Goal: Task Accomplishment & Management: Manage account settings

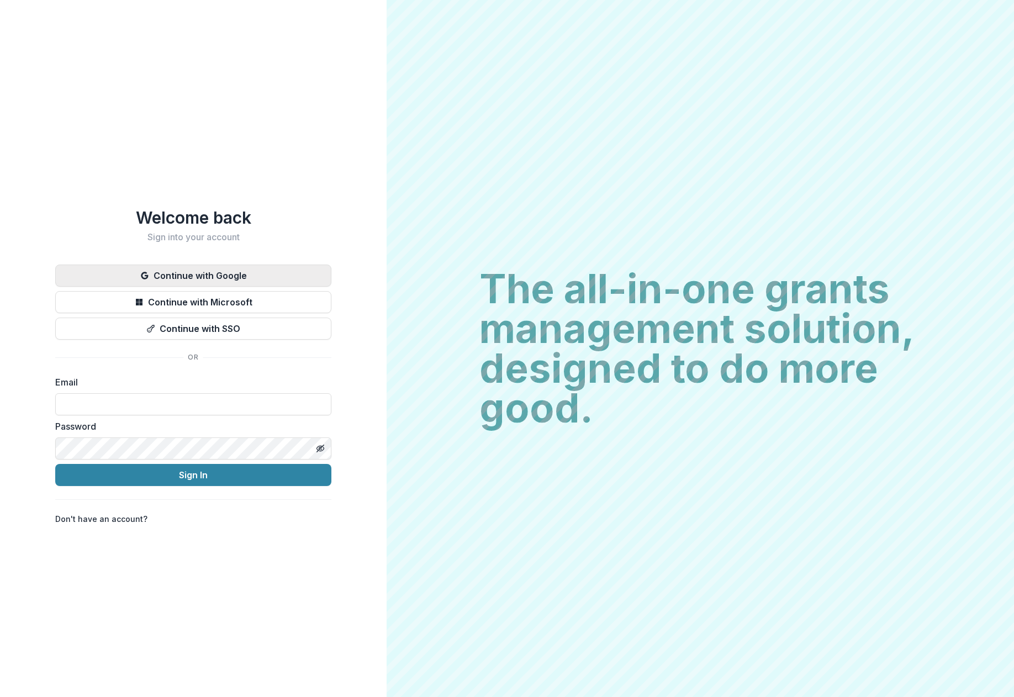
click at [254, 271] on button "Continue with Google" at bounding box center [193, 276] width 276 height 22
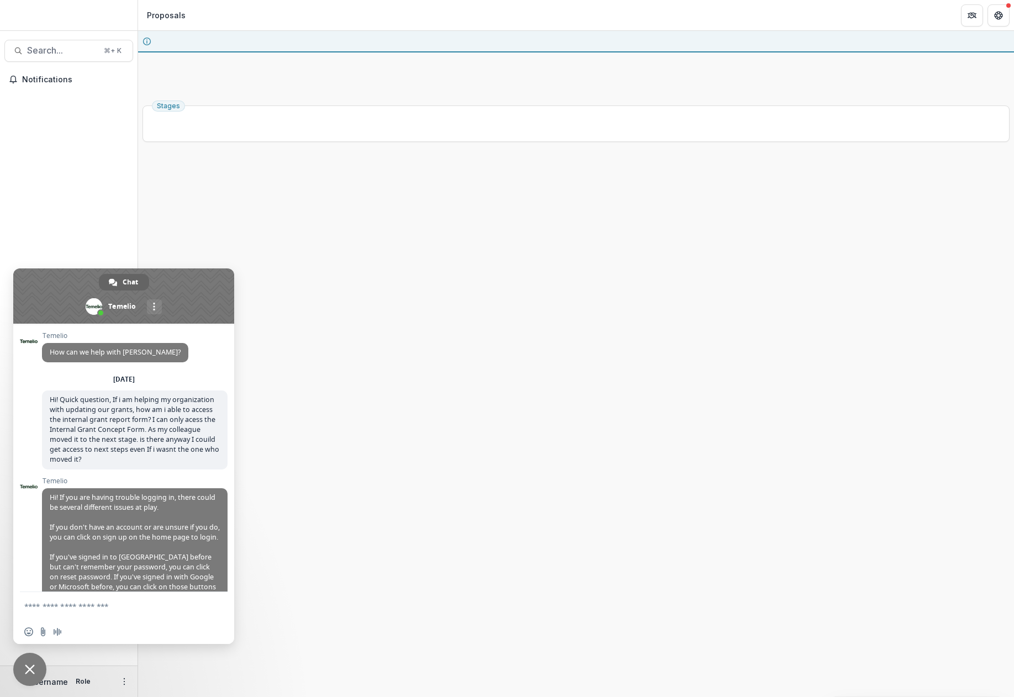
scroll to position [466, 0]
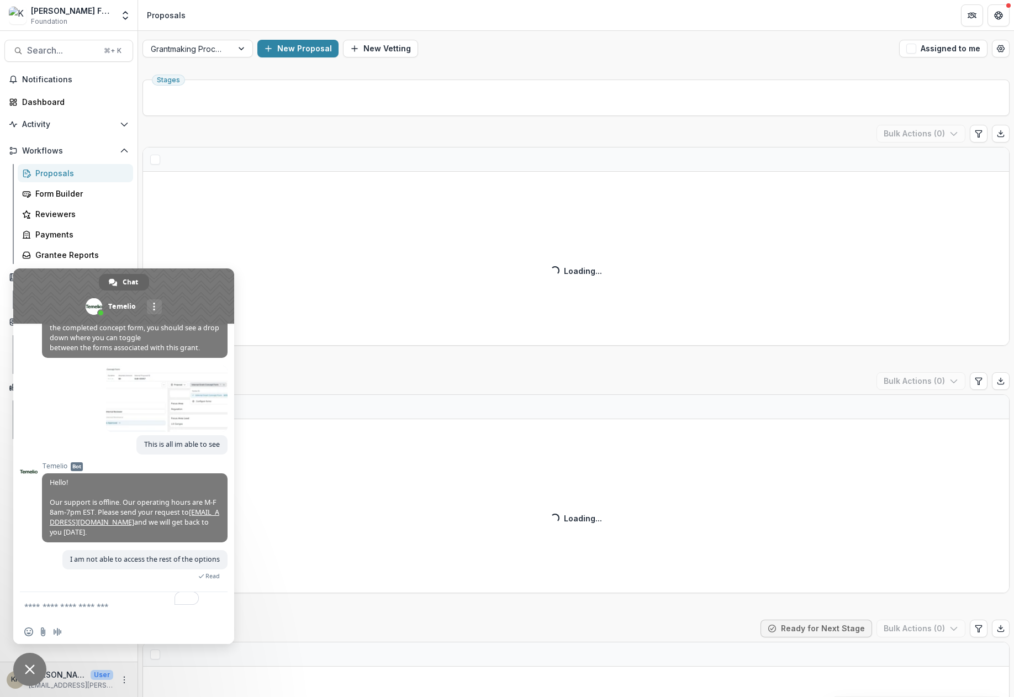
click at [32, 667] on span "Close chat" at bounding box center [30, 670] width 10 height 10
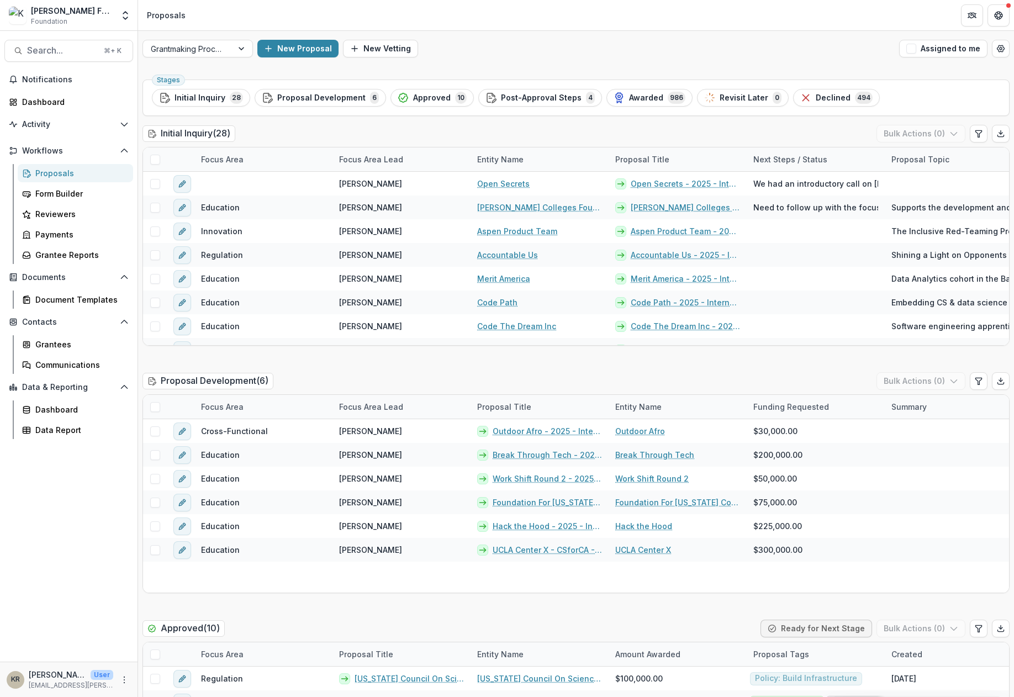
click at [62, 175] on div "Proposals" at bounding box center [79, 173] width 89 height 12
click at [386, 160] on div "Focus Area Lead" at bounding box center [371, 160] width 77 height 12
click at [391, 206] on span "Sort Ascending" at bounding box center [384, 207] width 59 height 9
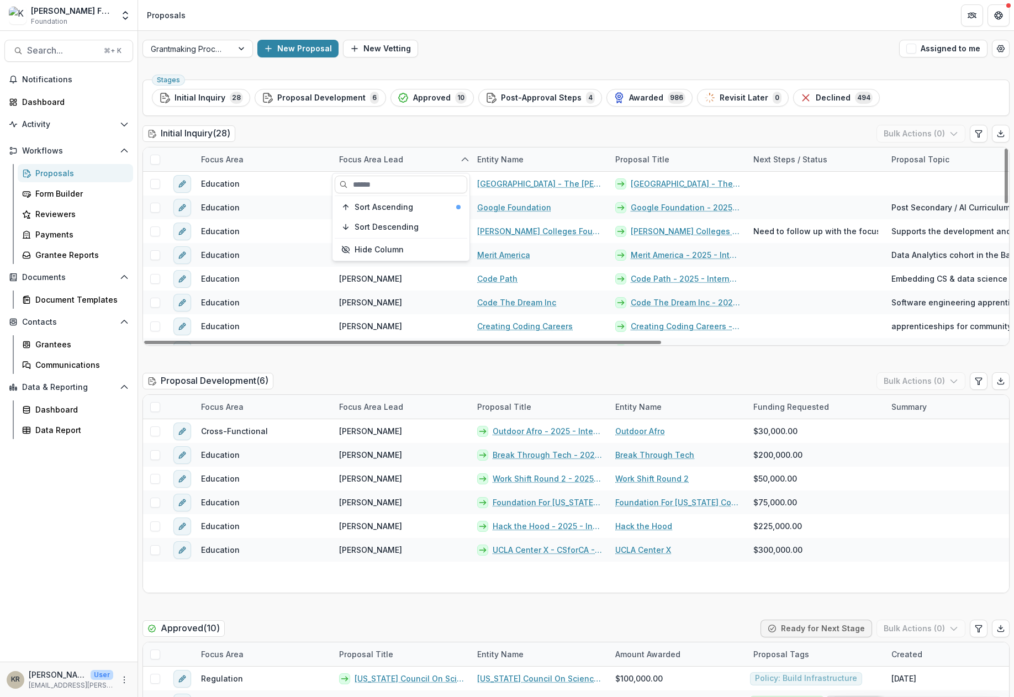
click at [422, 132] on div "Initial Inquiry ( 28 ) Bulk Actions ( 0 )" at bounding box center [576, 136] width 867 height 22
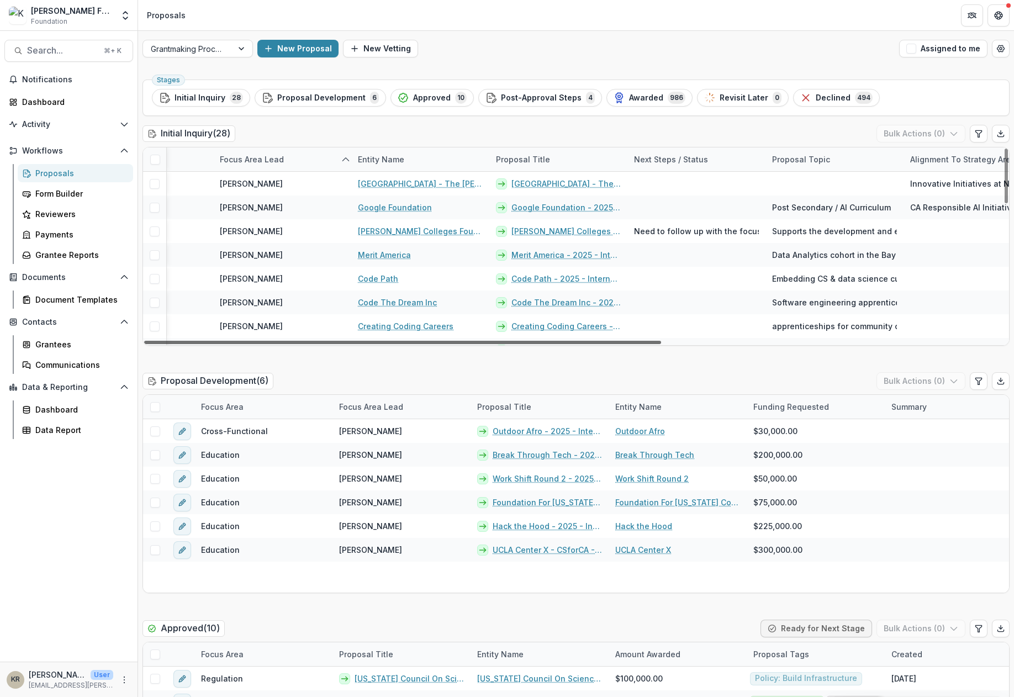
scroll to position [0, 97]
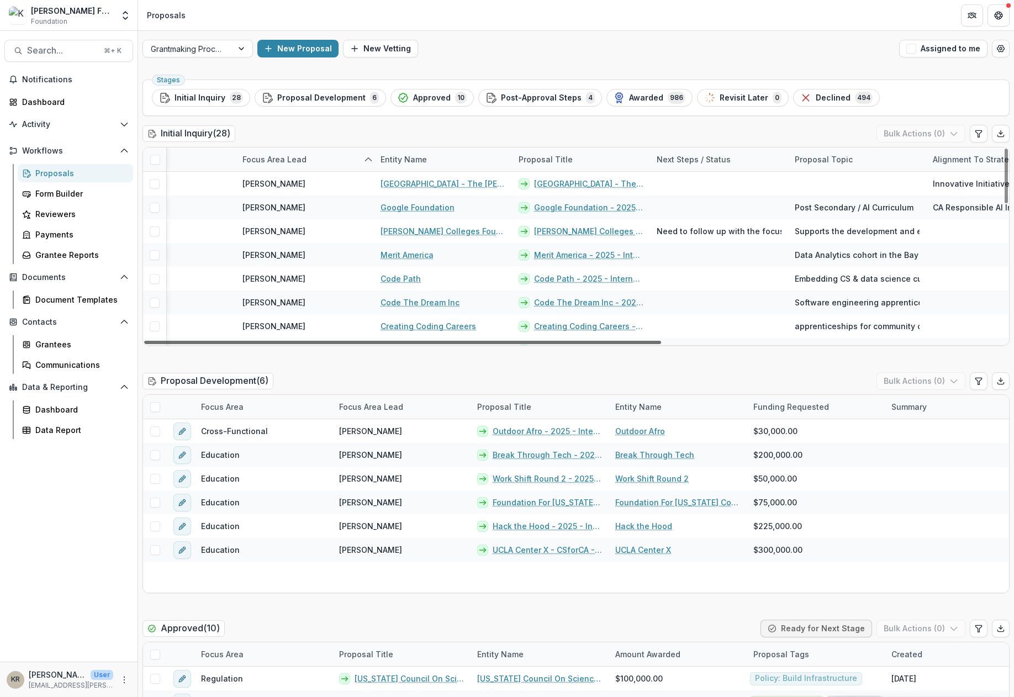
drag, startPoint x: 379, startPoint y: 343, endPoint x: 437, endPoint y: 349, distance: 58.4
click at [437, 344] on div at bounding box center [402, 342] width 517 height 3
click at [633, 341] on div at bounding box center [402, 342] width 517 height 3
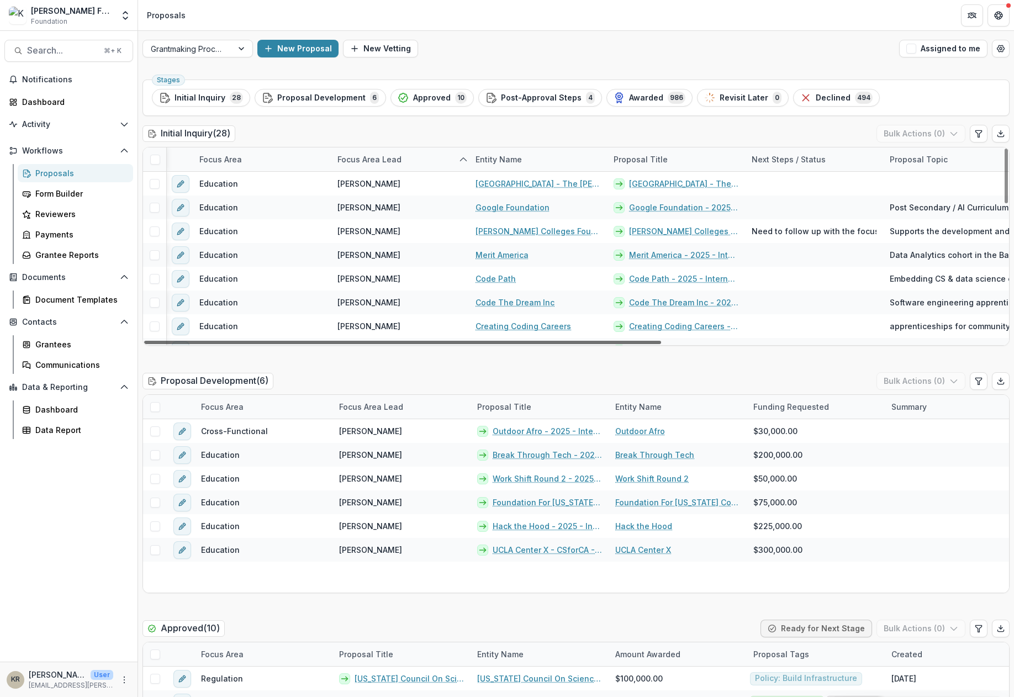
scroll to position [0, 0]
drag, startPoint x: 633, startPoint y: 341, endPoint x: 545, endPoint y: 344, distance: 88.4
click at [545, 344] on div at bounding box center [402, 342] width 517 height 3
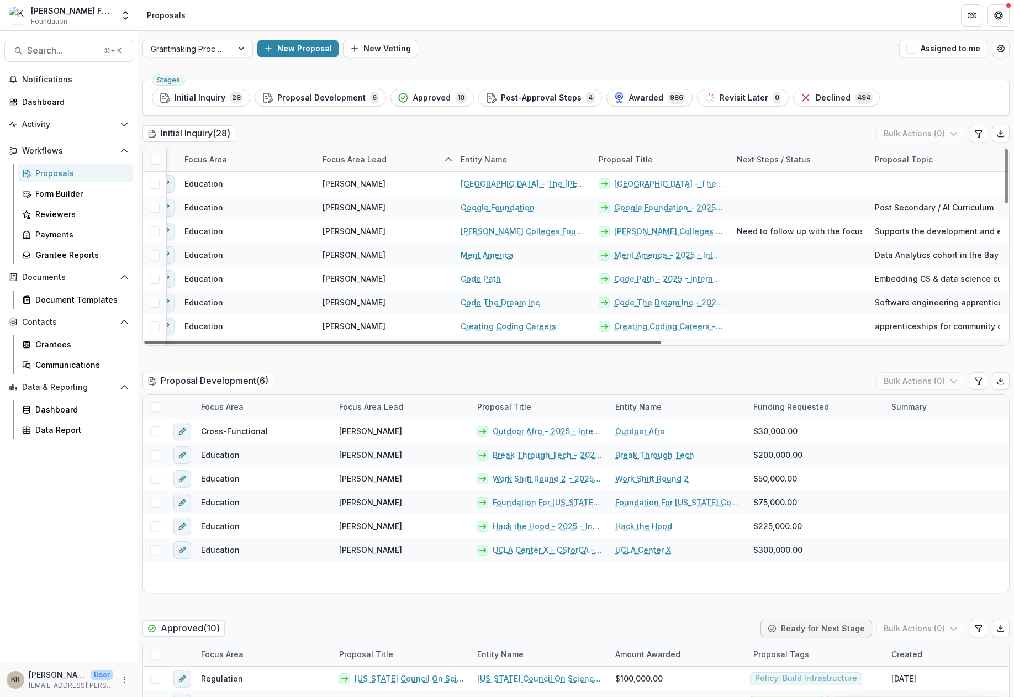
scroll to position [0, 104]
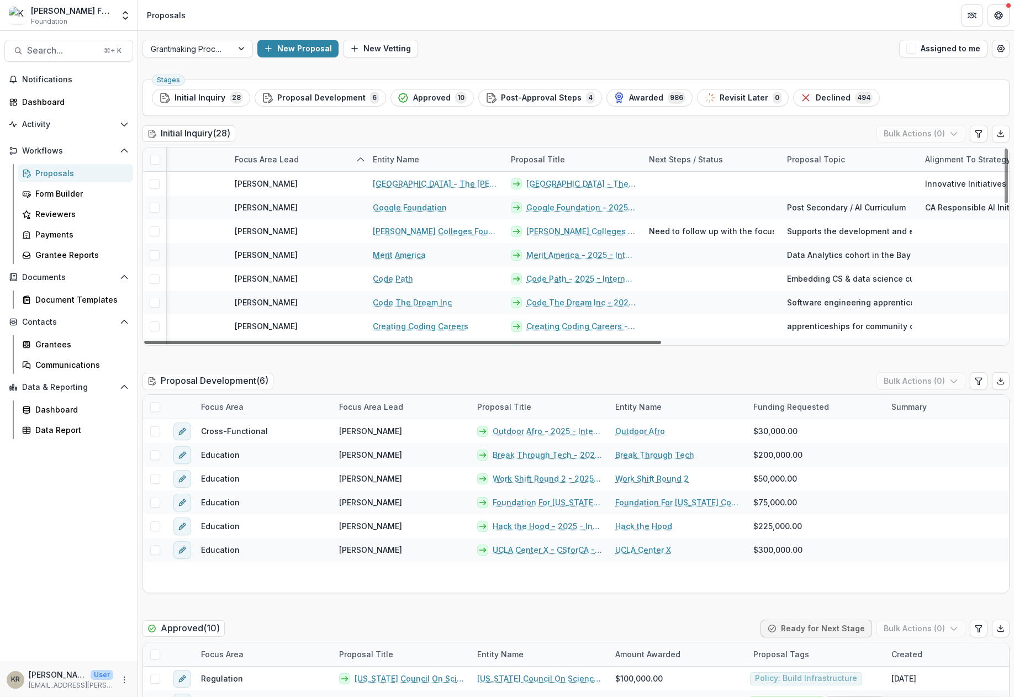
drag, startPoint x: 596, startPoint y: 344, endPoint x: 658, endPoint y: 349, distance: 62.6
click at [658, 344] on div at bounding box center [402, 342] width 517 height 3
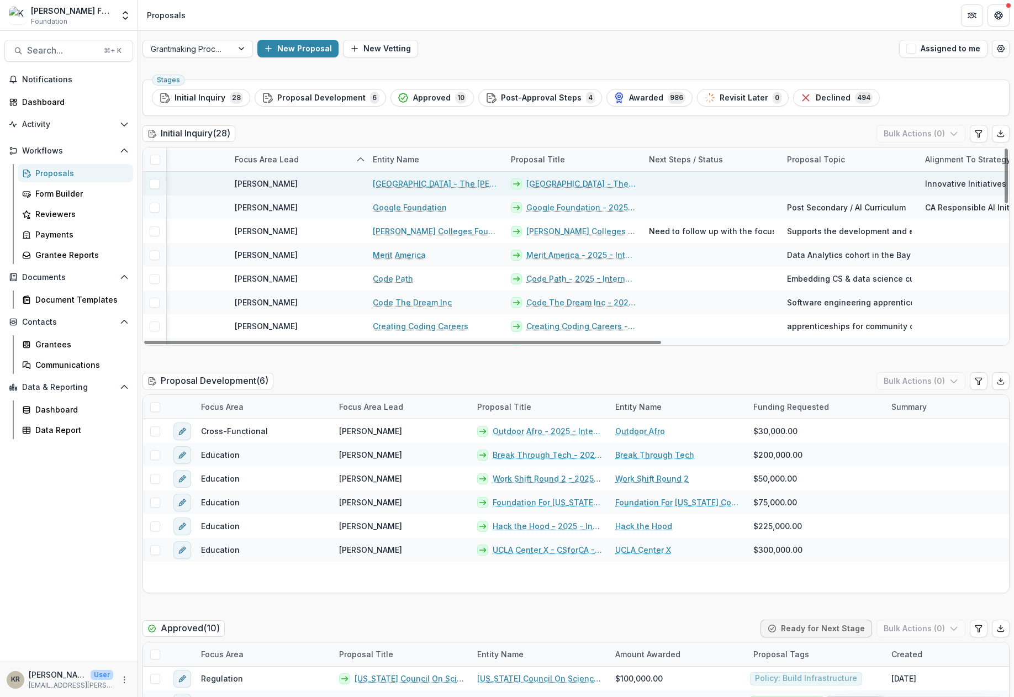
click at [717, 186] on div at bounding box center [711, 184] width 138 height 24
click at [463, 183] on link "[GEOGRAPHIC_DATA] - The [PERSON_NAME] School for Social Policy and Management" at bounding box center [435, 184] width 125 height 12
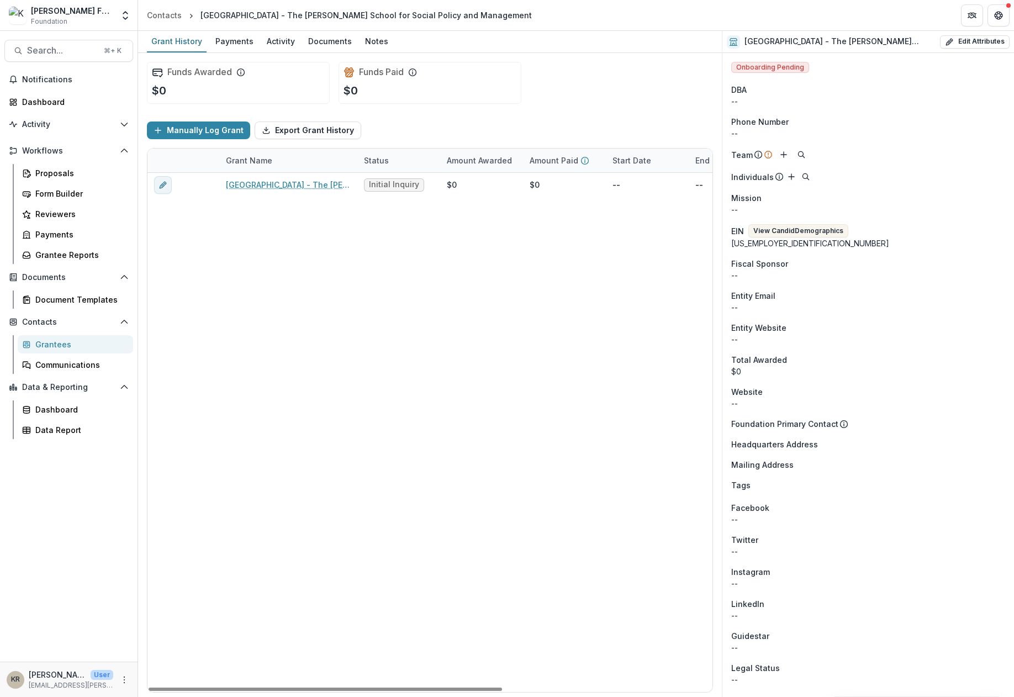
scroll to position [94, 0]
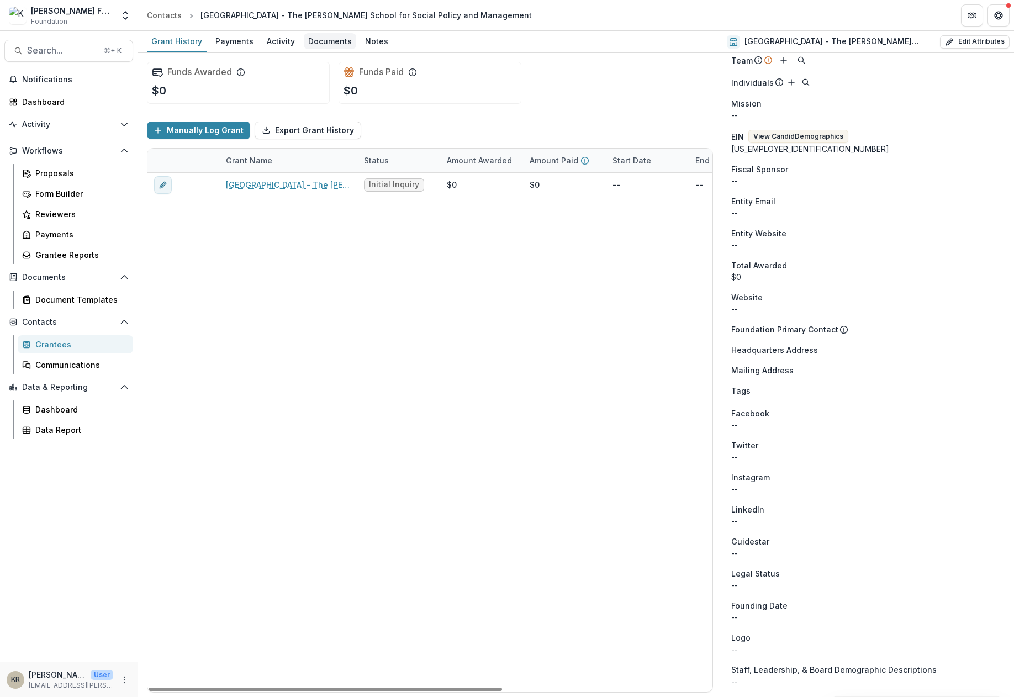
click at [330, 41] on div "Documents" at bounding box center [330, 41] width 52 height 16
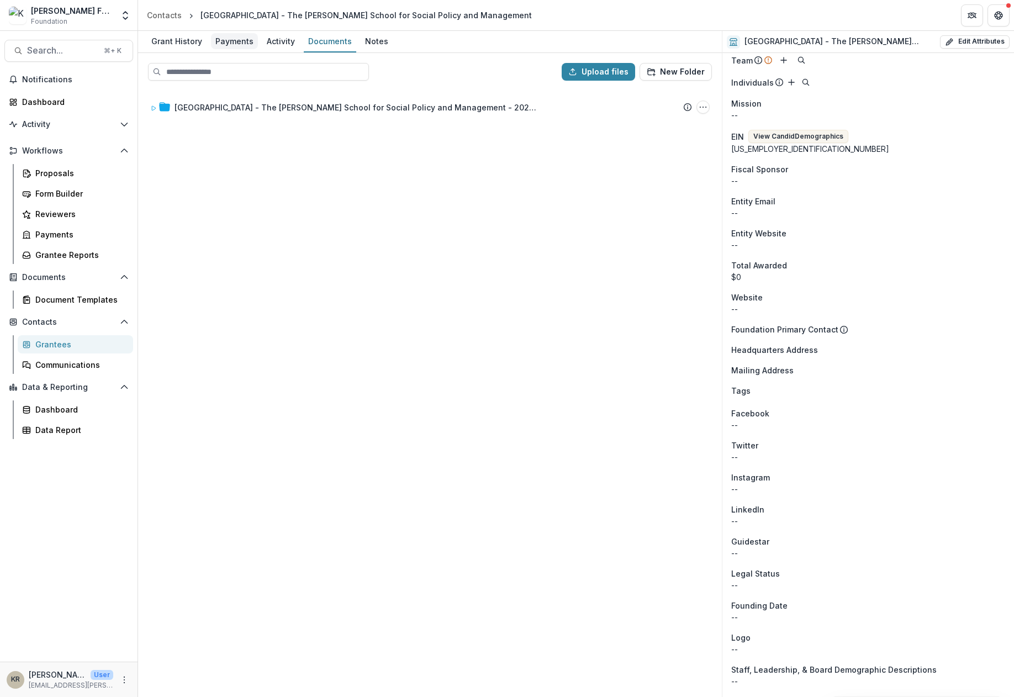
click at [240, 33] on div "Payments" at bounding box center [234, 41] width 47 height 16
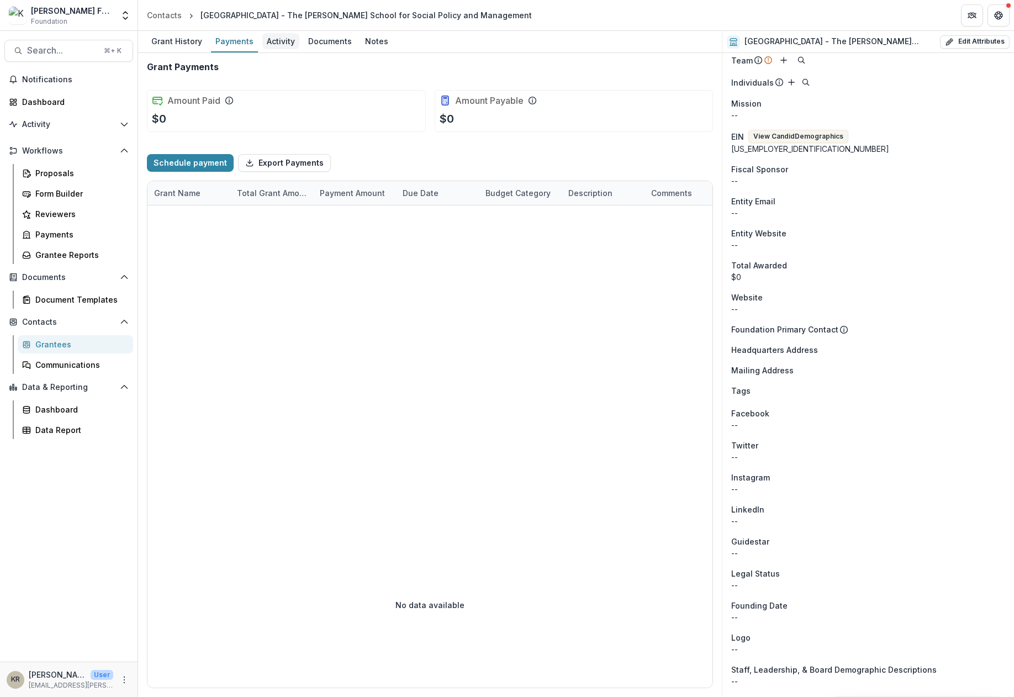
click at [276, 44] on div "Activity" at bounding box center [280, 41] width 37 height 16
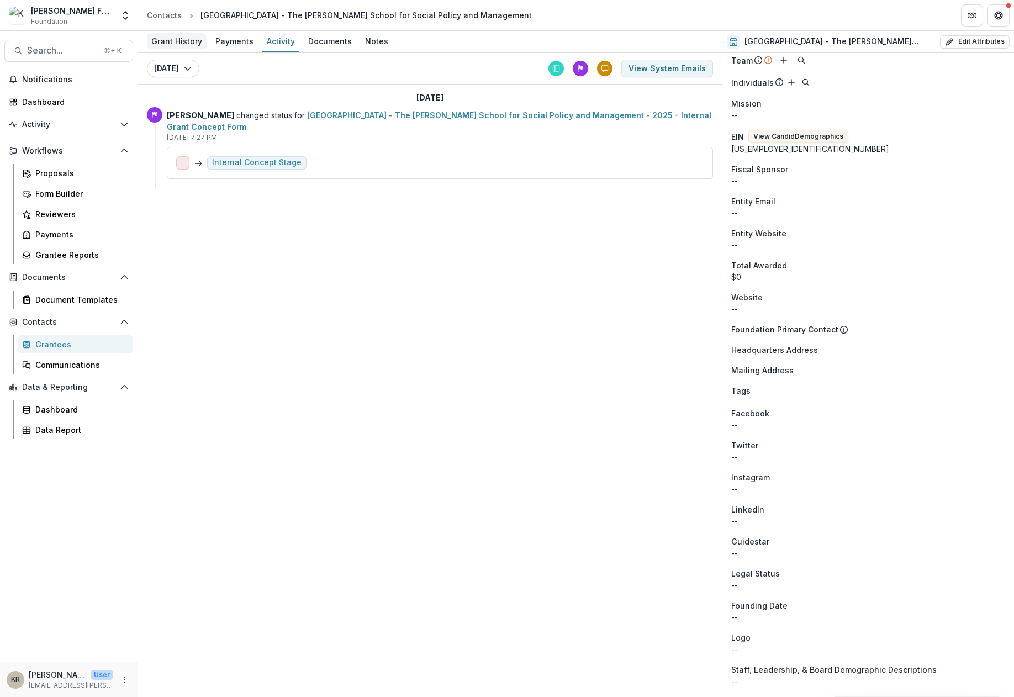
click at [186, 40] on div "Grant History" at bounding box center [177, 41] width 60 height 16
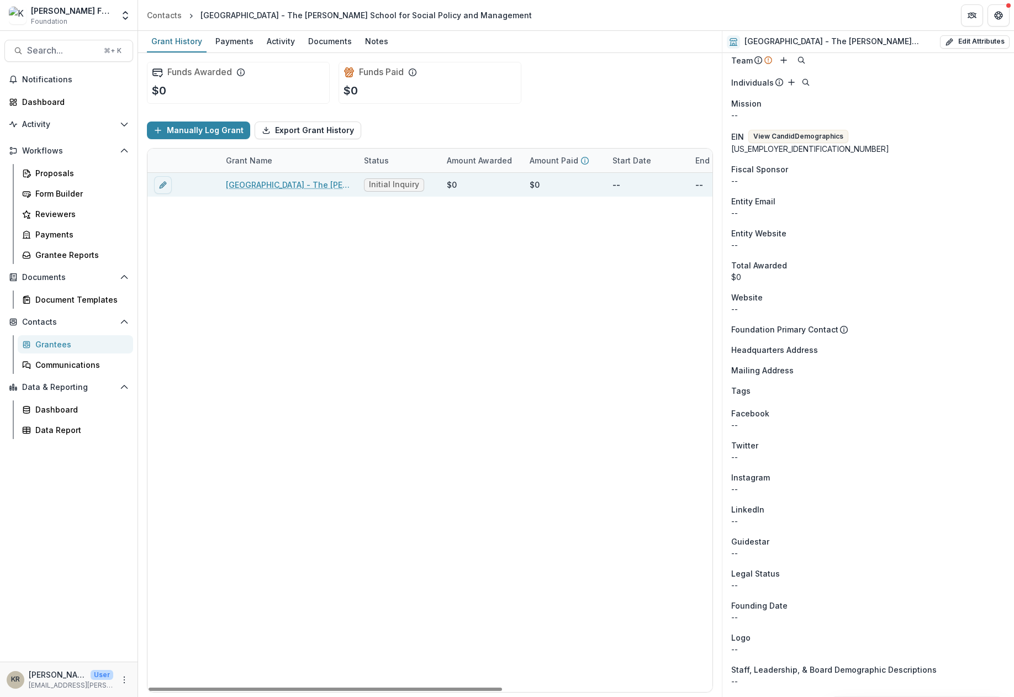
click at [296, 187] on link "[GEOGRAPHIC_DATA] - The [PERSON_NAME] School for Social Policy and Management -…" at bounding box center [288, 185] width 125 height 12
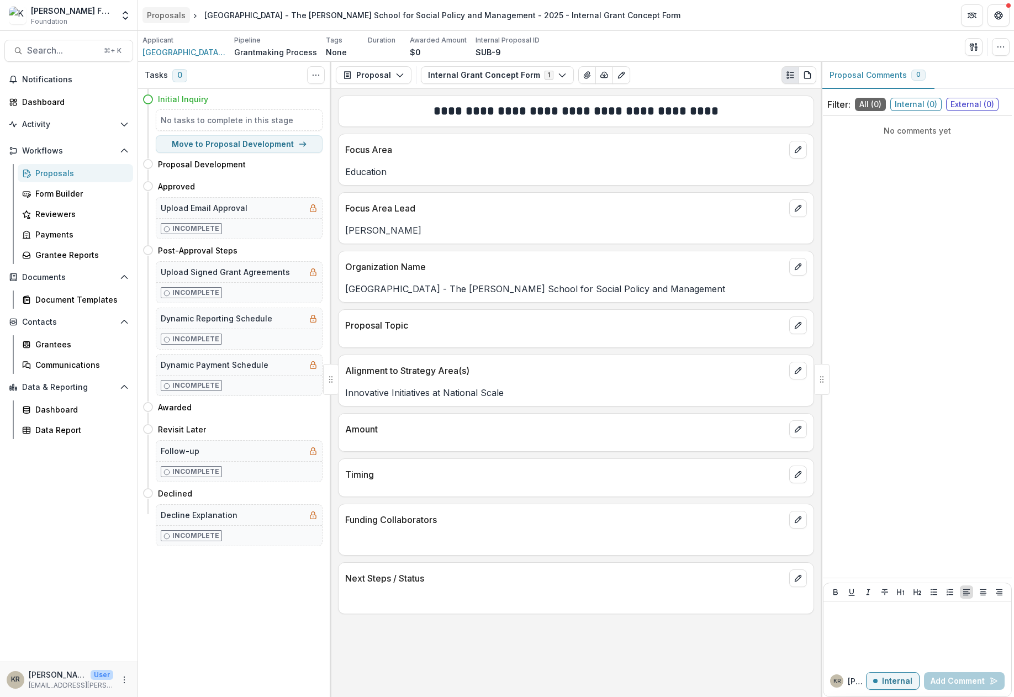
click at [172, 11] on div "Proposals" at bounding box center [166, 15] width 39 height 12
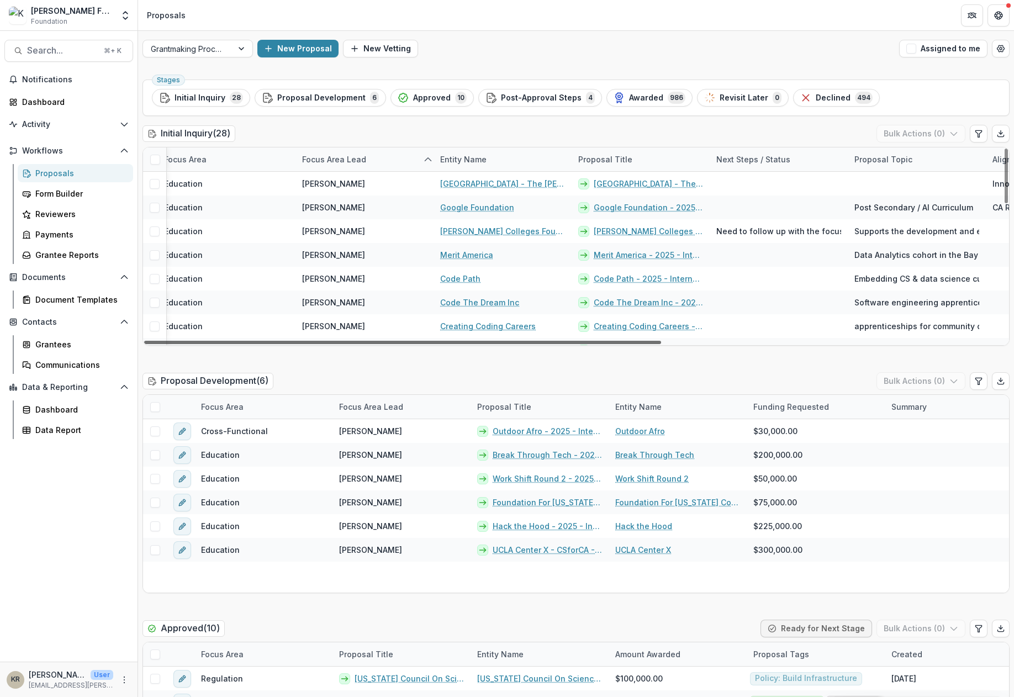
scroll to position [0, 12]
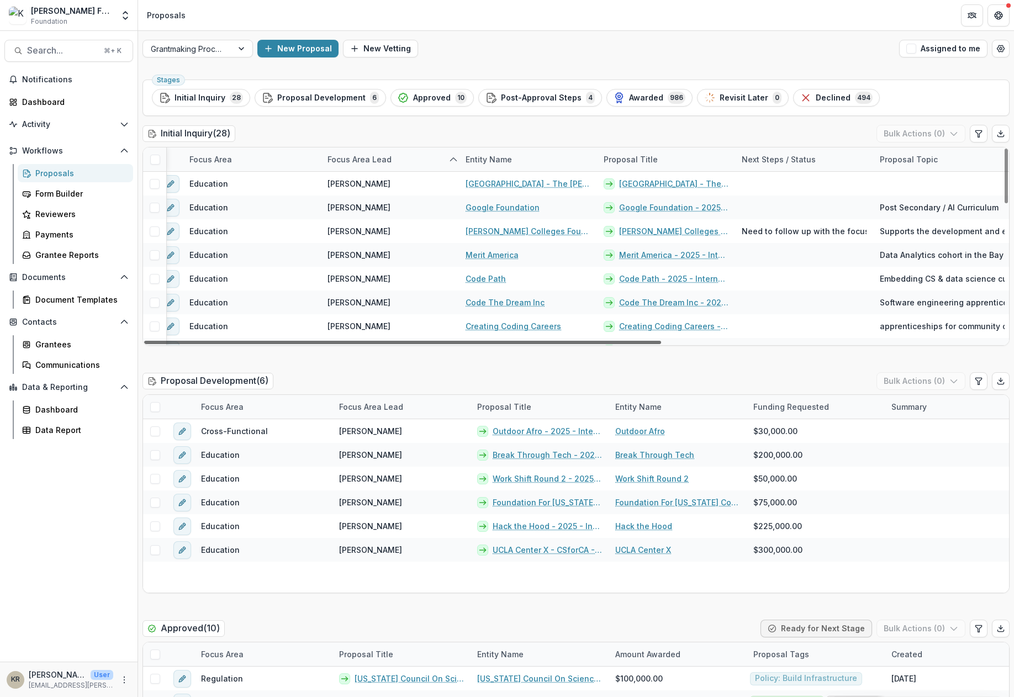
drag, startPoint x: 568, startPoint y: 342, endPoint x: 575, endPoint y: 344, distance: 7.4
click at [575, 344] on div at bounding box center [402, 342] width 517 height 3
click at [485, 207] on link "Google Foundation" at bounding box center [503, 208] width 74 height 12
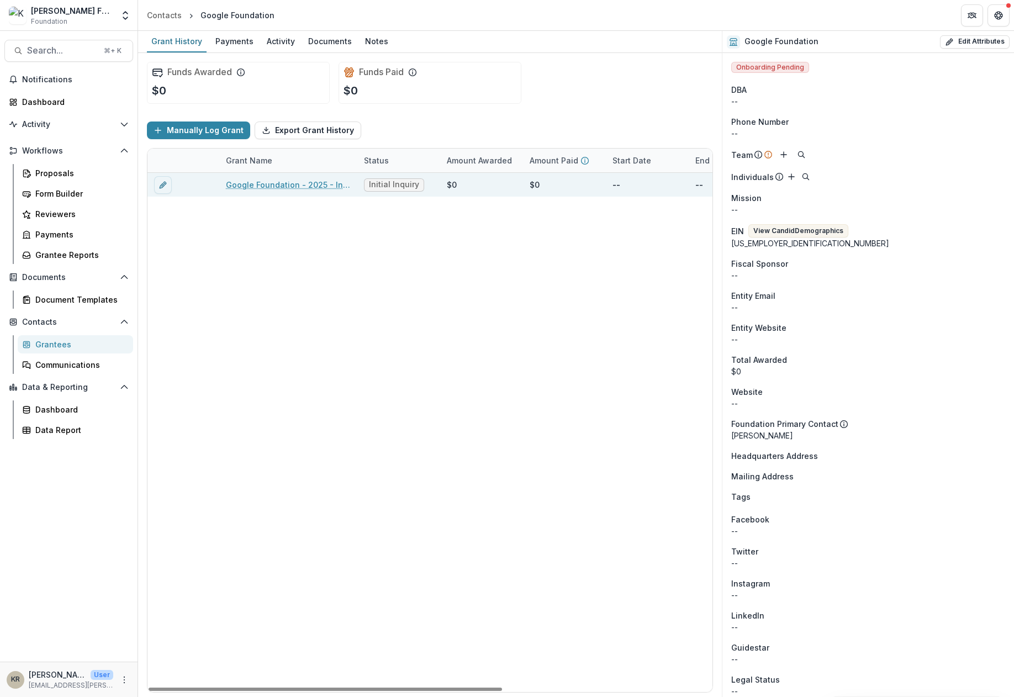
click at [290, 187] on link "Google Foundation - 2025 - Internal Grant Concept Form" at bounding box center [288, 185] width 125 height 12
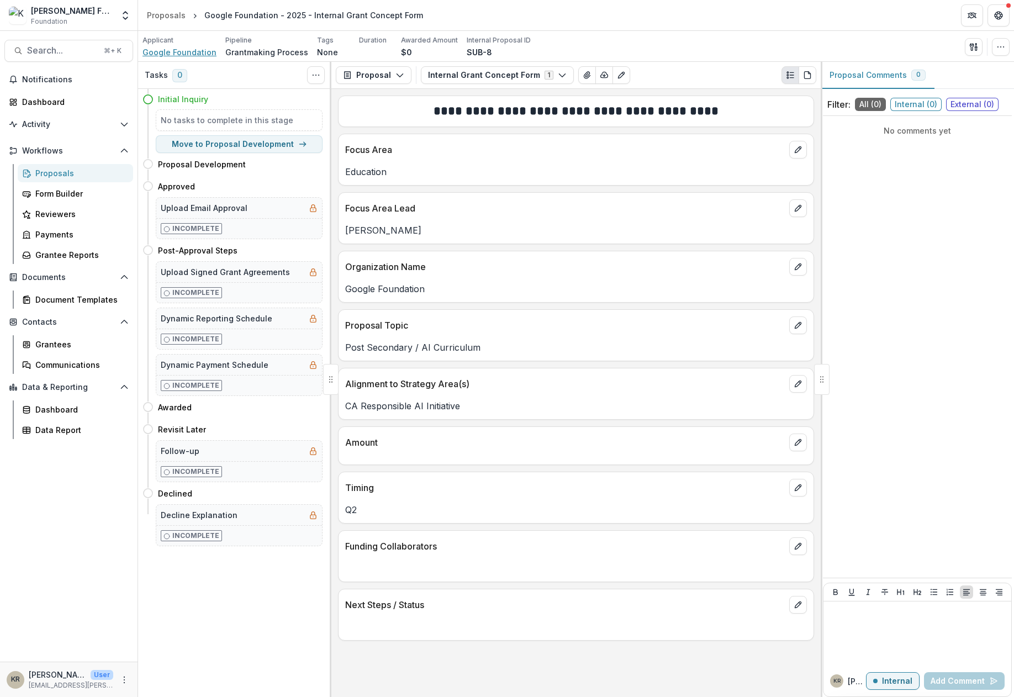
click at [204, 50] on span "Google Foundation" at bounding box center [180, 52] width 74 height 12
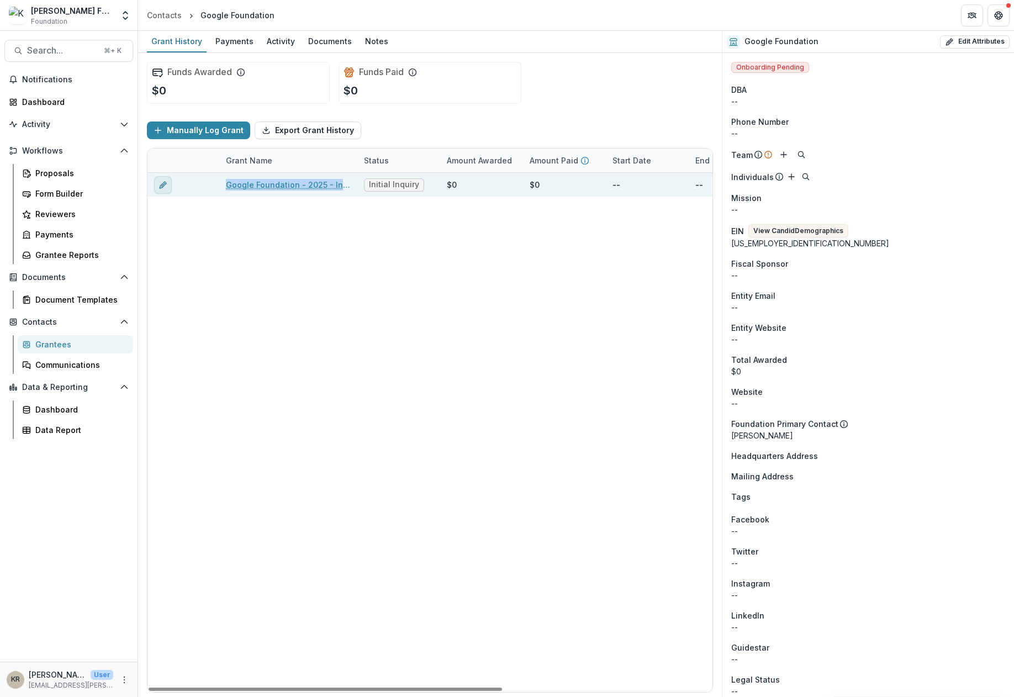
click at [166, 187] on icon "edit" at bounding box center [163, 185] width 9 height 9
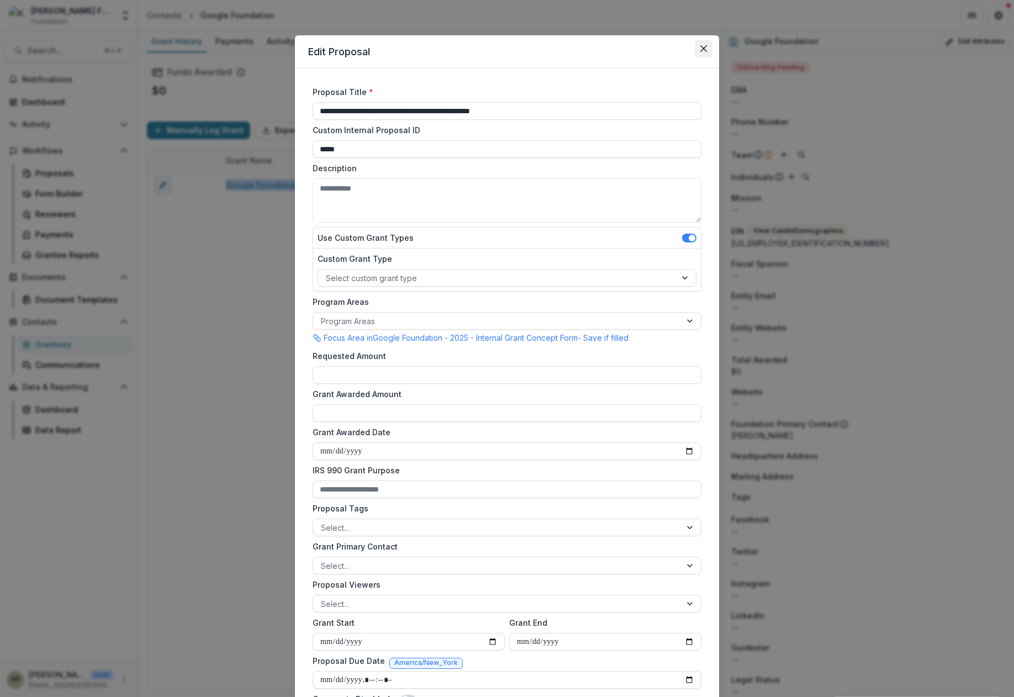
click at [703, 49] on icon "Close" at bounding box center [703, 48] width 7 height 7
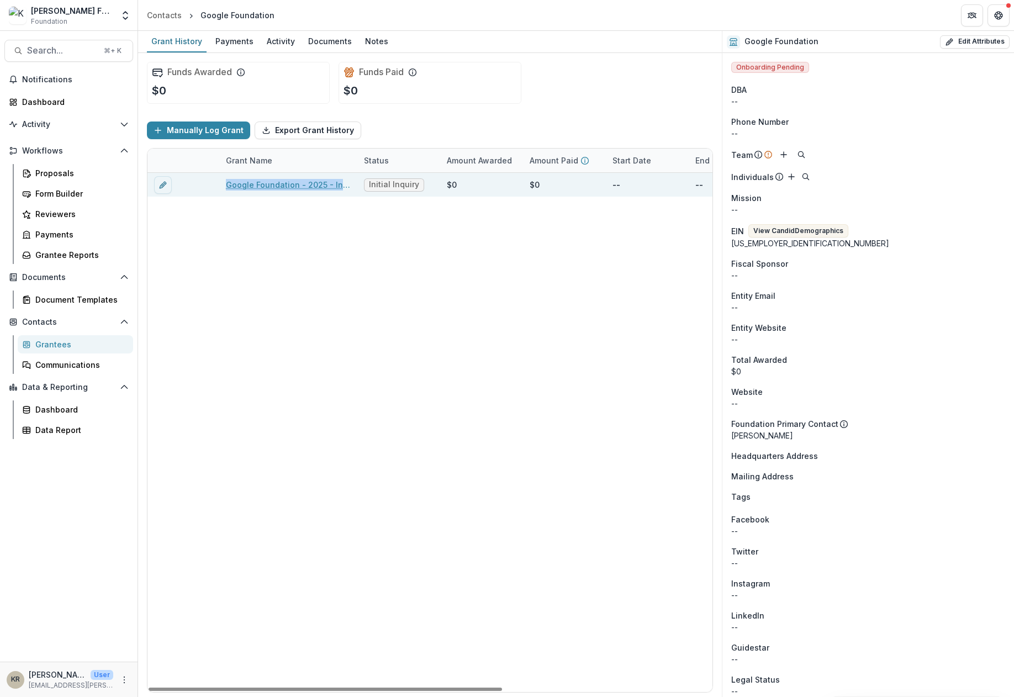
click at [318, 177] on div "Google Foundation - 2025 - Internal Grant Concept Form" at bounding box center [288, 185] width 125 height 24
click at [323, 183] on link "Google Foundation - 2025 - Internal Grant Concept Form" at bounding box center [288, 185] width 125 height 12
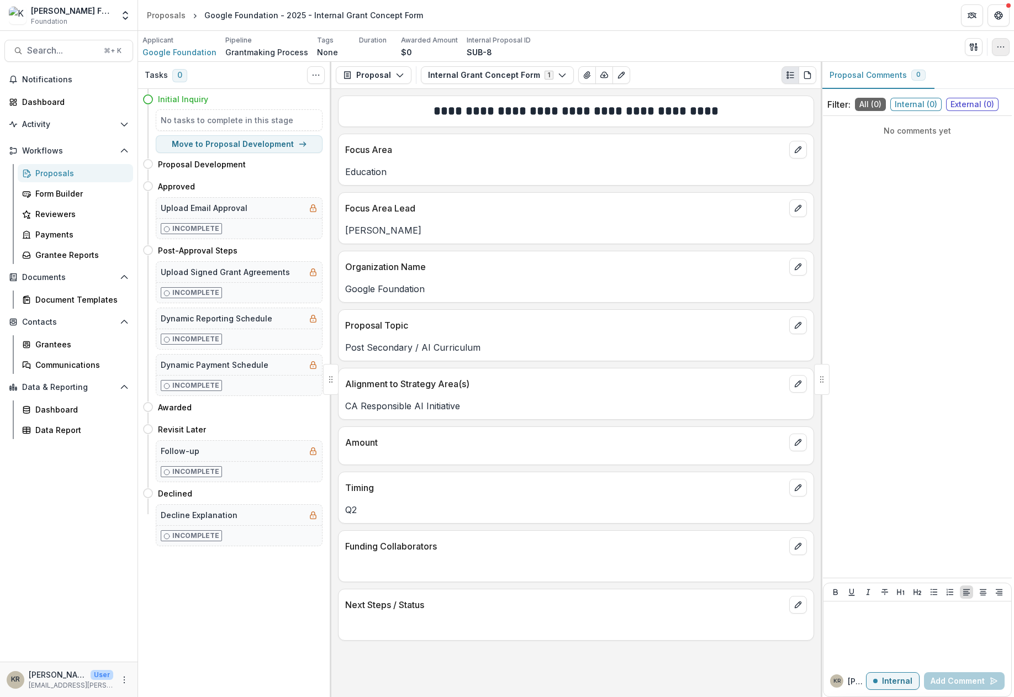
click at [995, 45] on button "button" at bounding box center [1001, 47] width 18 height 18
click at [187, 51] on span "Google Foundation" at bounding box center [180, 52] width 74 height 12
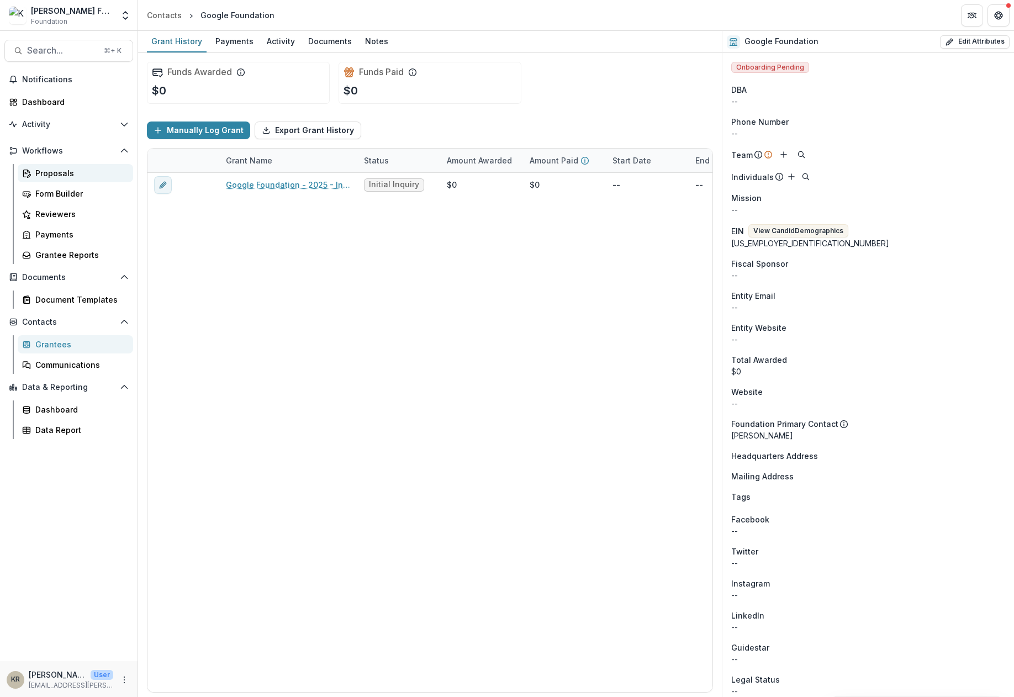
click at [53, 177] on div "Proposals" at bounding box center [79, 173] width 89 height 12
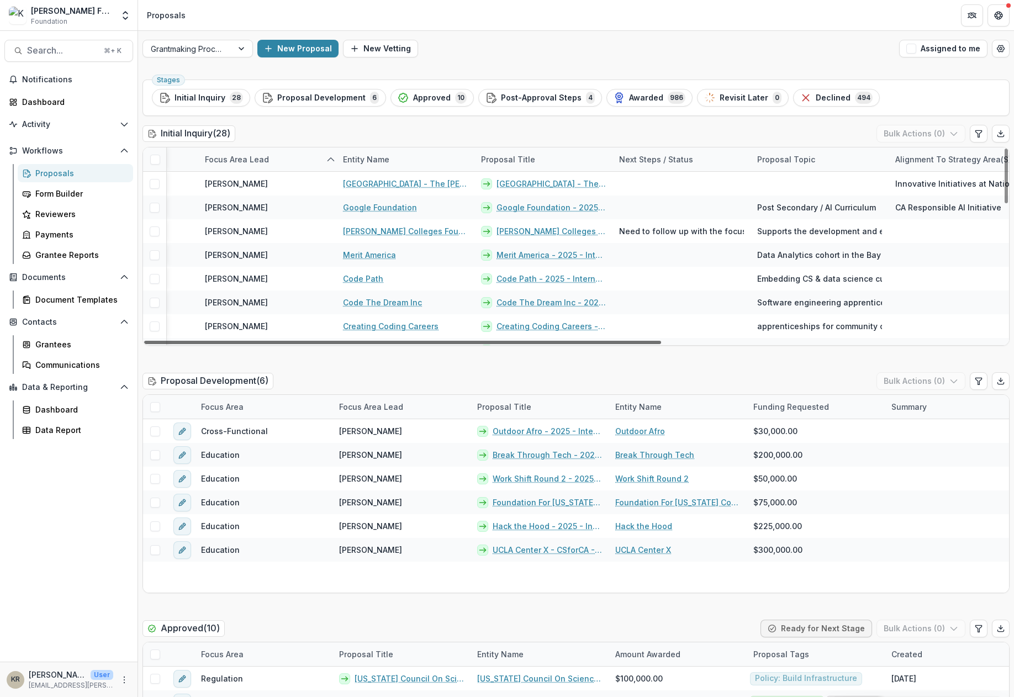
scroll to position [0, 136]
drag, startPoint x: 615, startPoint y: 339, endPoint x: 697, endPoint y: 339, distance: 81.8
click at [661, 341] on div at bounding box center [402, 342] width 517 height 3
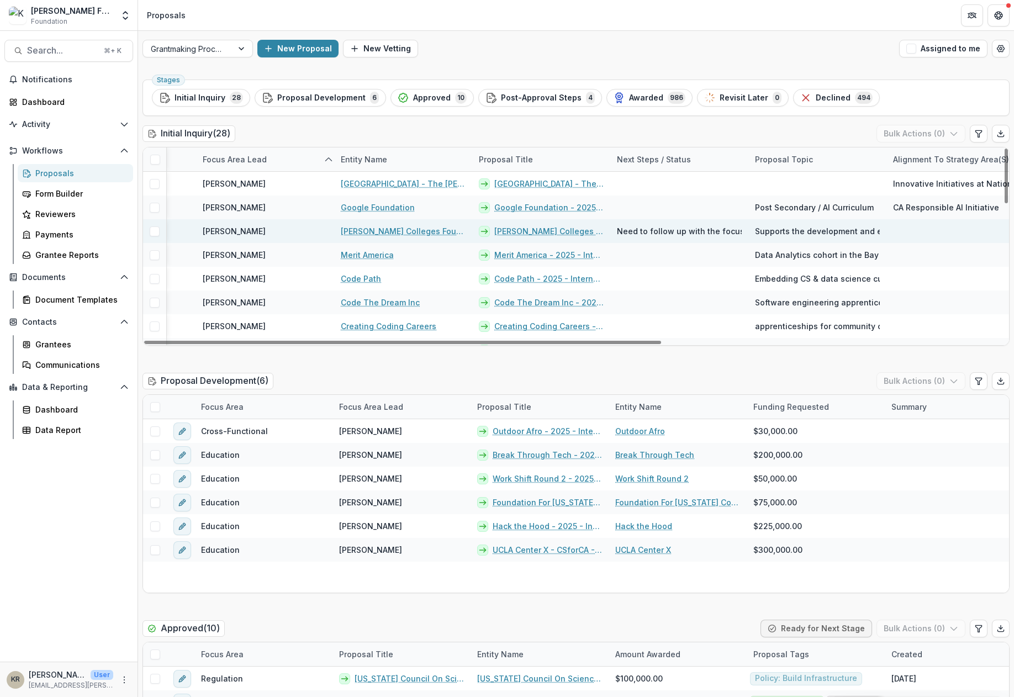
click at [722, 227] on span "Need to follow up with the focus area lead for an update." at bounding box center [729, 231] width 224 height 12
click at [724, 231] on span "Need to follow up with the focus area lead for an update." at bounding box center [729, 231] width 224 height 12
click at [442, 226] on link "[PERSON_NAME] Colleges Foundation ([PERSON_NAME][GEOGRAPHIC_DATA])" at bounding box center [403, 231] width 125 height 12
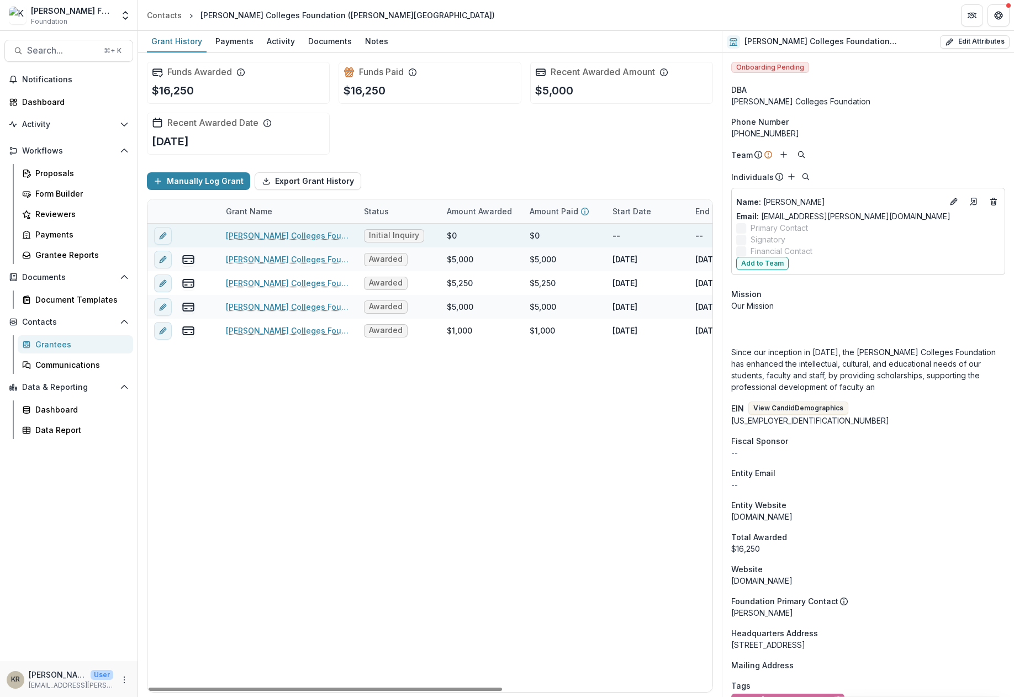
click at [318, 238] on link "[PERSON_NAME] Colleges Foundation ([PERSON_NAME][GEOGRAPHIC_DATA]) - 2025 - Int…" at bounding box center [288, 236] width 125 height 12
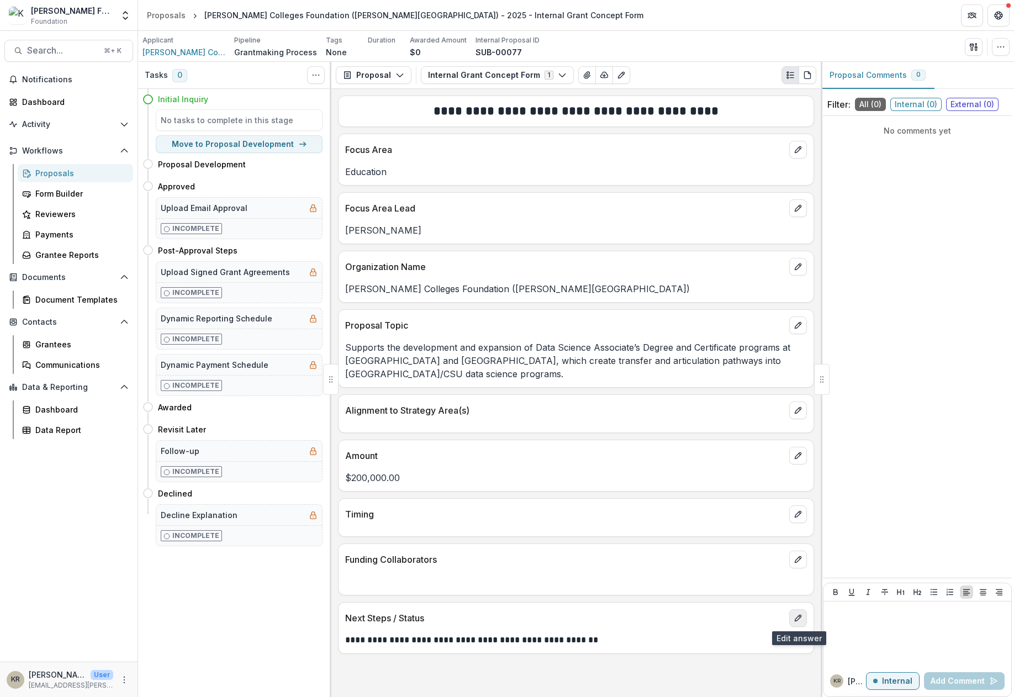
click at [800, 615] on icon "edit" at bounding box center [798, 618] width 6 height 6
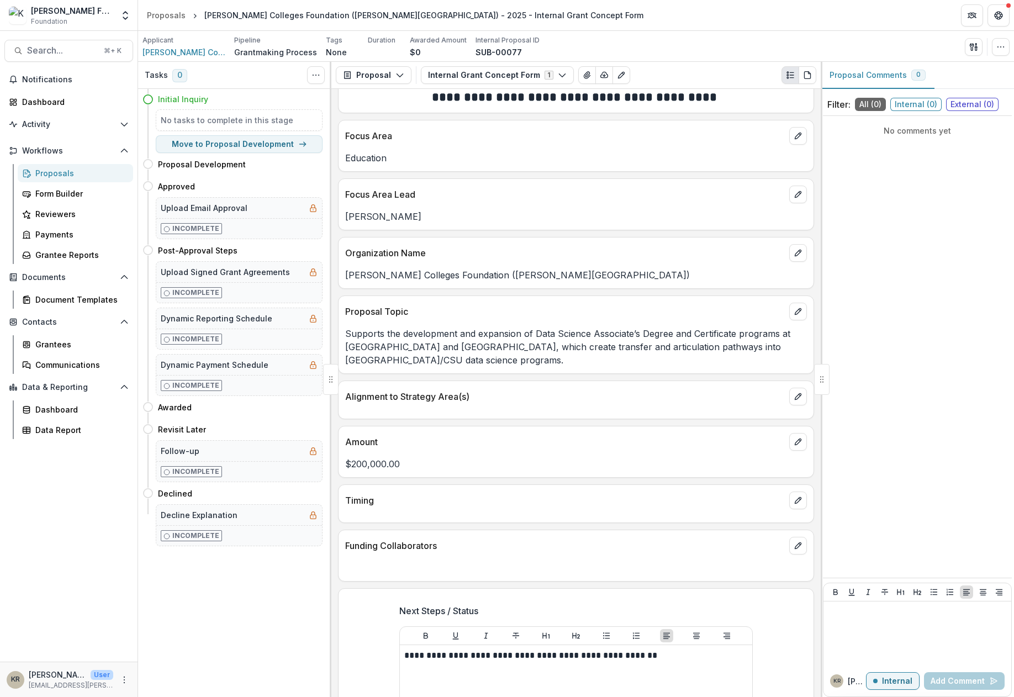
scroll to position [28, 0]
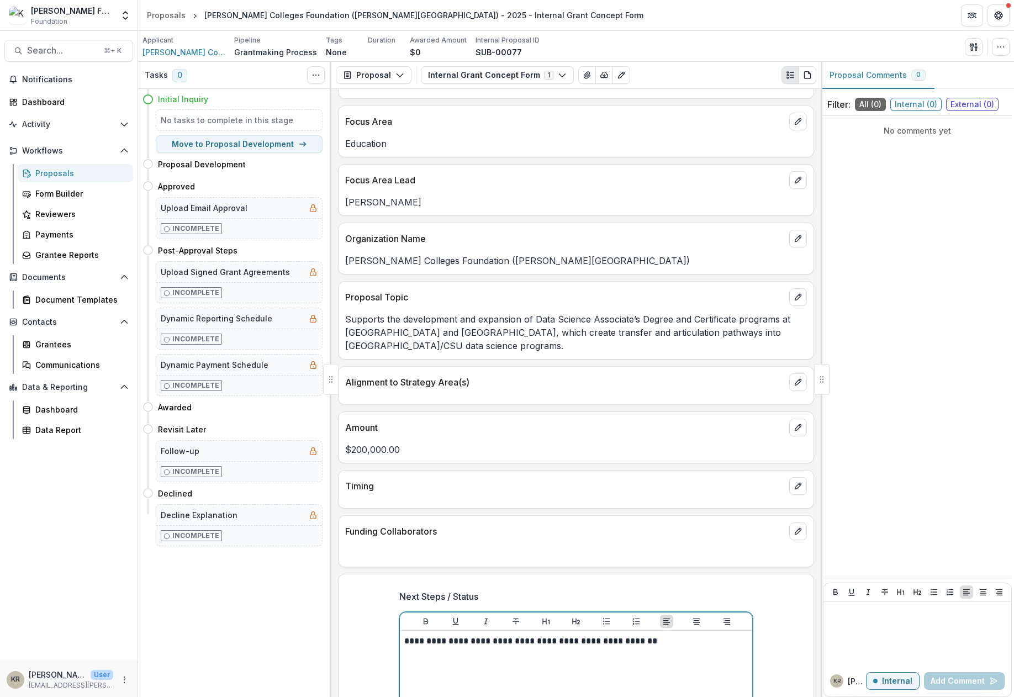
click at [731, 638] on p "**********" at bounding box center [576, 641] width 344 height 12
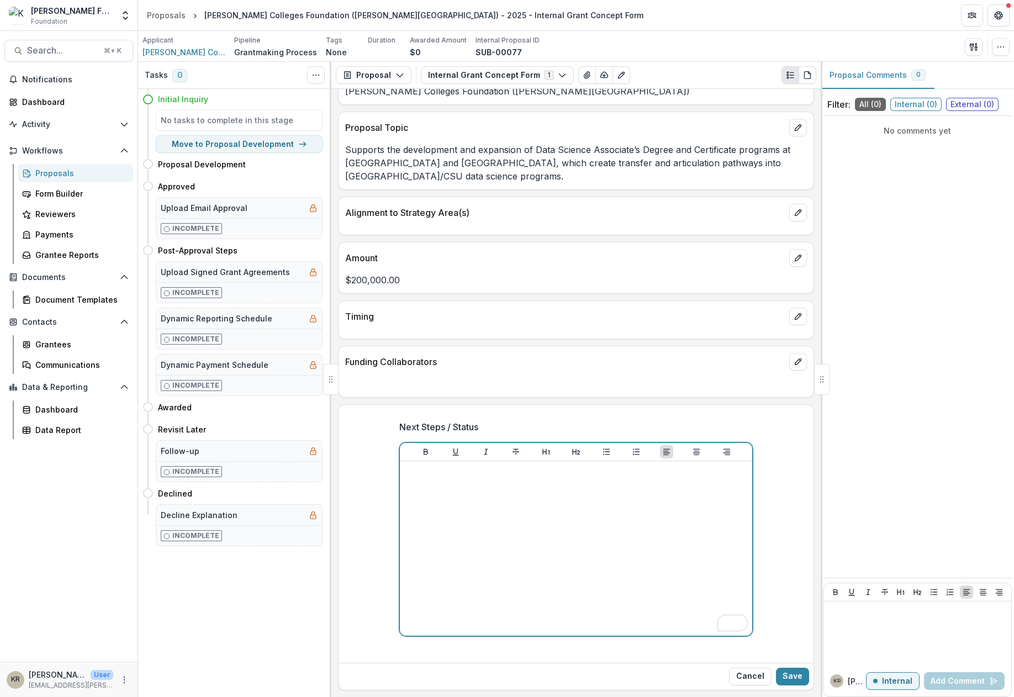
scroll to position [191, 0]
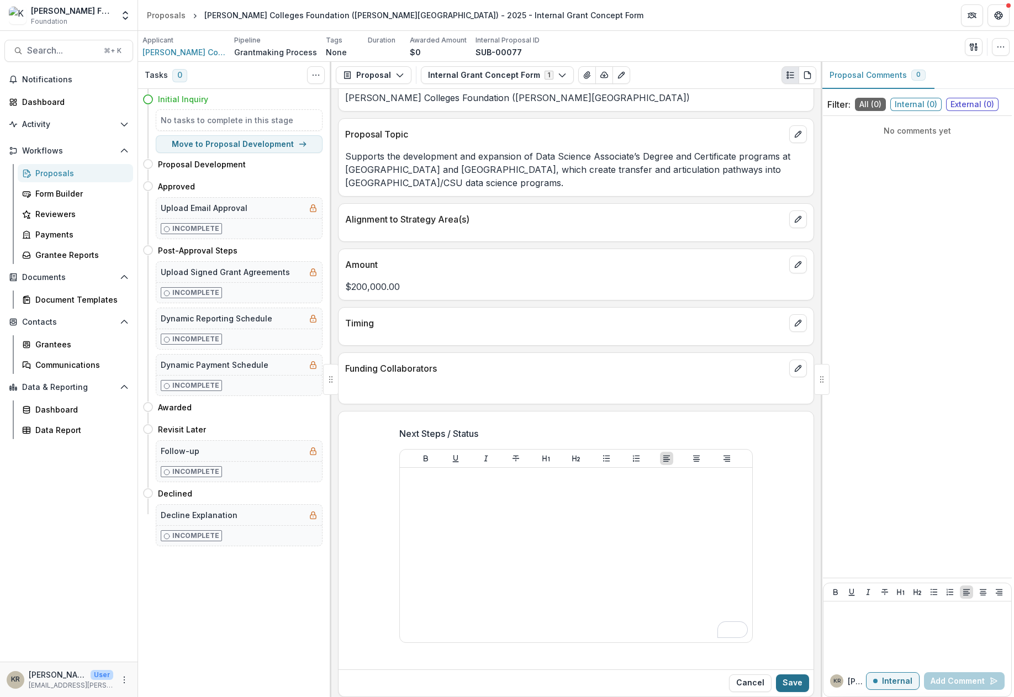
click at [800, 680] on button "Save" at bounding box center [792, 684] width 33 height 18
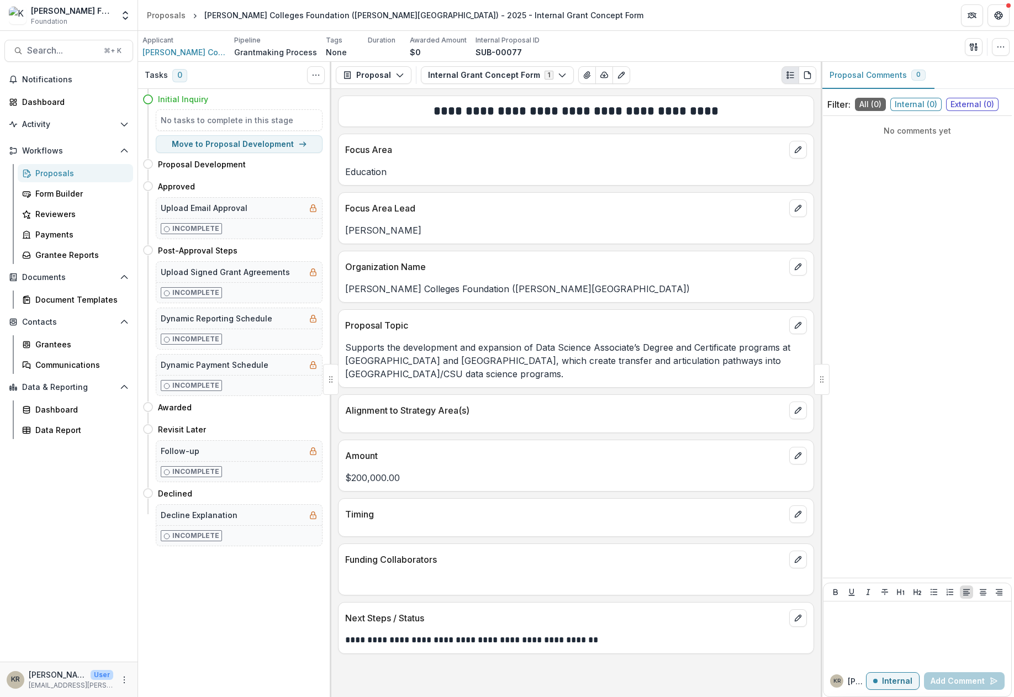
scroll to position [0, 0]
click at [797, 616] on icon "edit" at bounding box center [798, 618] width 9 height 9
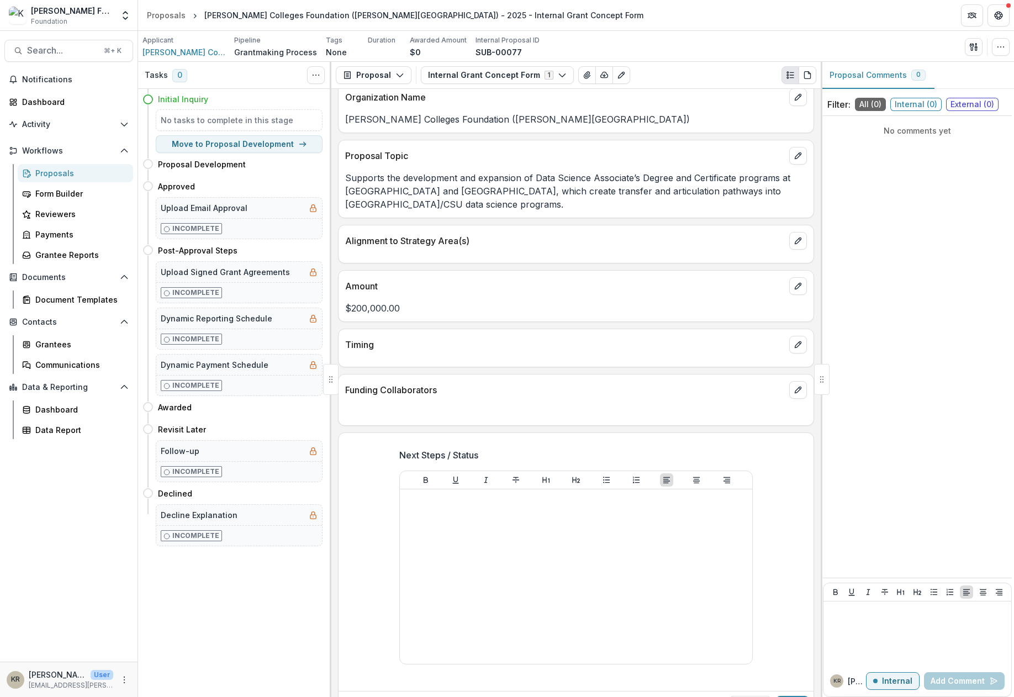
scroll to position [198, 0]
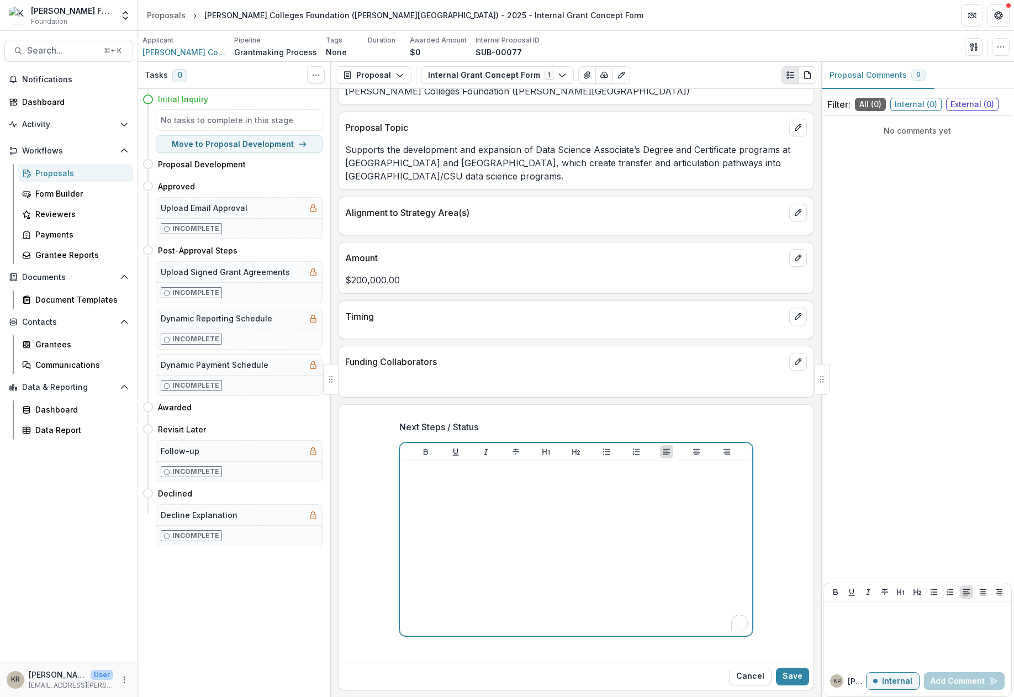
click at [669, 561] on div "To enrich screen reader interactions, please activate Accessibility in Grammarl…" at bounding box center [576, 549] width 344 height 166
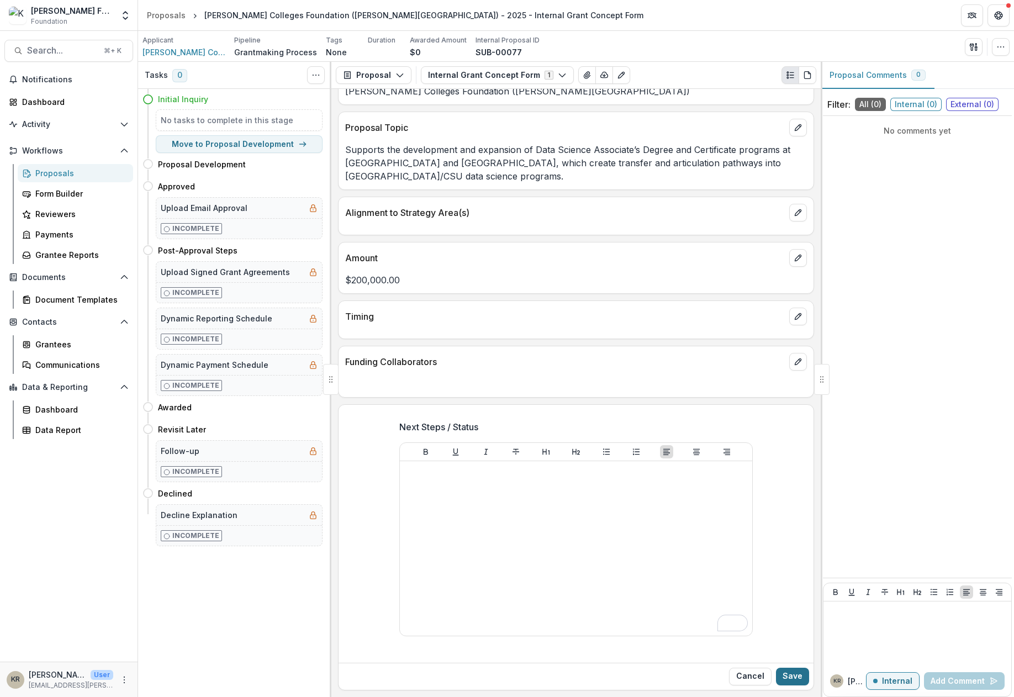
click at [787, 674] on button "Save" at bounding box center [792, 677] width 33 height 18
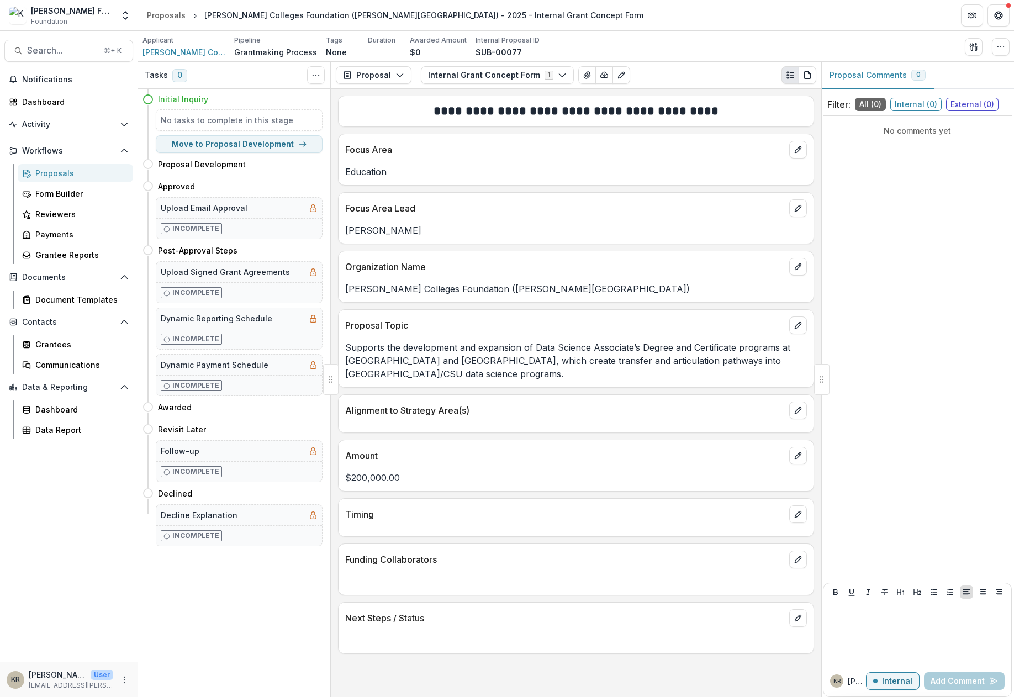
scroll to position [0, 0]
click at [53, 177] on div "Proposals" at bounding box center [79, 173] width 89 height 12
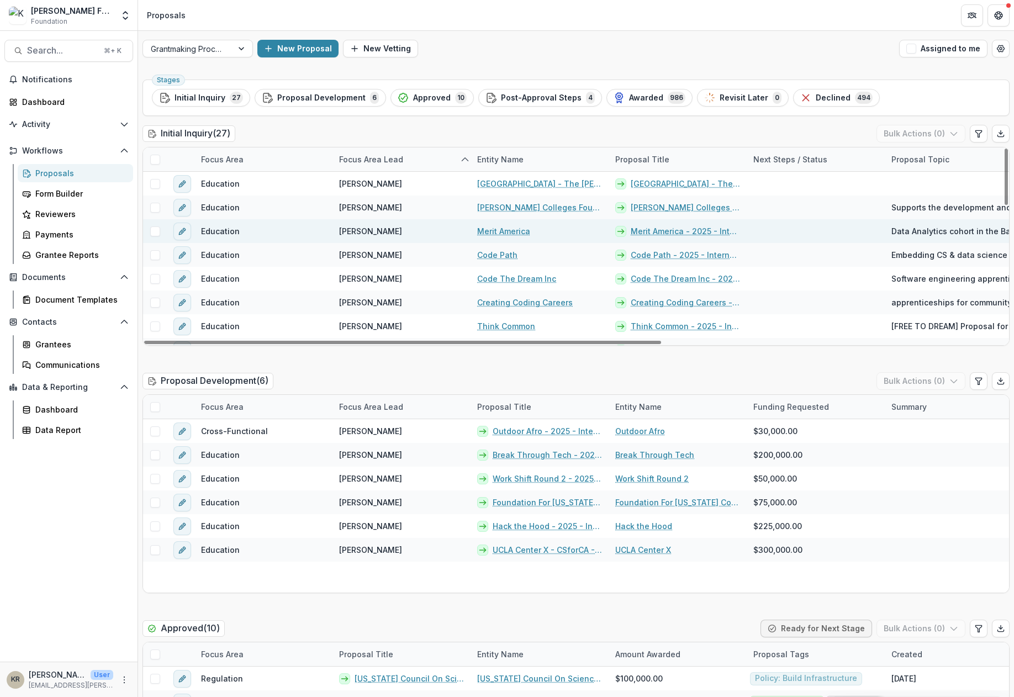
click at [499, 229] on link "Merit America" at bounding box center [503, 231] width 53 height 12
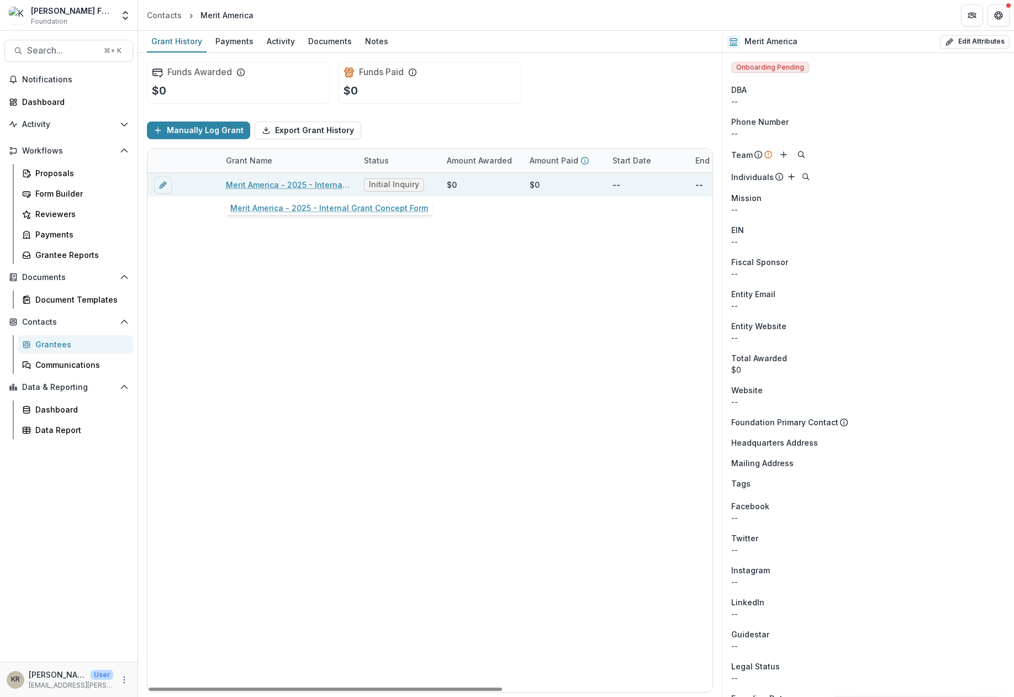
click at [303, 178] on div "Merit America - 2025 - Internal Grant Concept Form" at bounding box center [288, 185] width 125 height 24
click at [305, 186] on link "Merit America - 2025 - Internal Grant Concept Form" at bounding box center [288, 185] width 125 height 12
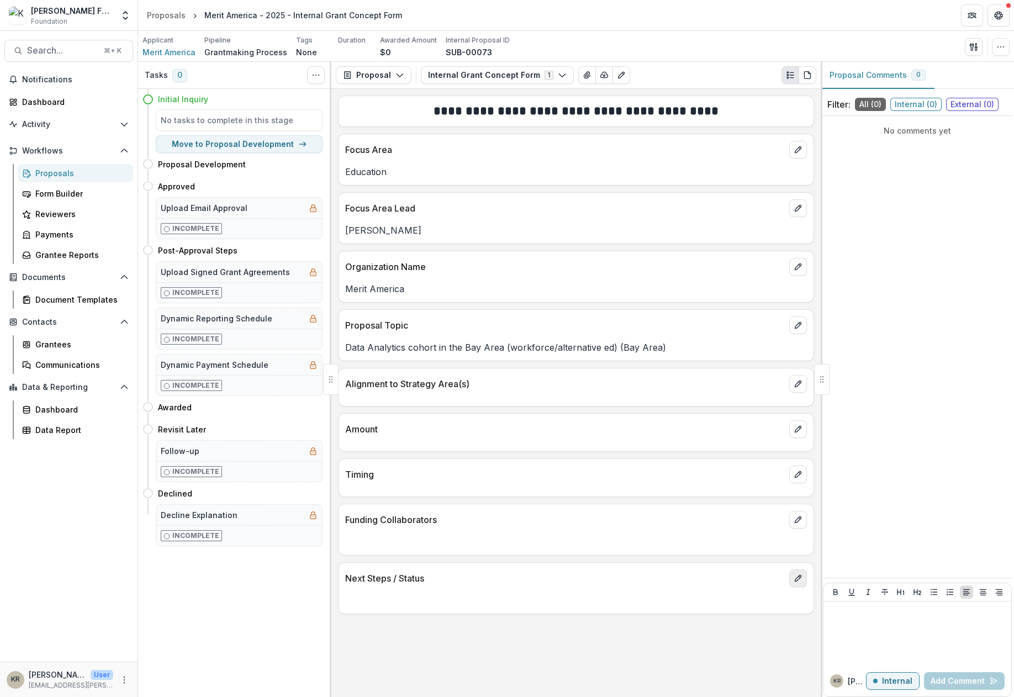
click at [799, 582] on icon "edit" at bounding box center [798, 578] width 9 height 9
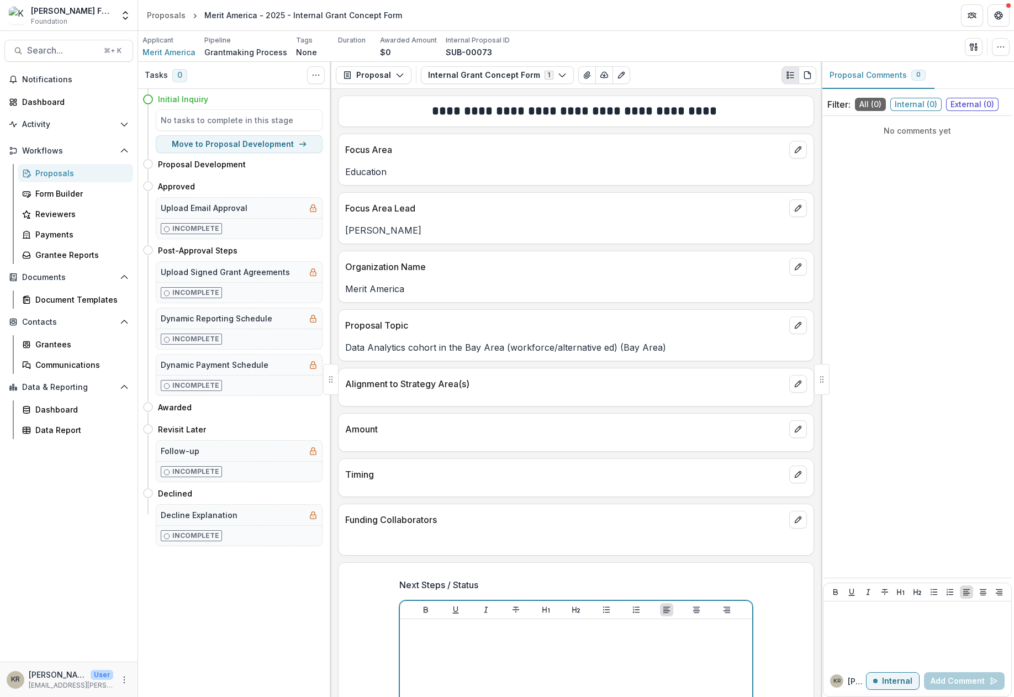
click at [614, 638] on div "To enrich screen reader interactions, please activate Accessibility in Grammarl…" at bounding box center [576, 707] width 344 height 166
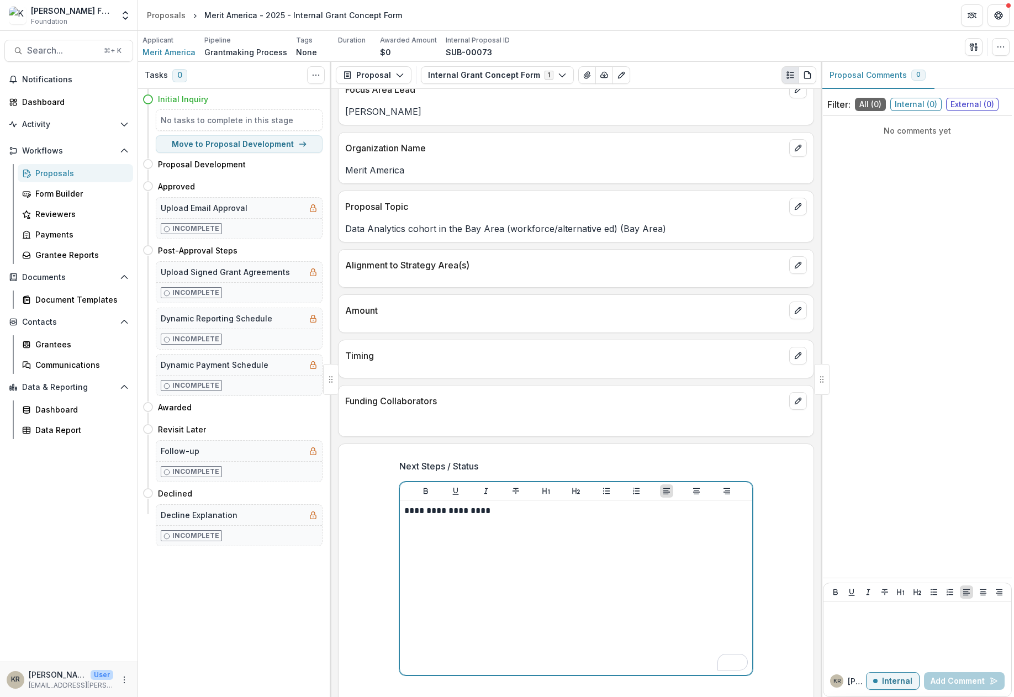
scroll to position [158, 0]
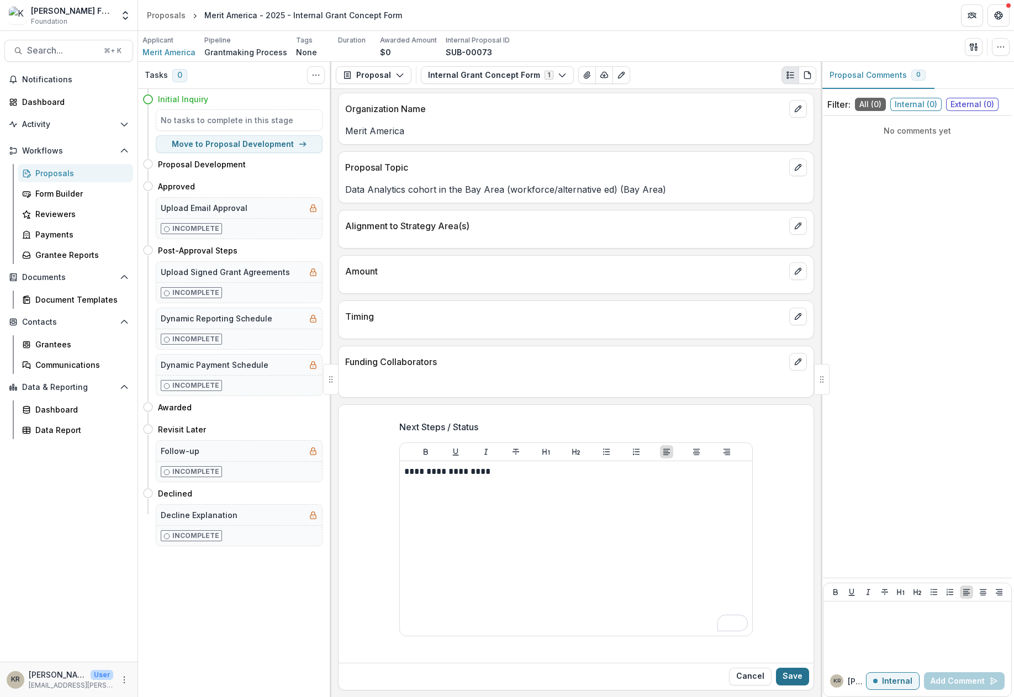
click at [790, 676] on button "Save" at bounding box center [792, 677] width 33 height 18
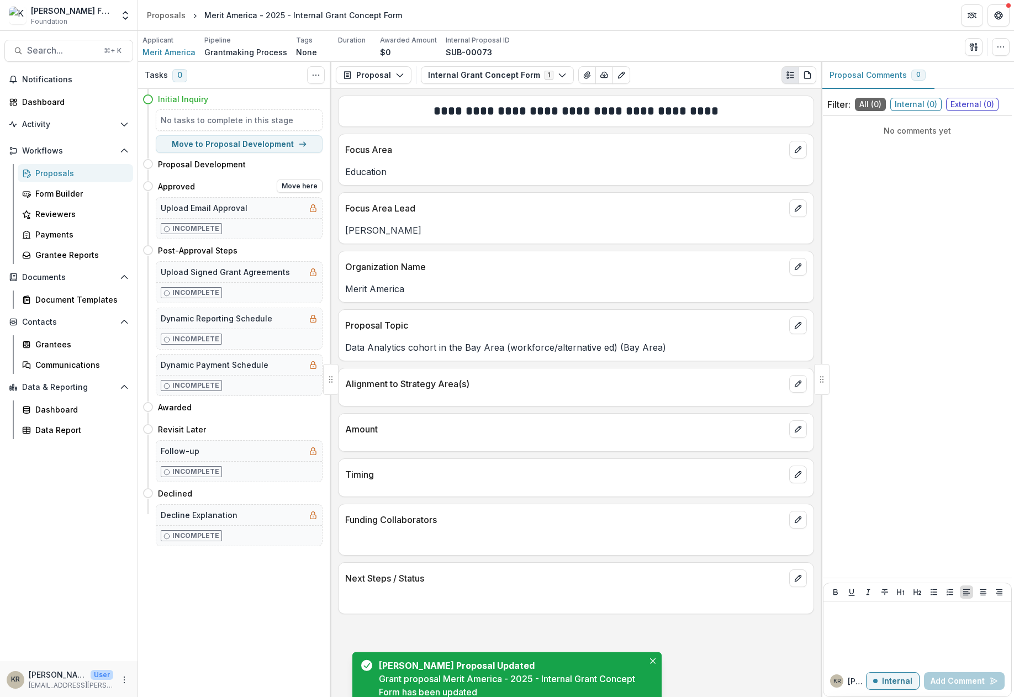
scroll to position [0, 0]
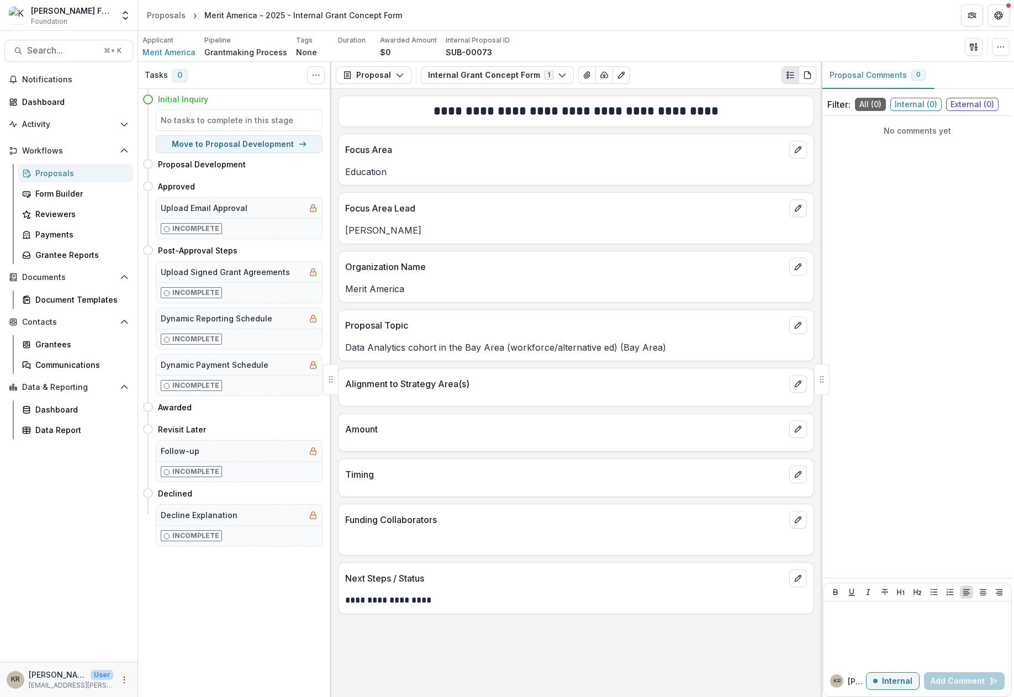
click at [277, 134] on div "No tasks to complete in this stage Move to Proposal Development" at bounding box center [233, 131] width 180 height 44
click at [284, 143] on button "Move to Proposal Development" at bounding box center [239, 144] width 167 height 18
select select "**********"
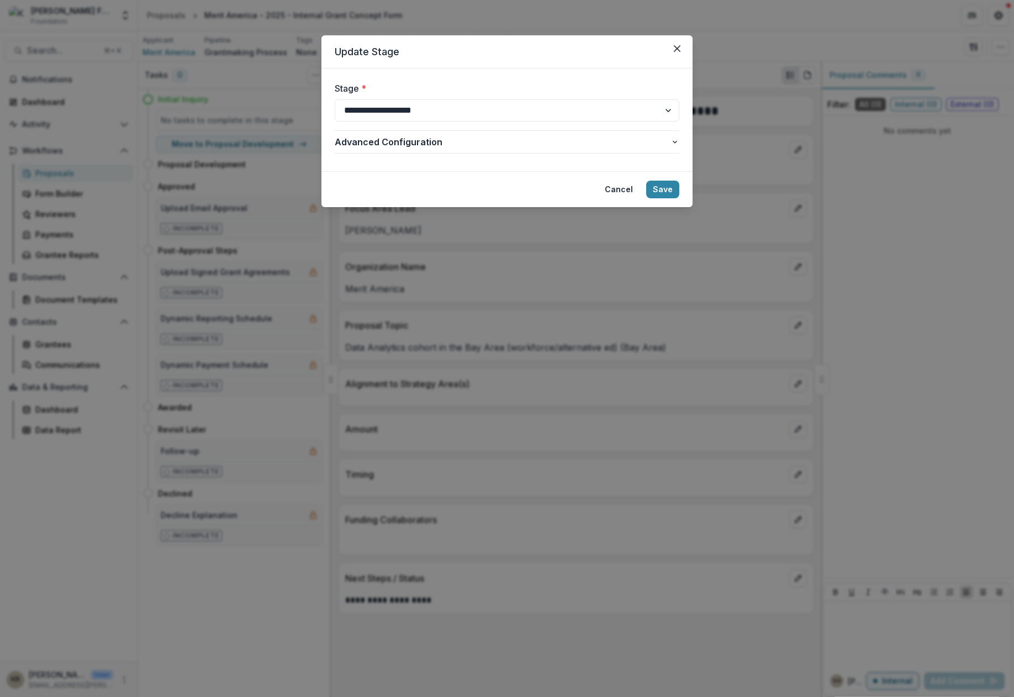
select select "**********"
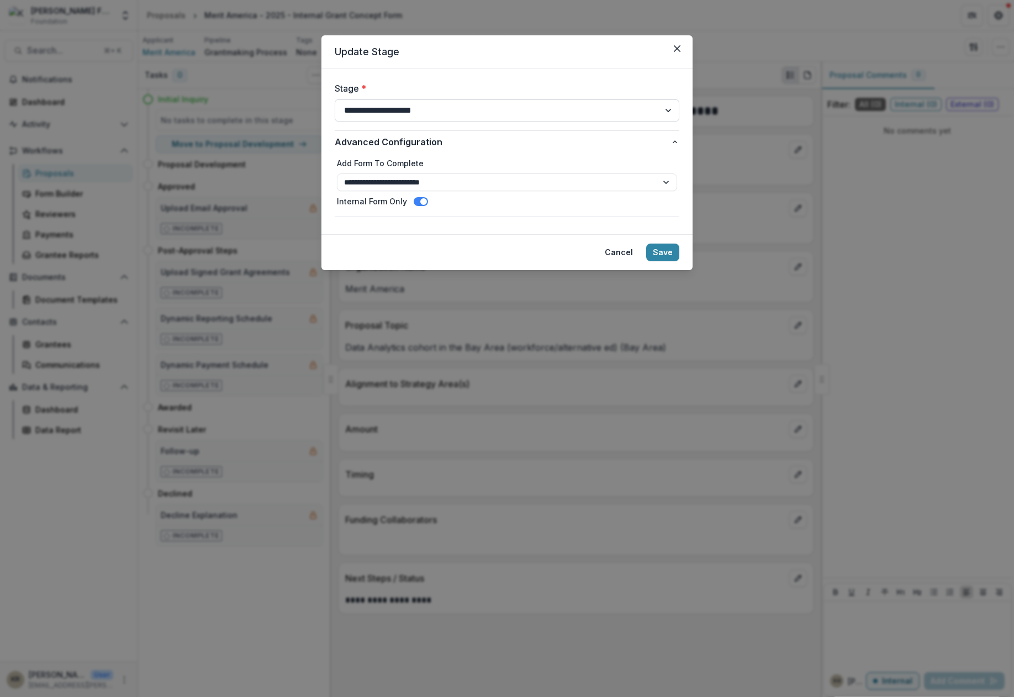
click at [437, 108] on select "**********" at bounding box center [507, 110] width 345 height 22
select select "**********"
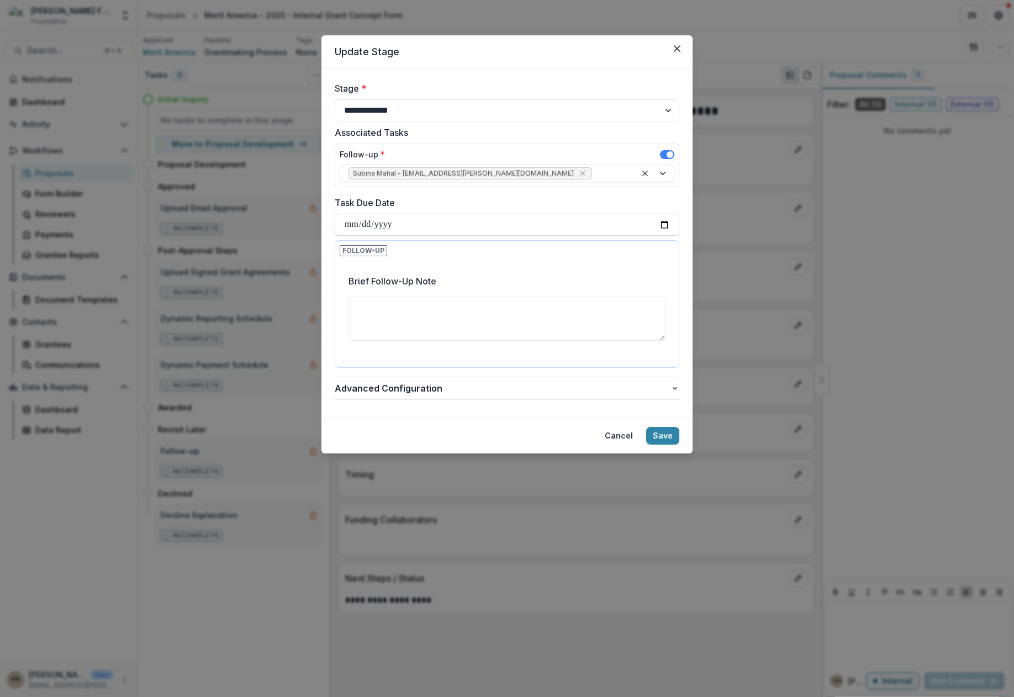
click at [361, 227] on input "Task Due Date" at bounding box center [507, 225] width 345 height 22
type input "**********"
click at [428, 319] on textarea "Brief Follow-Up Note" at bounding box center [507, 319] width 317 height 44
click at [396, 325] on textarea "Brief Follow-Up Note" at bounding box center [507, 319] width 317 height 44
type textarea "**********"
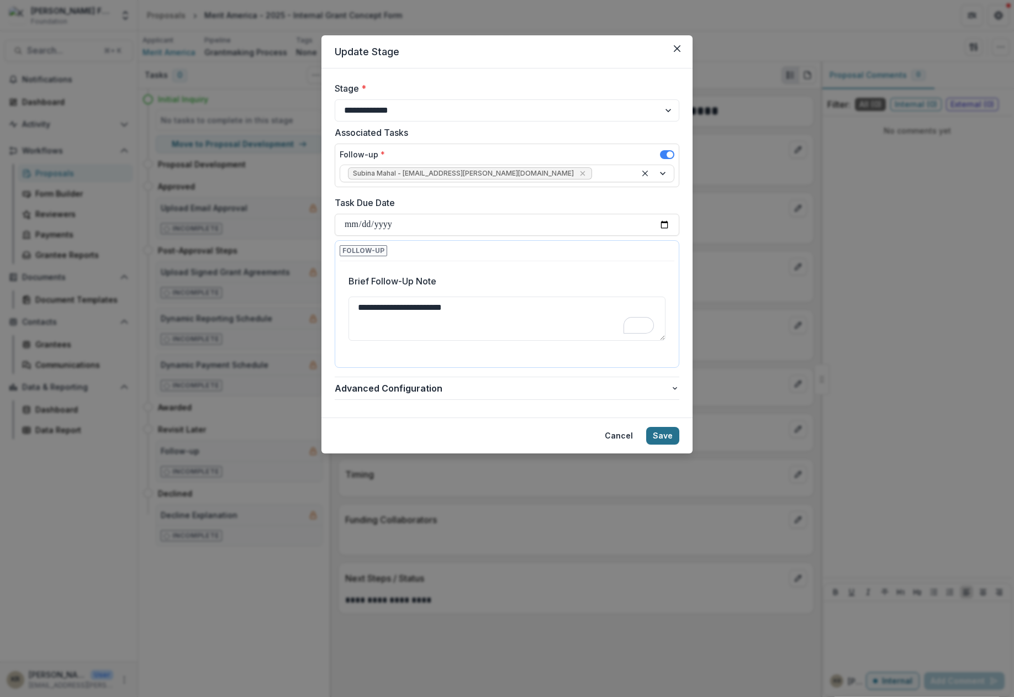
click at [657, 437] on button "Save" at bounding box center [662, 436] width 33 height 18
click at [555, 383] on span "Advanced Configuration" at bounding box center [503, 388] width 336 height 13
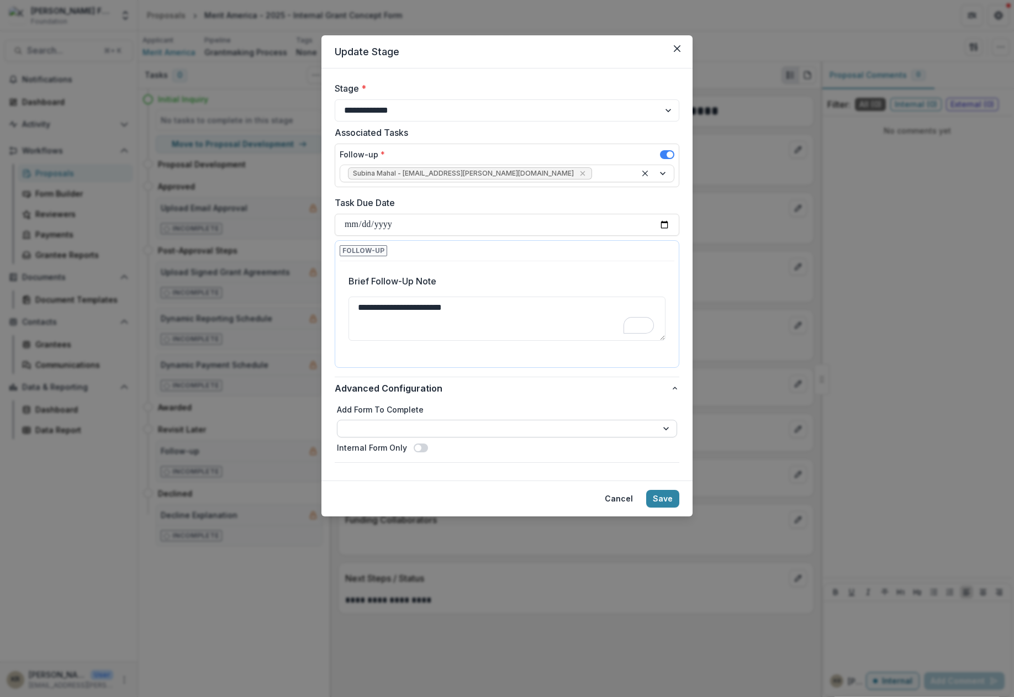
click at [570, 431] on select "**********" at bounding box center [507, 429] width 340 height 18
click at [659, 500] on button "Save" at bounding box center [662, 499] width 33 height 18
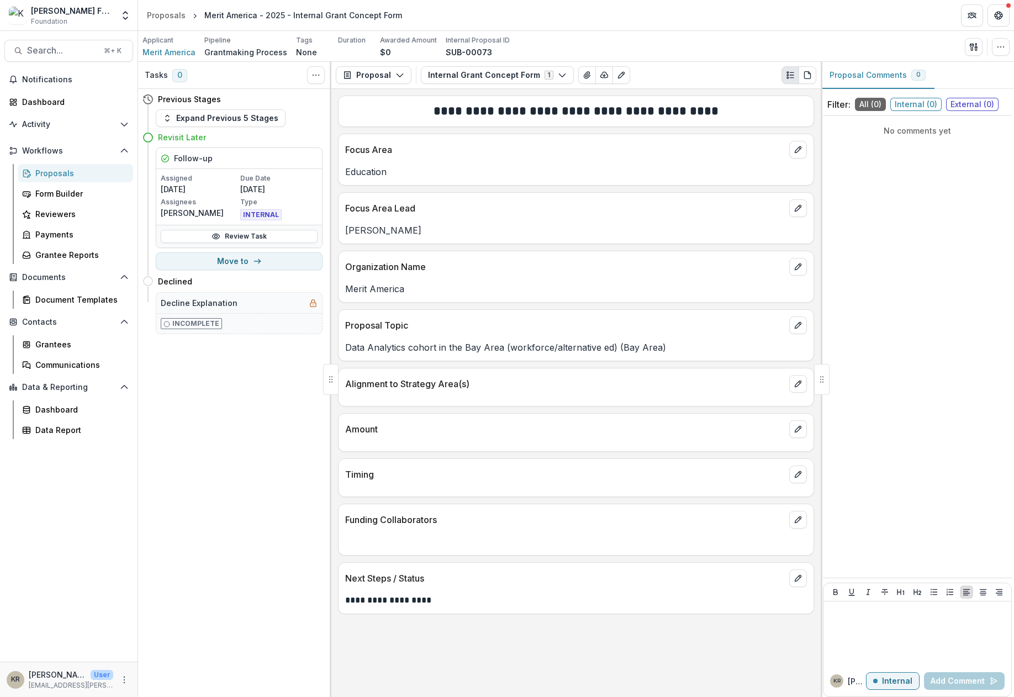
click at [52, 175] on div "Proposals" at bounding box center [79, 173] width 89 height 12
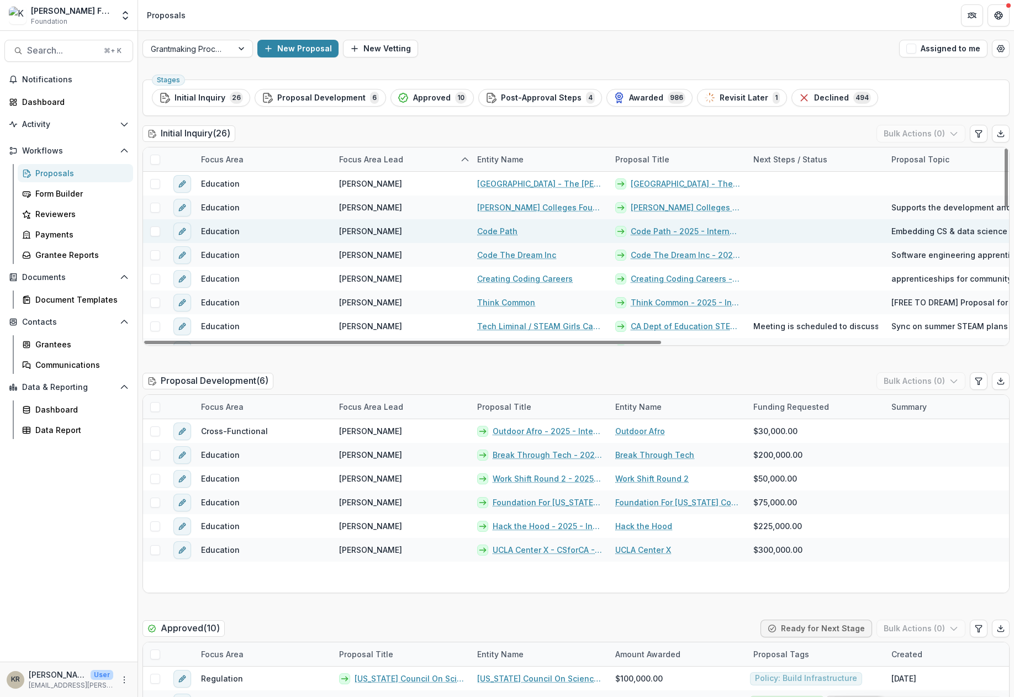
click at [501, 231] on link "Code Path" at bounding box center [497, 231] width 40 height 12
click at [696, 229] on link "Code Path - 2025 - Internal Grant Concept Form" at bounding box center [685, 231] width 109 height 12
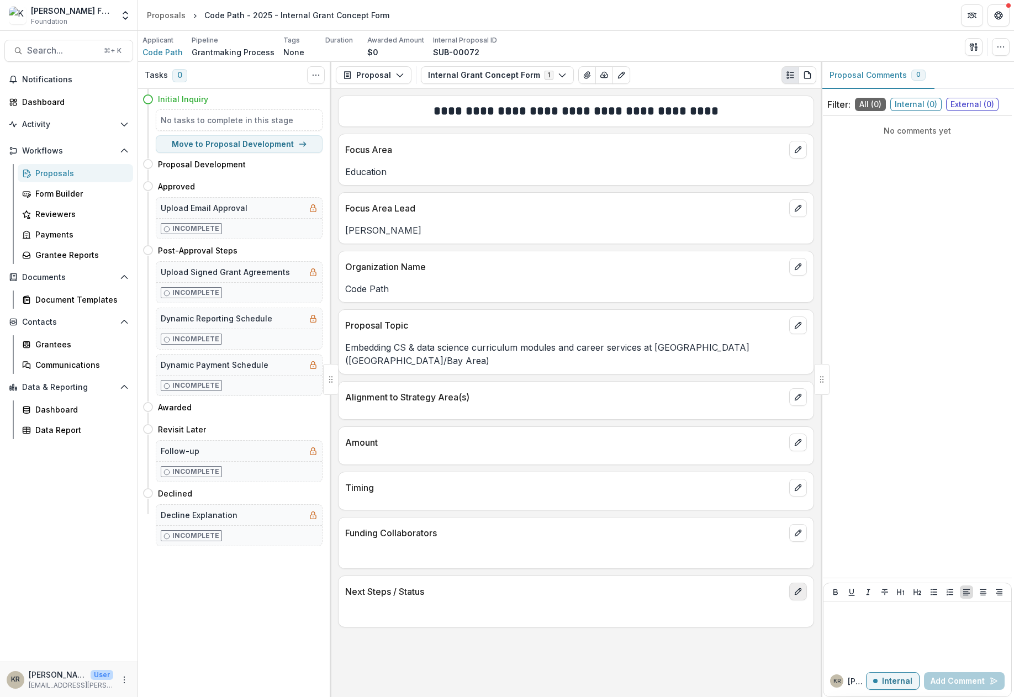
click at [792, 583] on button "edit" at bounding box center [798, 592] width 18 height 18
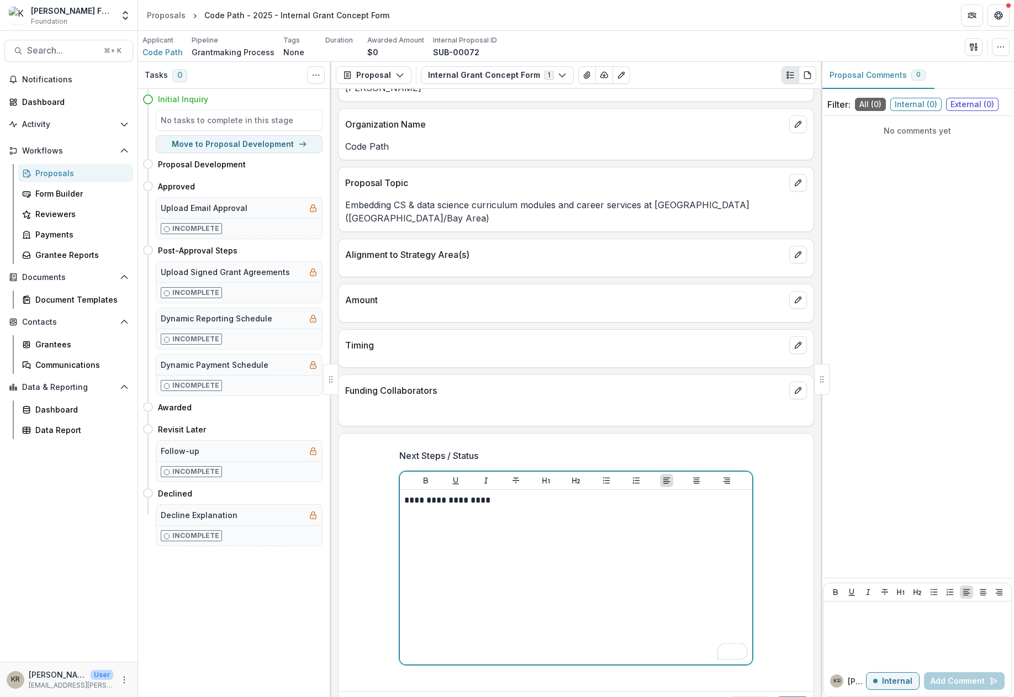
scroll to position [171, 0]
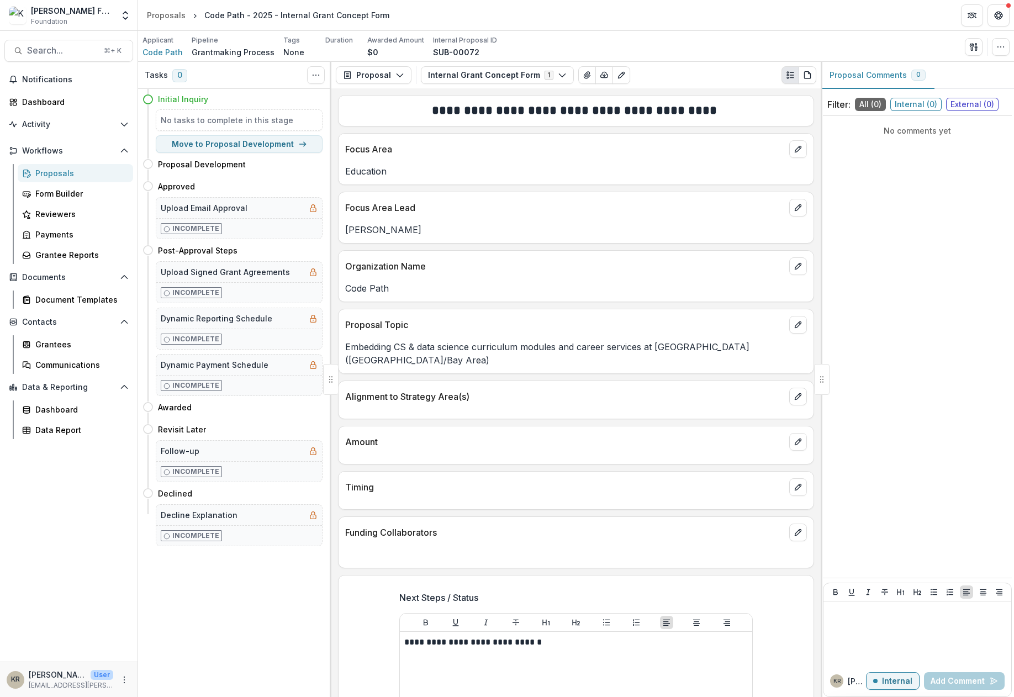
scroll to position [171, 0]
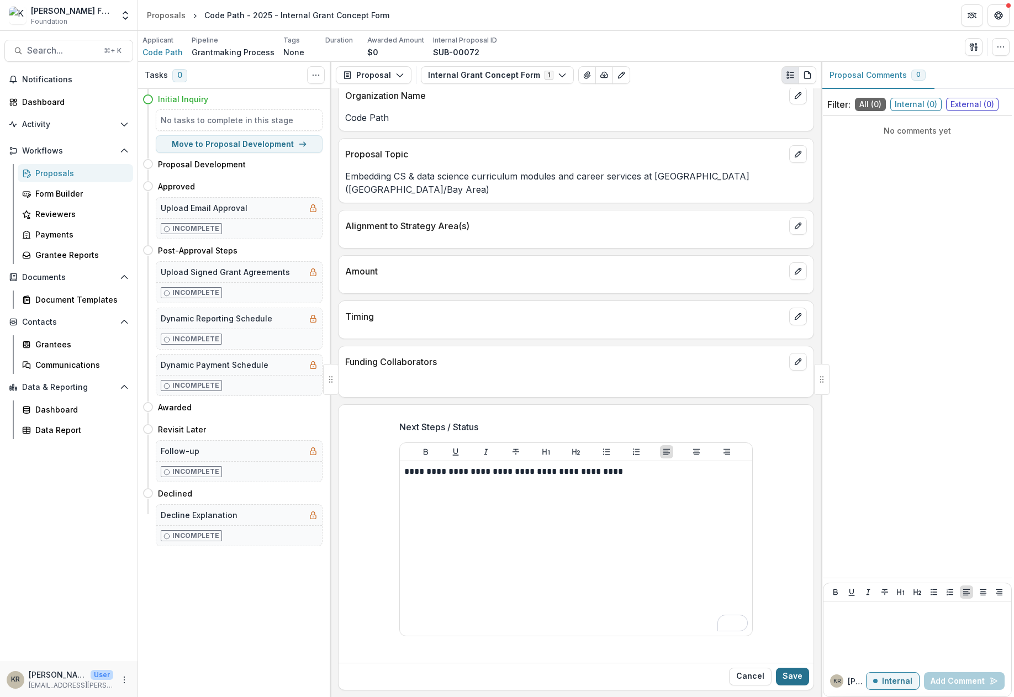
click at [794, 681] on button "Save" at bounding box center [792, 677] width 33 height 18
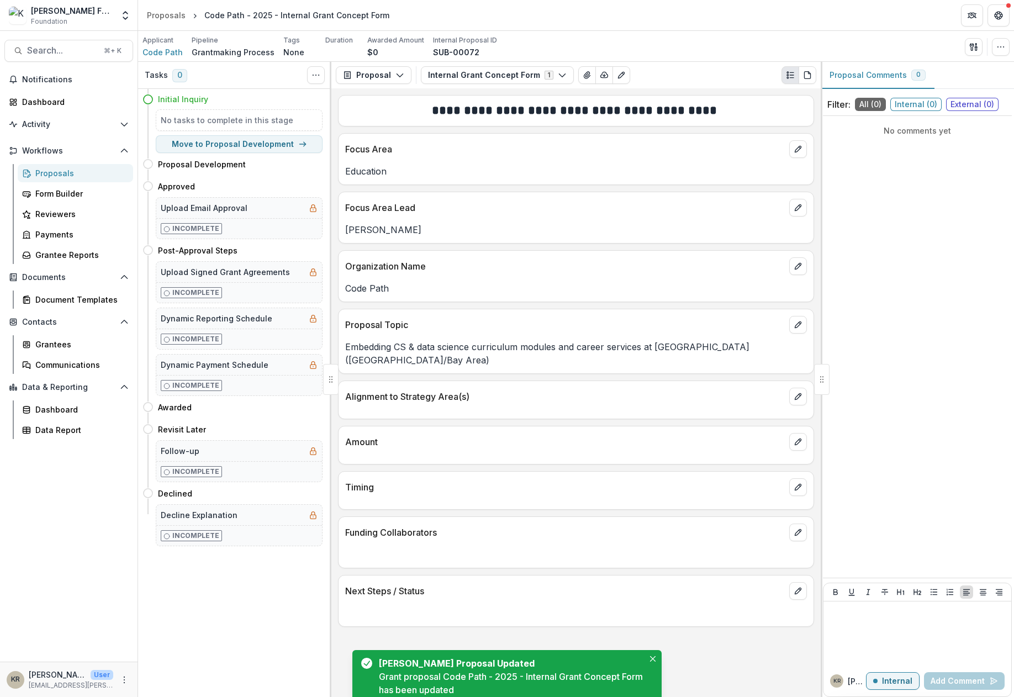
scroll to position [0, 0]
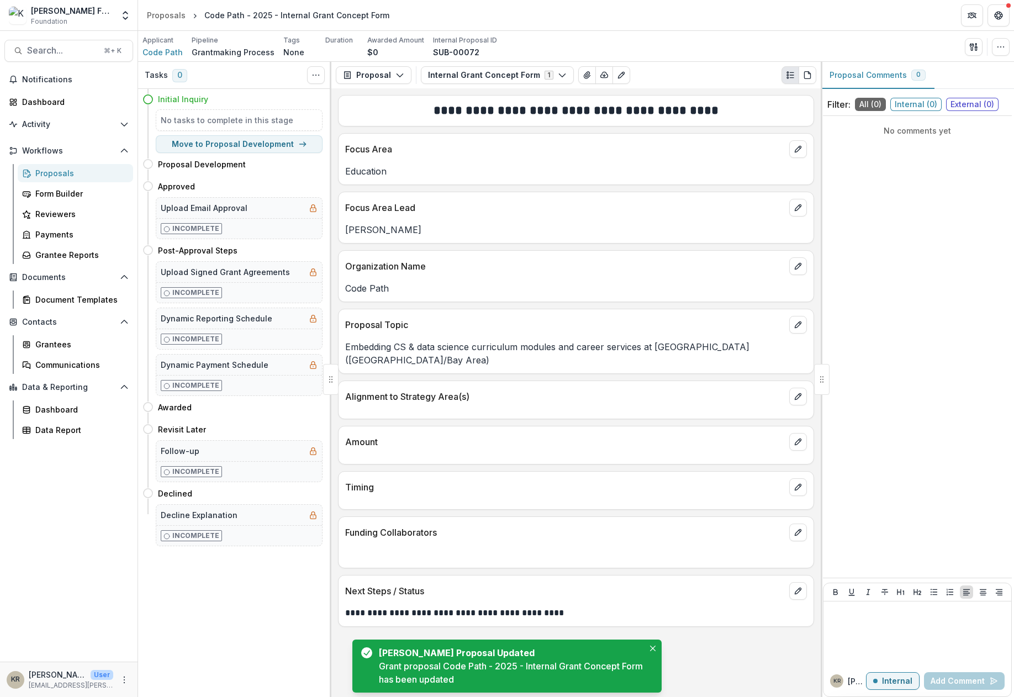
click at [56, 178] on div "Proposals" at bounding box center [79, 173] width 89 height 12
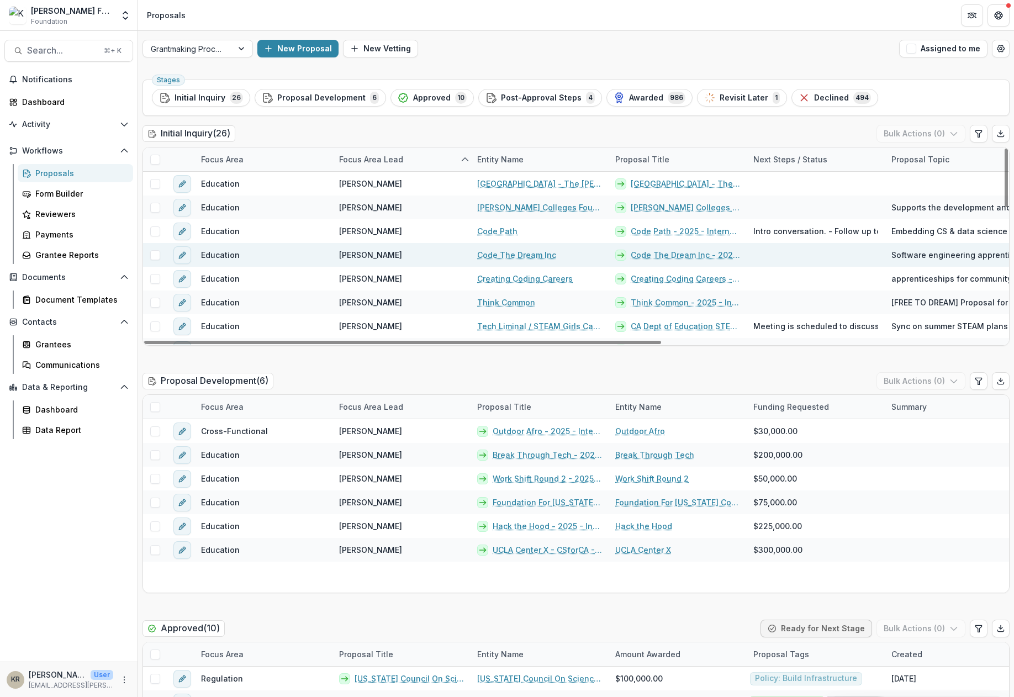
click at [715, 257] on link "Code The Dream Inc - 2025 - Internal Grant Concept Form" at bounding box center [685, 255] width 109 height 12
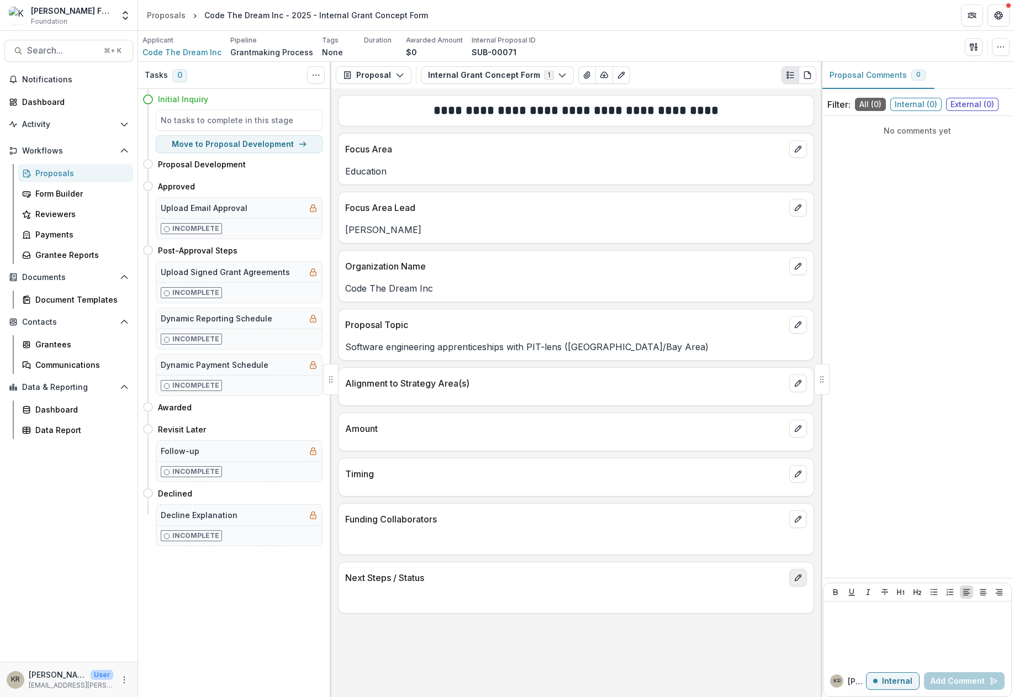
click at [795, 583] on button "edit" at bounding box center [798, 578] width 18 height 18
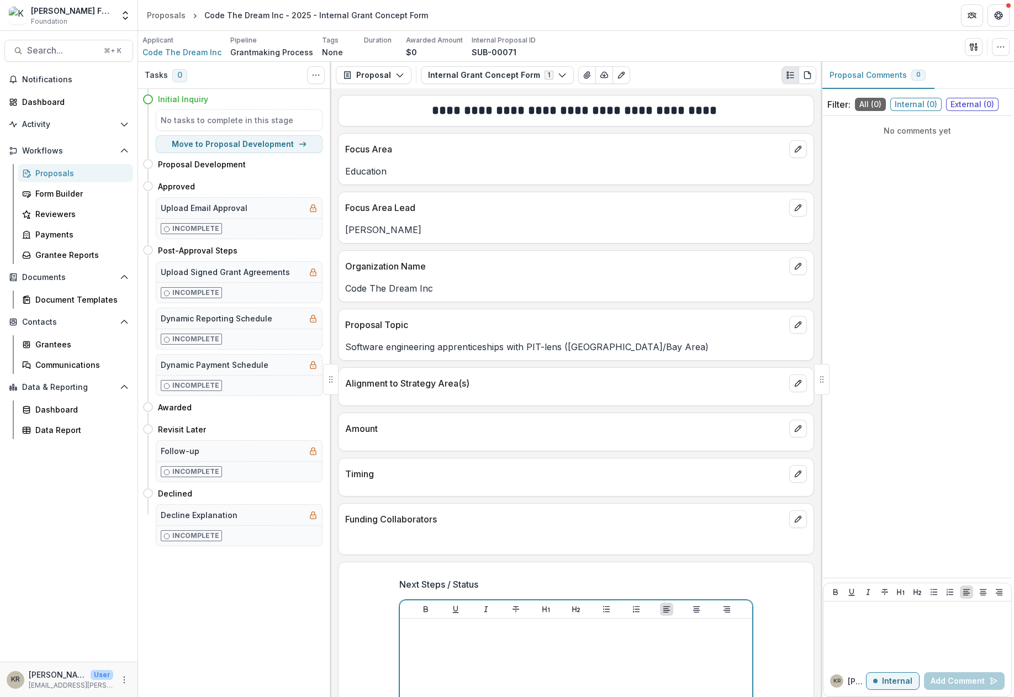
click at [626, 637] on div "To enrich screen reader interactions, please activate Accessibility in Grammarl…" at bounding box center [576, 706] width 344 height 166
click at [523, 644] on span "follow-up" at bounding box center [504, 647] width 42 height 11
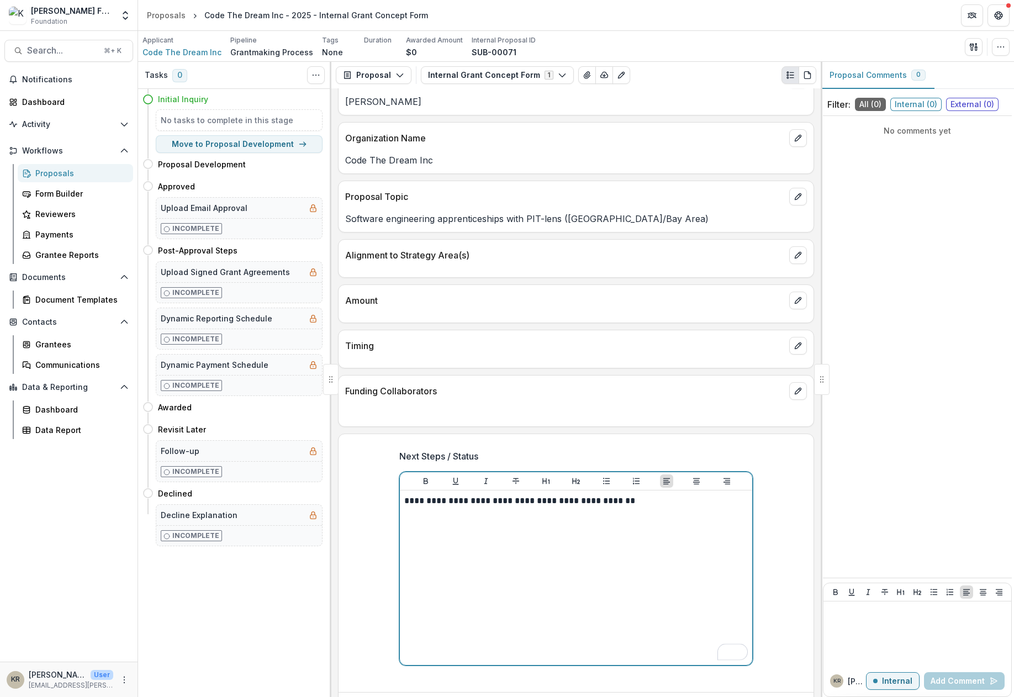
scroll to position [158, 0]
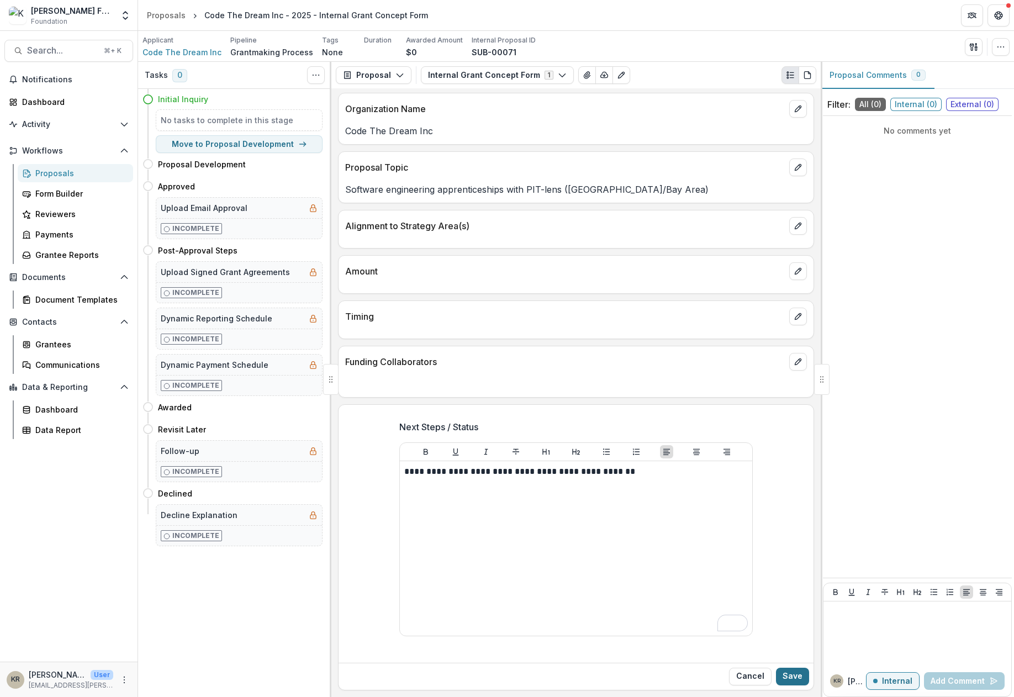
click at [799, 676] on button "Save" at bounding box center [792, 677] width 33 height 18
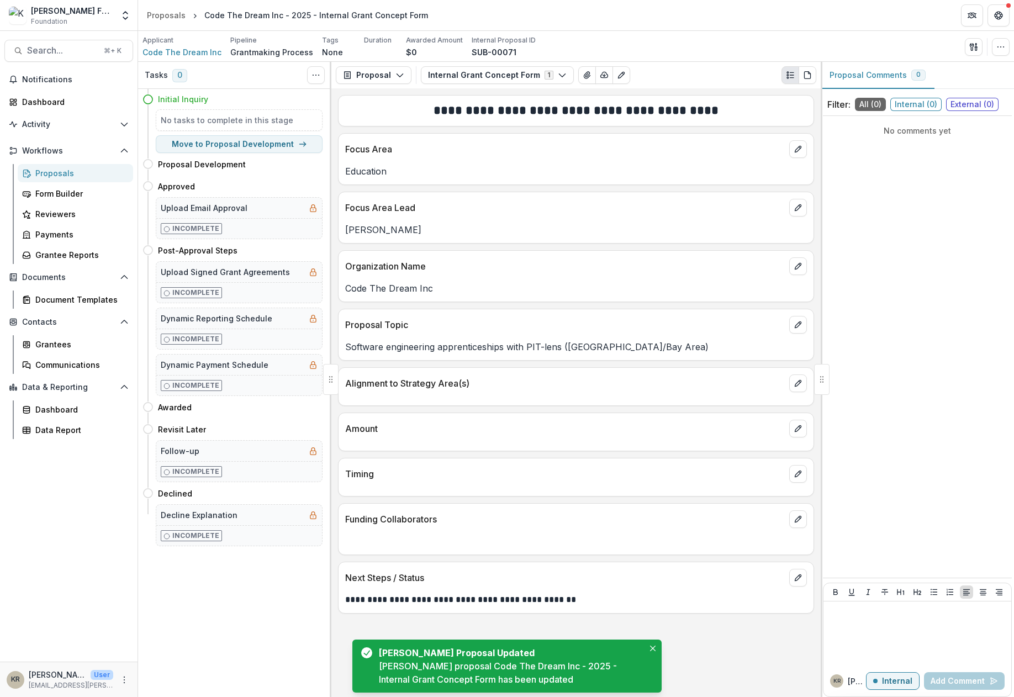
click at [68, 174] on div "Proposals" at bounding box center [79, 173] width 89 height 12
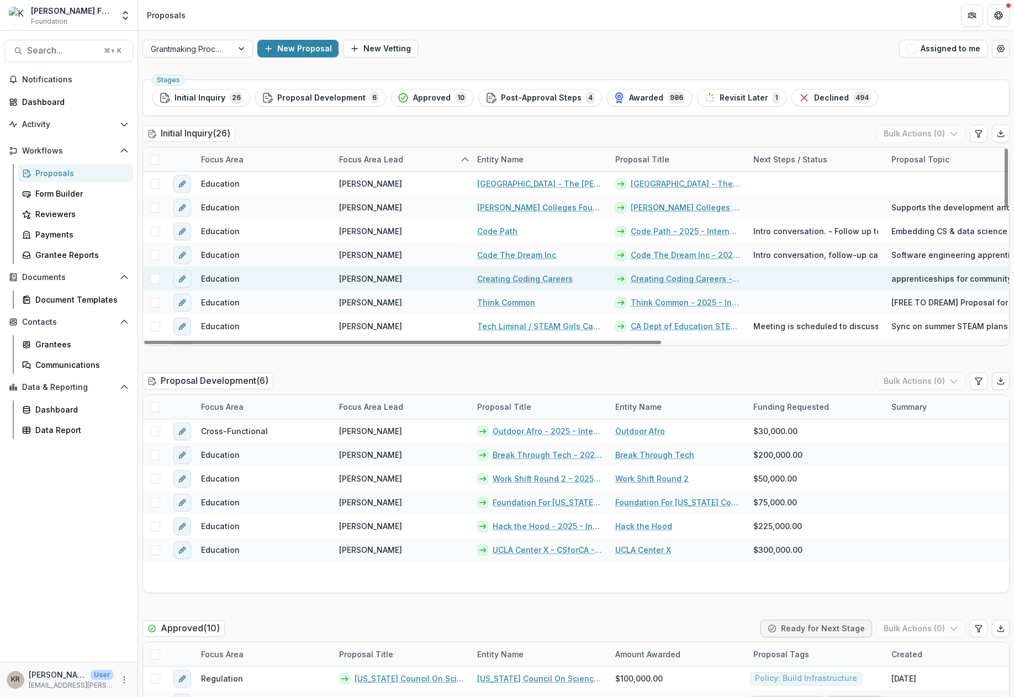
click at [705, 278] on link "Creating Coding Careers - 2025 - Internal Grant Concept Form" at bounding box center [685, 279] width 109 height 12
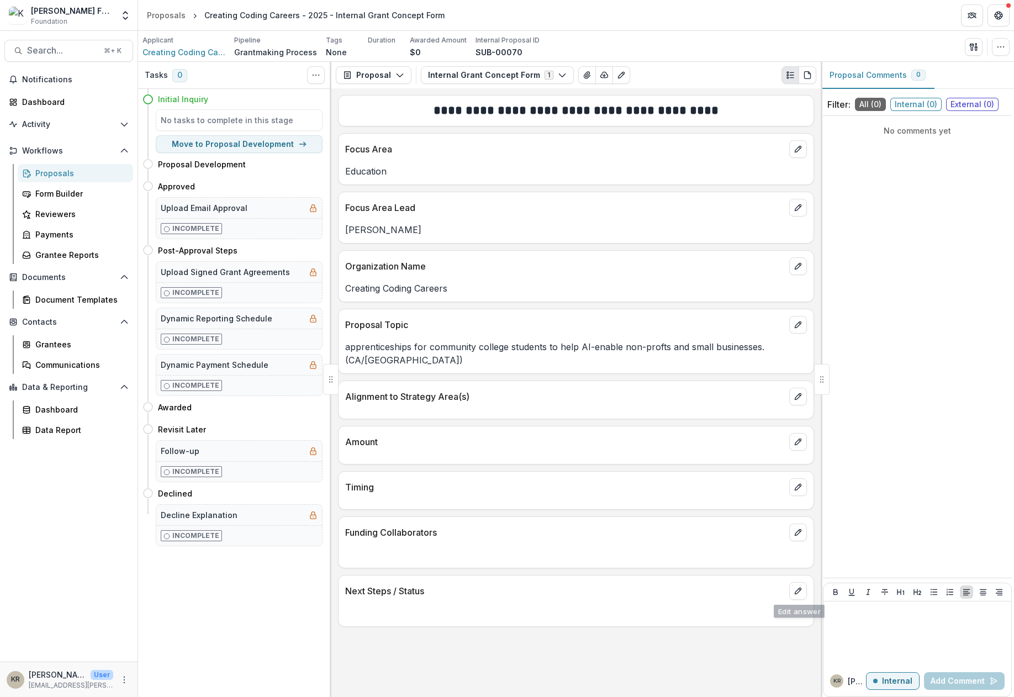
click at [810, 584] on div "Next Steps / Status" at bounding box center [576, 588] width 475 height 24
click at [799, 592] on icon "edit" at bounding box center [798, 591] width 6 height 6
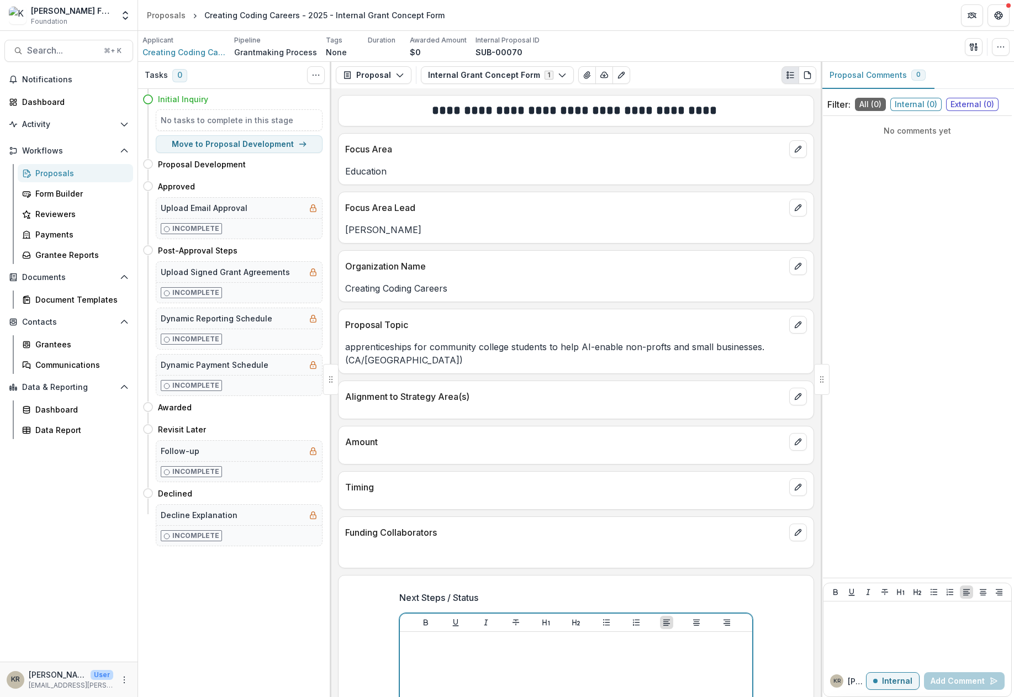
click at [580, 645] on p at bounding box center [576, 642] width 344 height 12
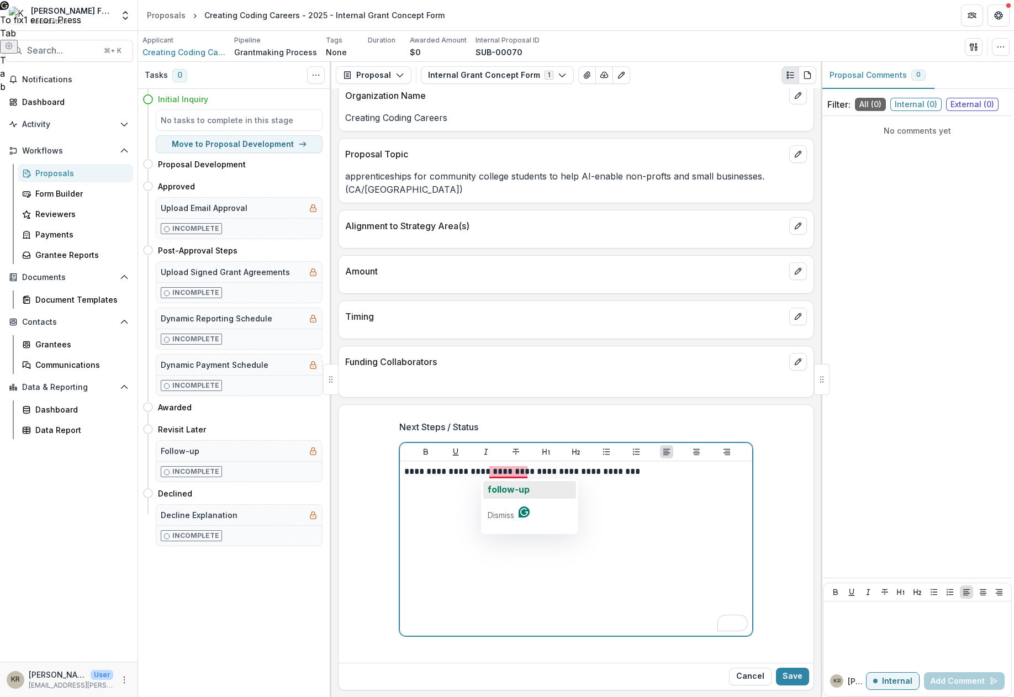
click at [518, 488] on span "follow-up" at bounding box center [509, 489] width 42 height 11
click at [567, 475] on p "**********" at bounding box center [576, 472] width 344 height 12
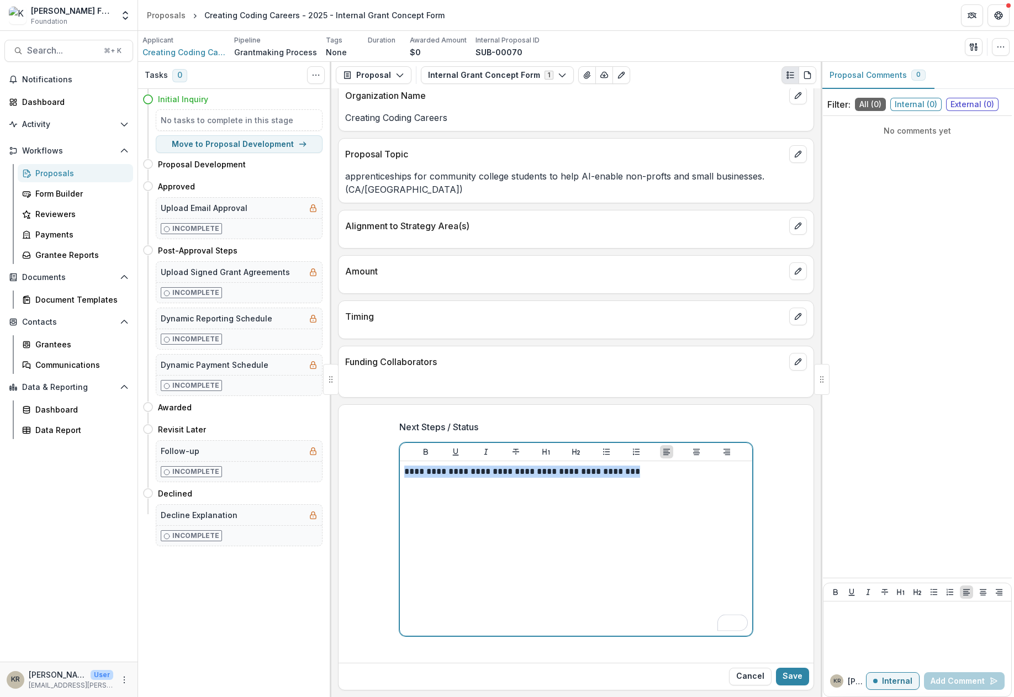
click at [567, 475] on p "**********" at bounding box center [576, 472] width 344 height 12
copy p "**********"
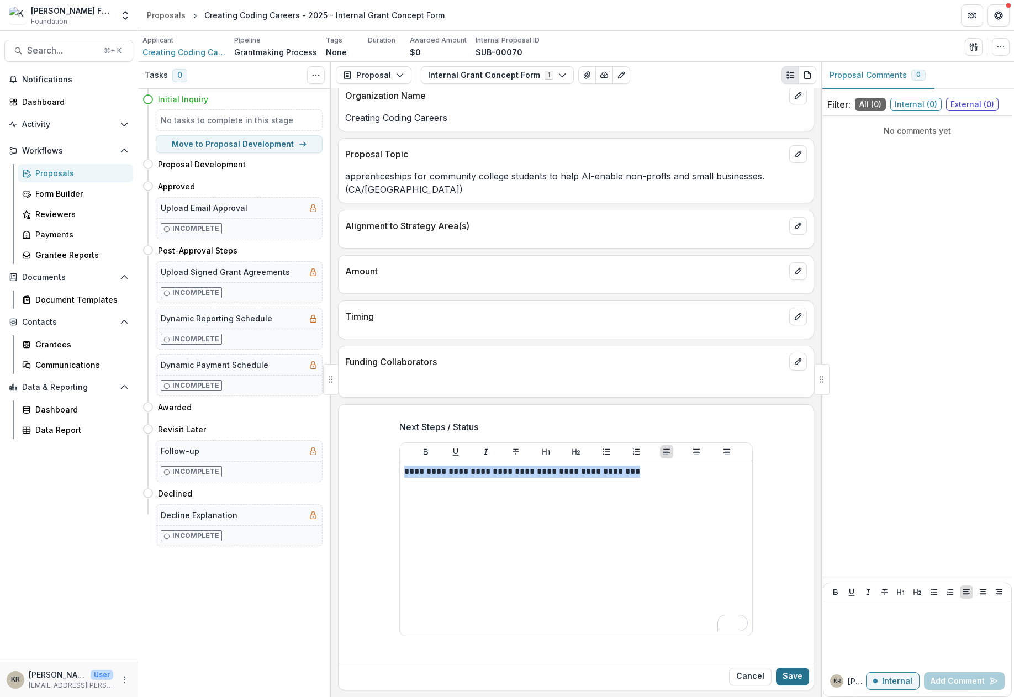
click at [797, 670] on button "Save" at bounding box center [792, 677] width 33 height 18
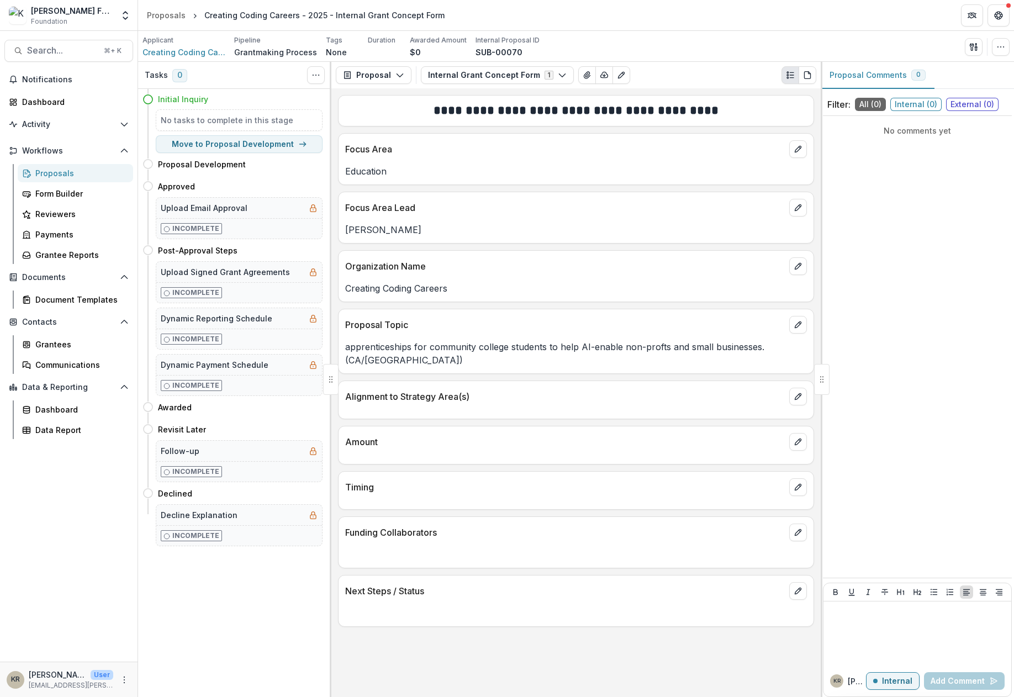
scroll to position [0, 0]
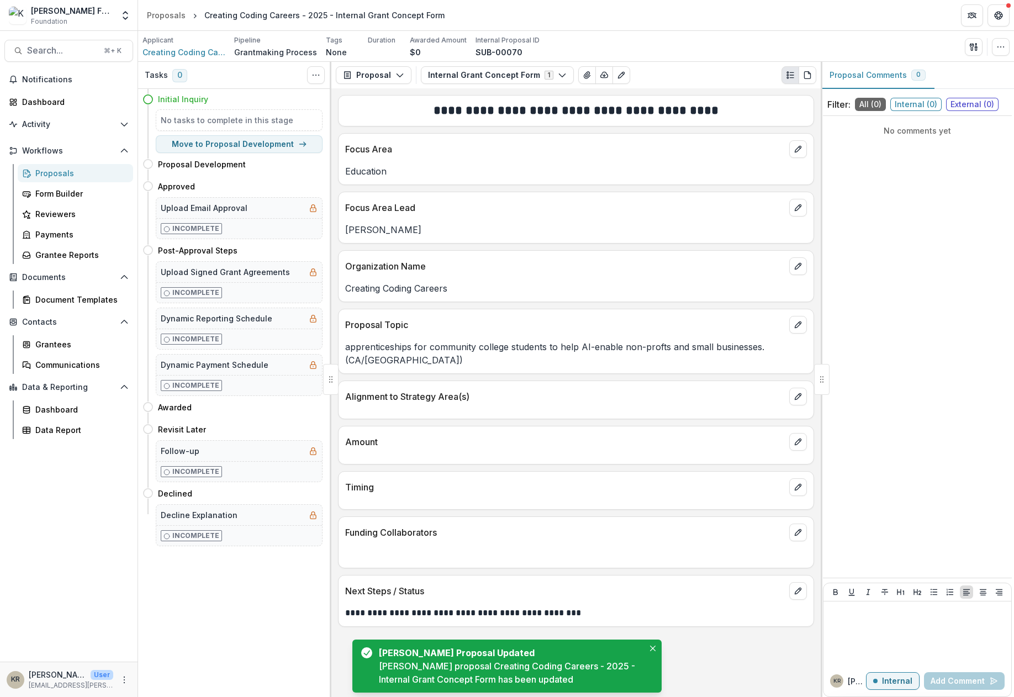
click at [72, 179] on link "Proposals" at bounding box center [75, 173] width 115 height 18
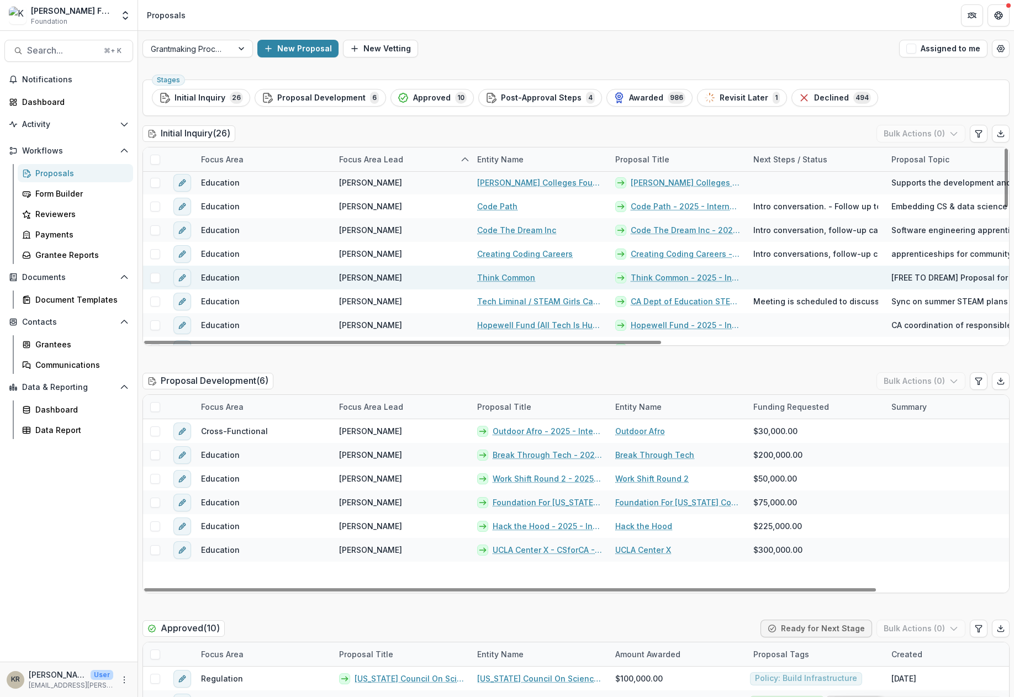
scroll to position [39, 0]
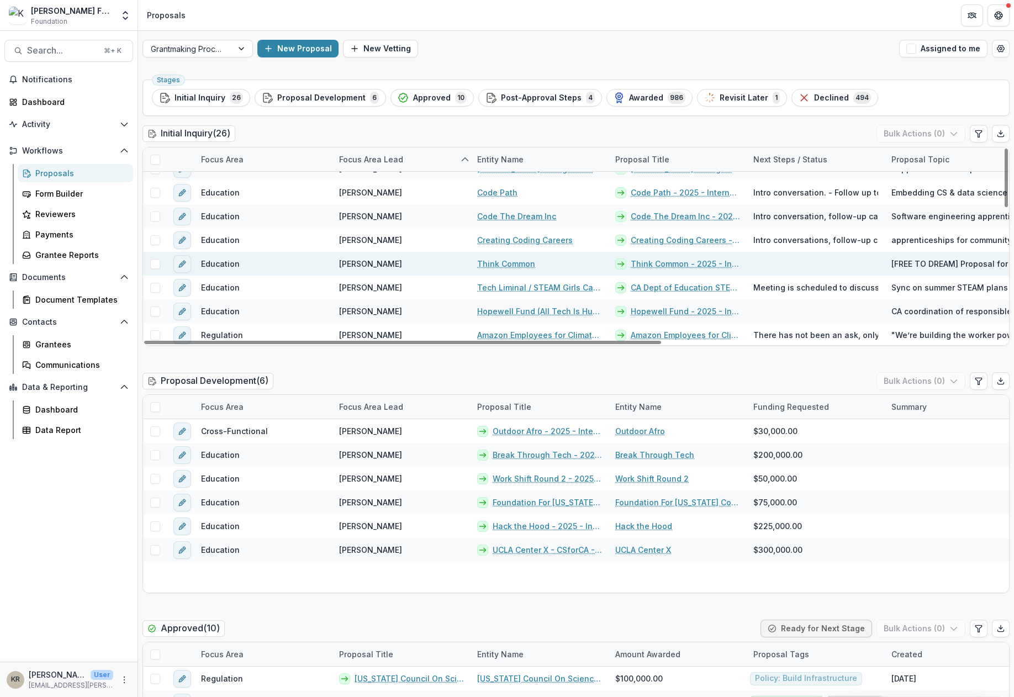
click at [716, 261] on link "Think Common - 2025 - Internal Grant Concept Form" at bounding box center [685, 264] width 109 height 12
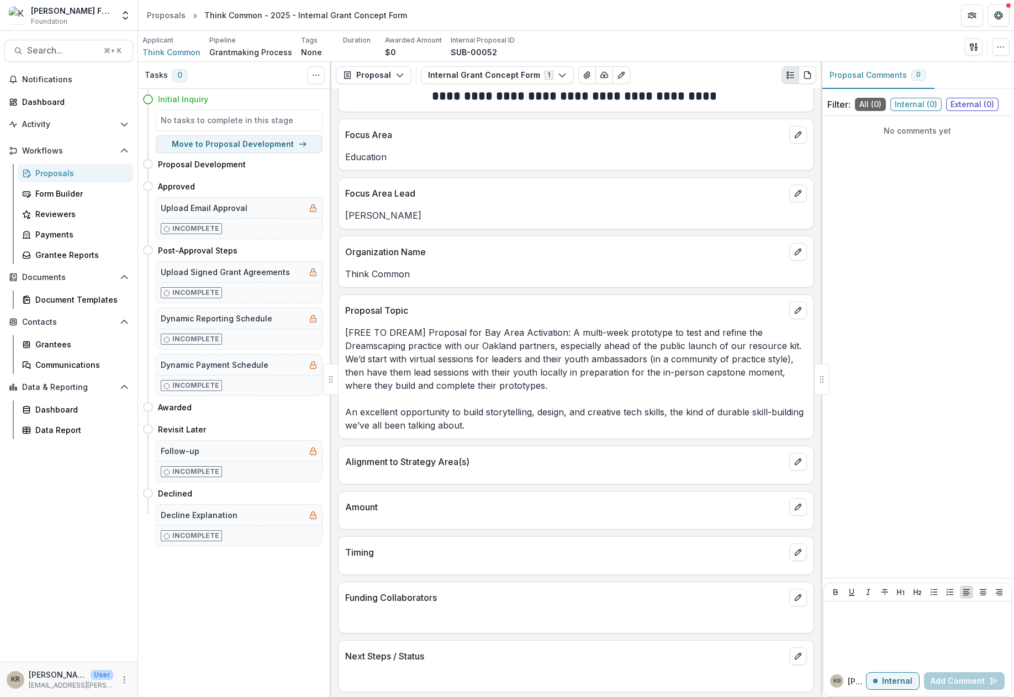
scroll to position [17, 0]
click at [801, 654] on button "edit" at bounding box center [798, 655] width 18 height 18
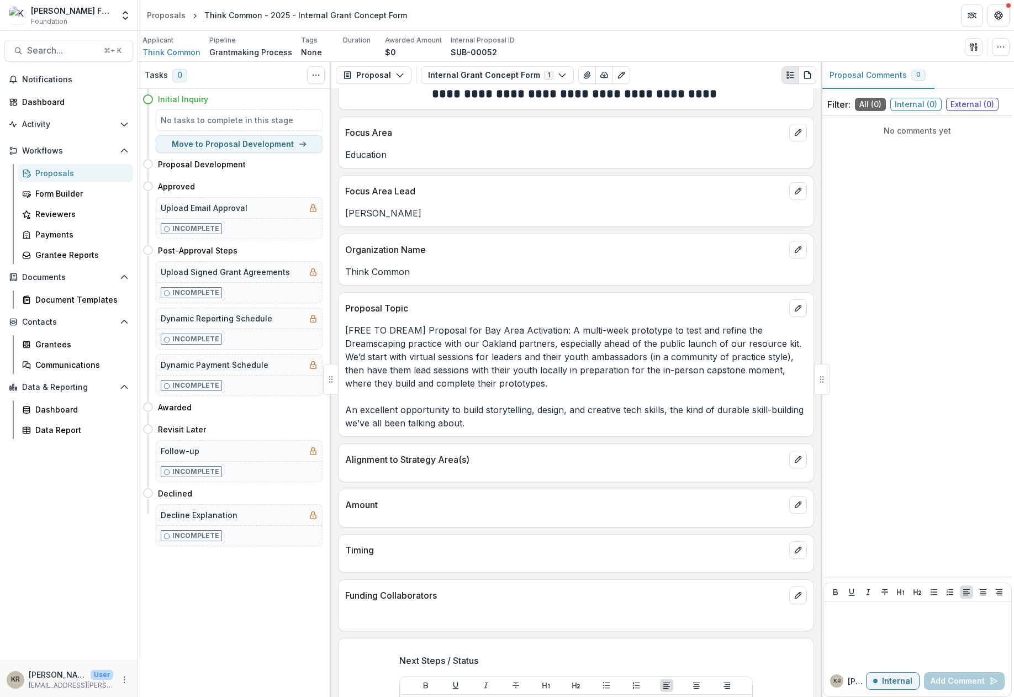
scroll to position [209, 0]
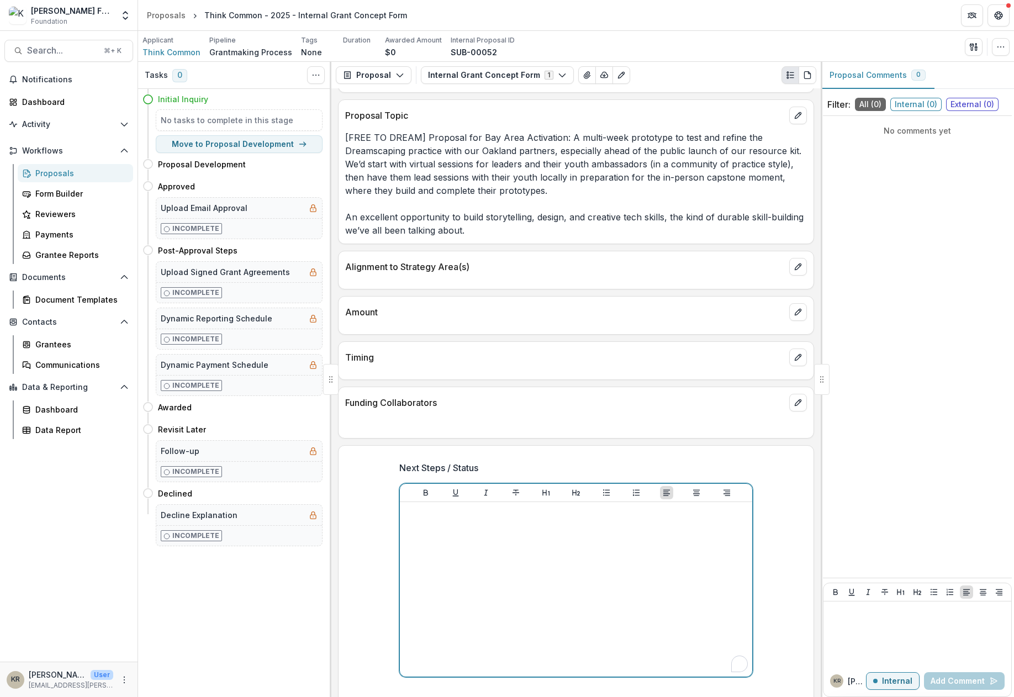
click at [564, 610] on div "To enrich screen reader interactions, please activate Accessibility in Grammarl…" at bounding box center [576, 590] width 344 height 166
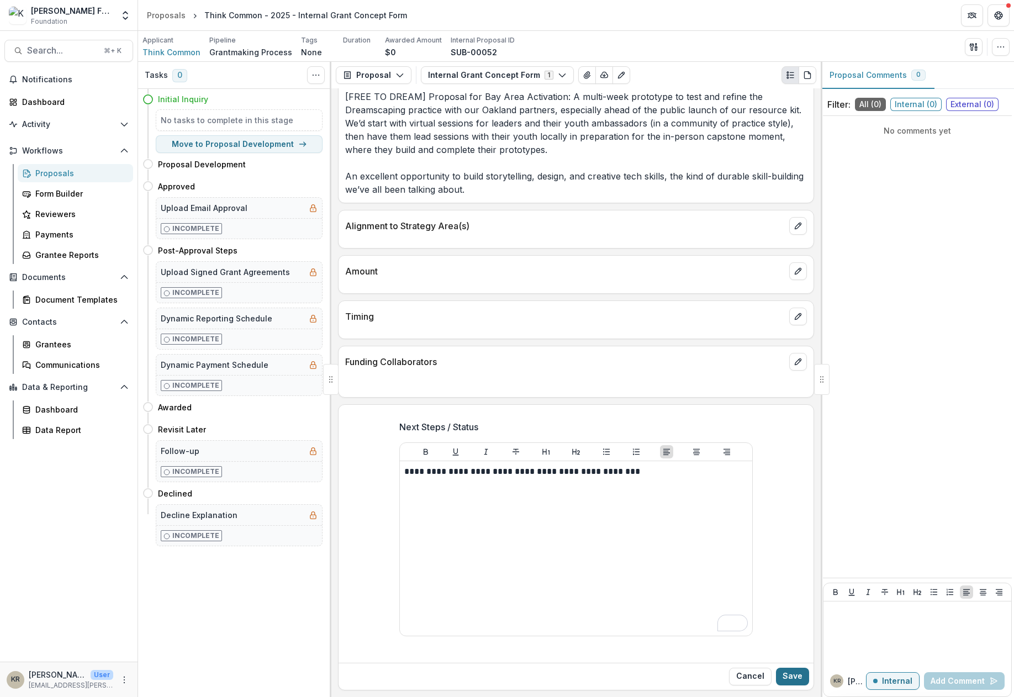
scroll to position [251, 0]
click at [787, 676] on button "Save" at bounding box center [792, 677] width 33 height 18
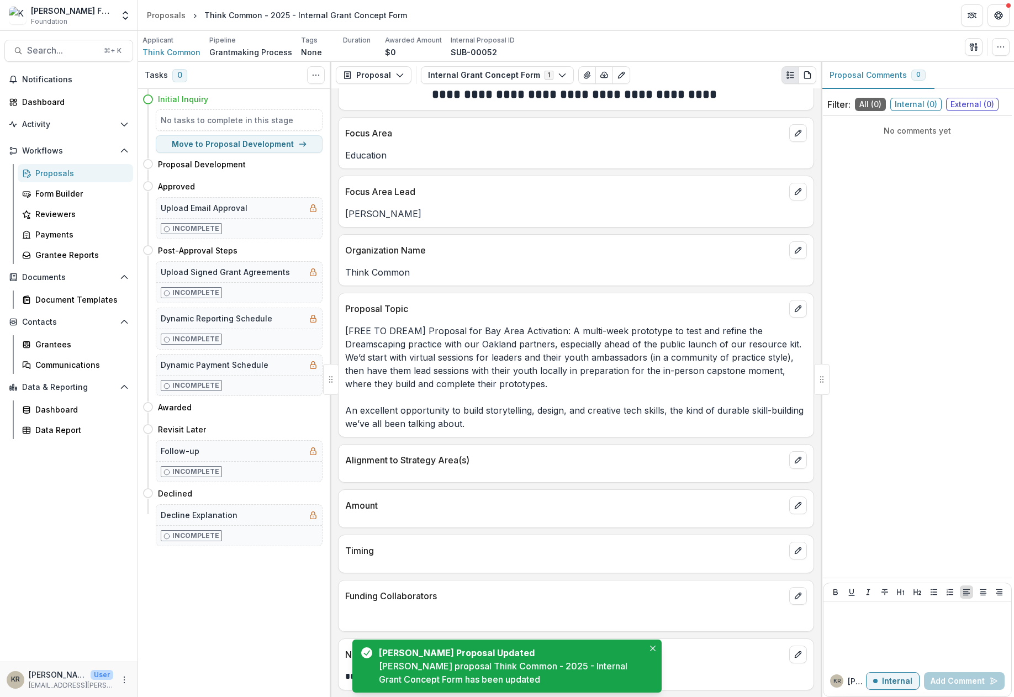
click at [70, 171] on div "Proposals" at bounding box center [79, 173] width 89 height 12
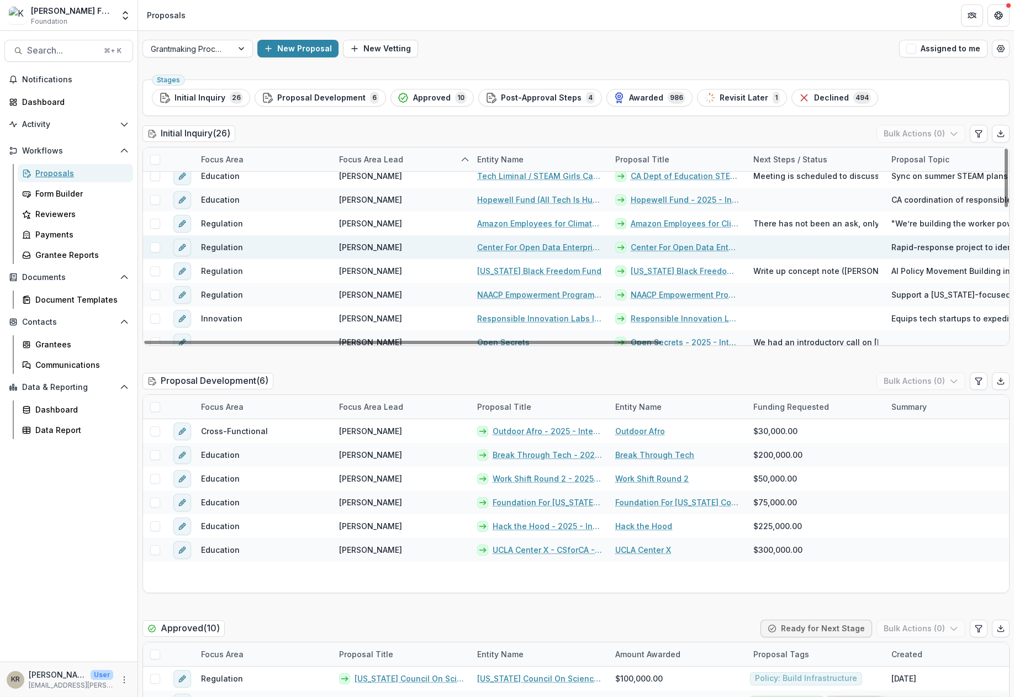
scroll to position [144, 0]
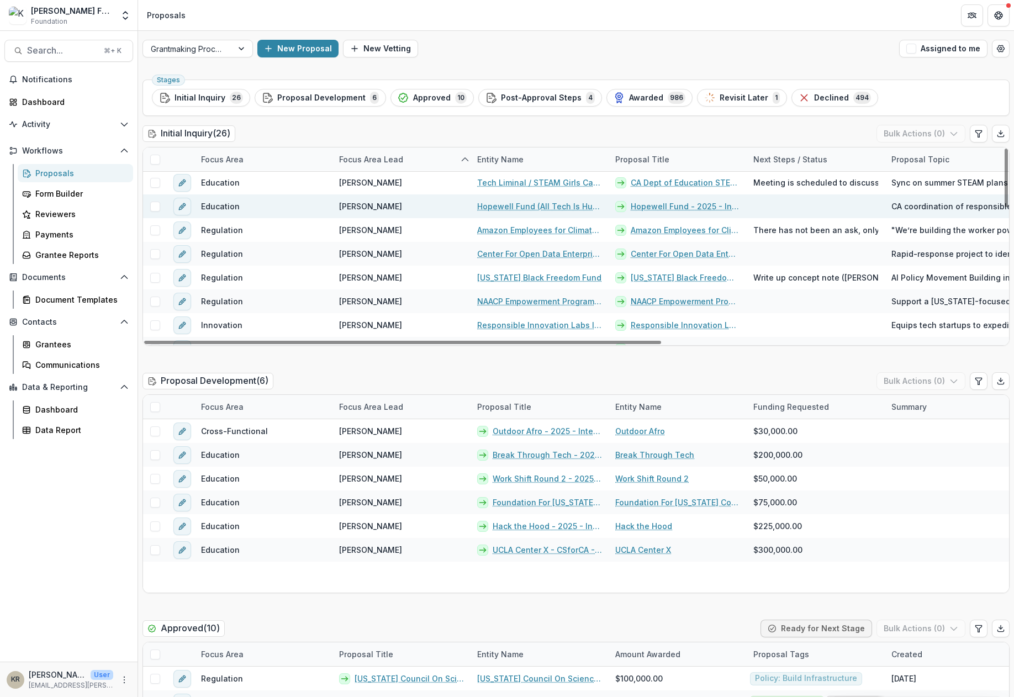
click at [697, 207] on link "Hopewell Fund - 2025 - Internal Grant Concept Form" at bounding box center [685, 207] width 109 height 12
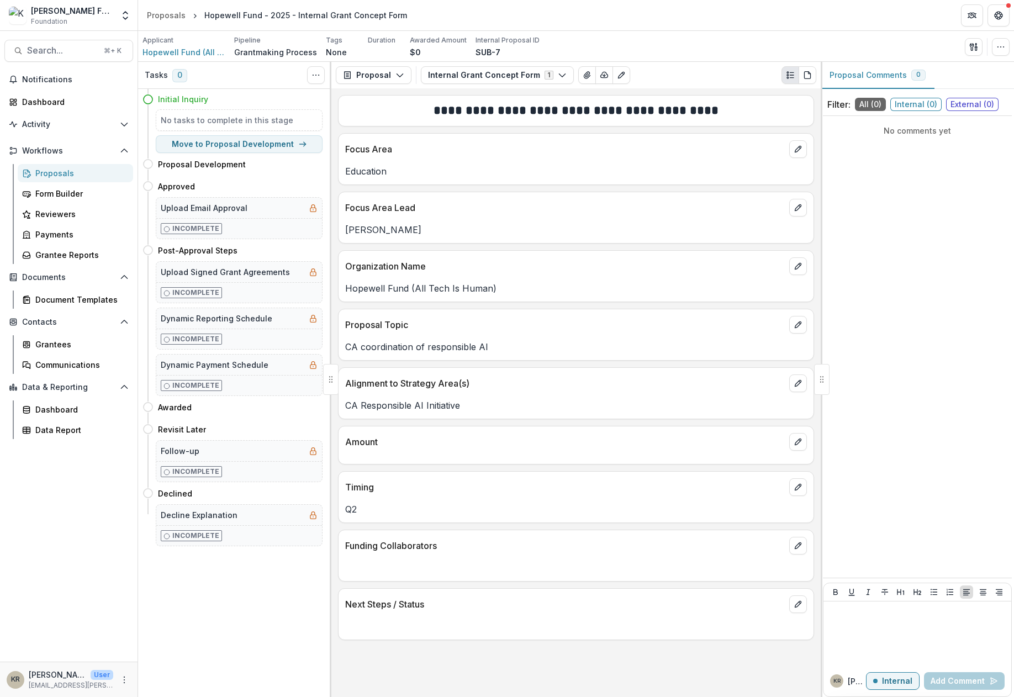
click at [810, 209] on div "Focus Area Lead" at bounding box center [576, 204] width 475 height 24
click at [803, 207] on button "edit" at bounding box center [798, 208] width 18 height 18
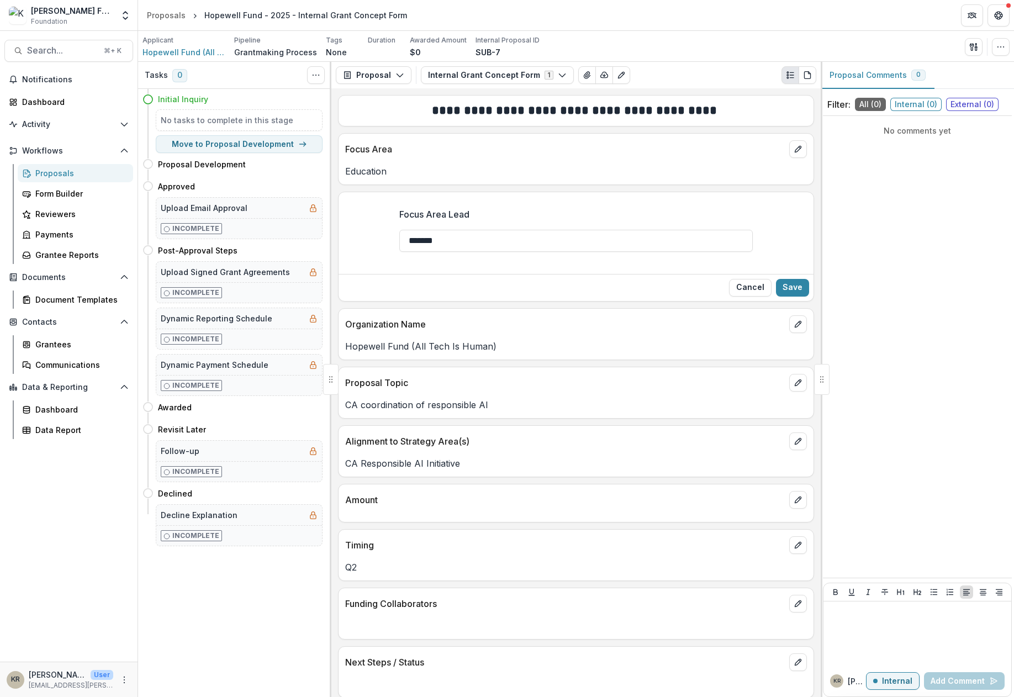
click at [626, 222] on div "Focus Area Lead *******" at bounding box center [576, 230] width 354 height 44
click at [632, 237] on input "*******" at bounding box center [576, 241] width 354 height 22
click at [494, 244] on input "*******" at bounding box center [576, 241] width 354 height 22
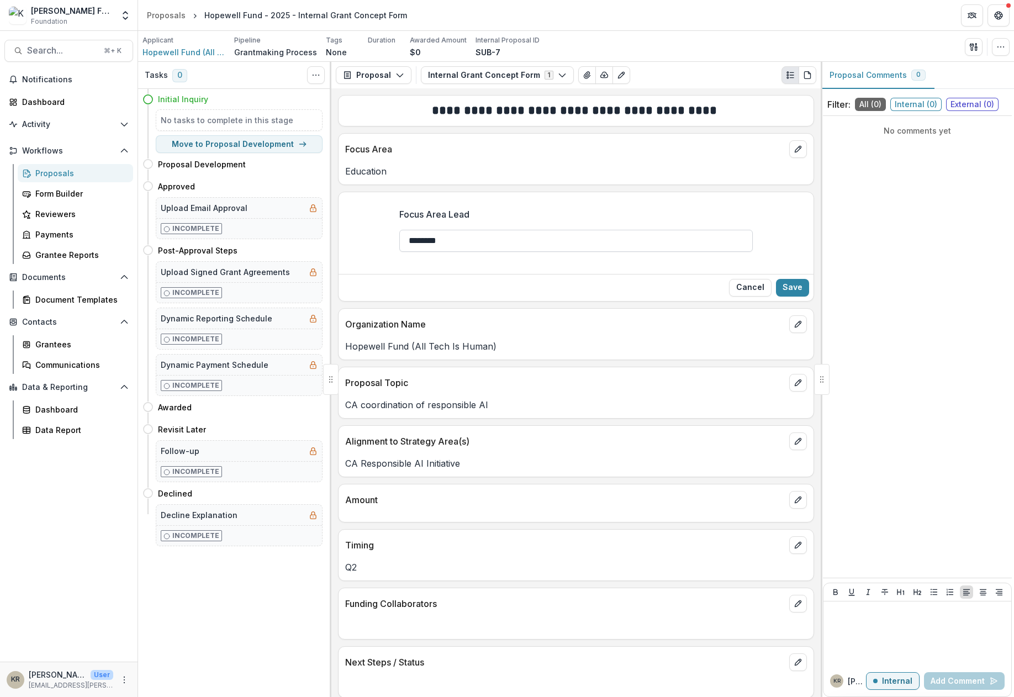
click at [494, 244] on input "*******" at bounding box center [576, 241] width 354 height 22
type input "*******"
click at [788, 286] on button "Save" at bounding box center [792, 288] width 33 height 18
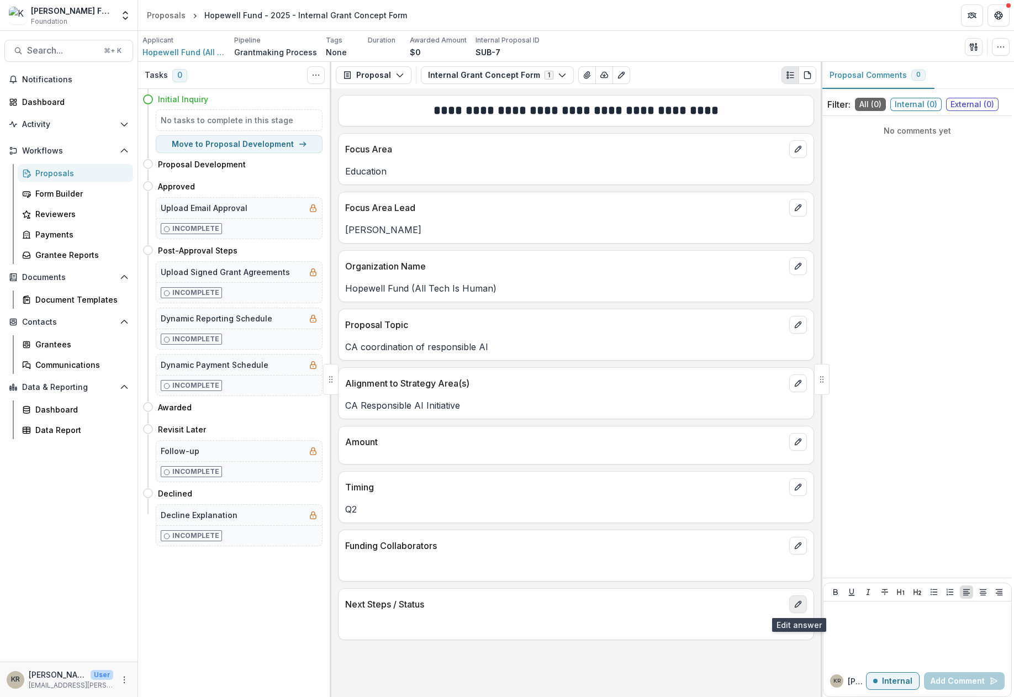
click at [797, 607] on icon "edit" at bounding box center [798, 604] width 9 height 9
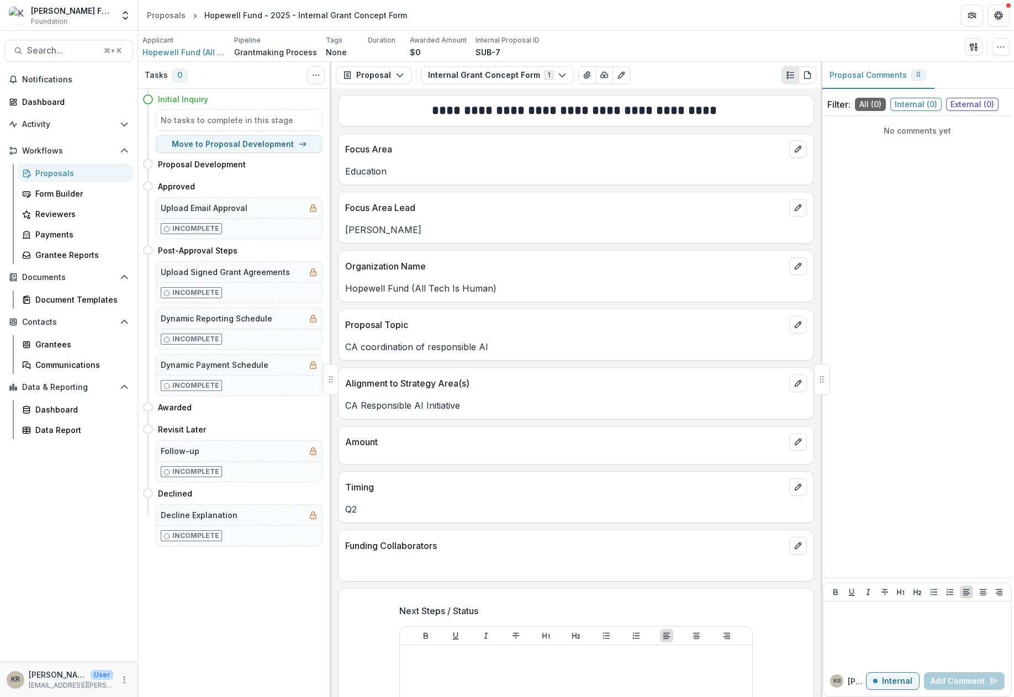
scroll to position [165, 0]
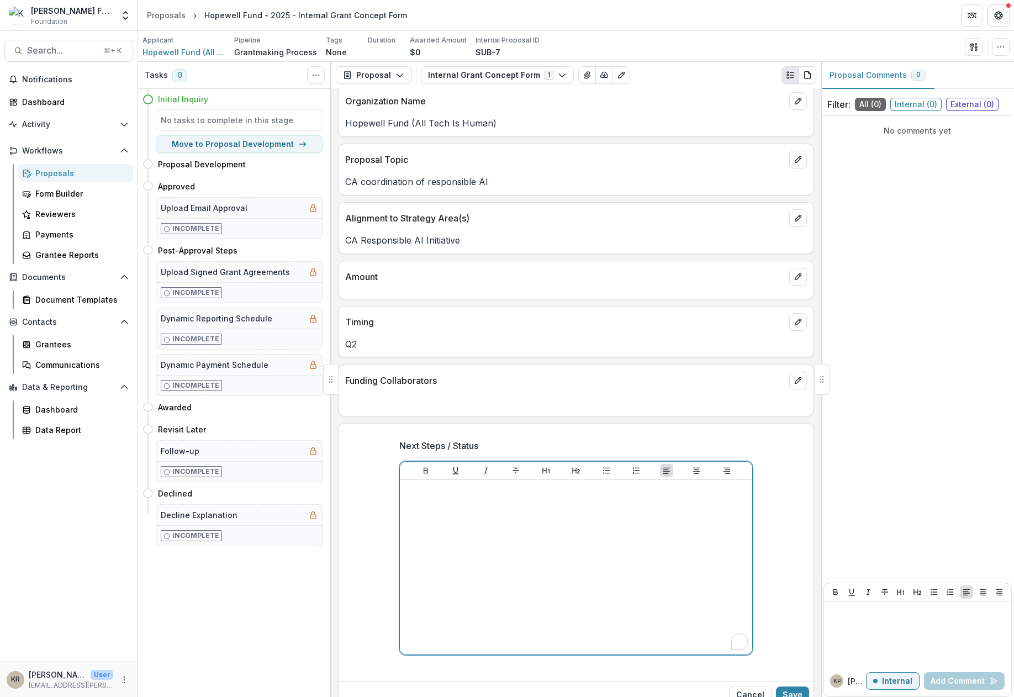
click at [664, 623] on div "To enrich screen reader interactions, please activate Accessibility in Grammarl…" at bounding box center [576, 567] width 344 height 166
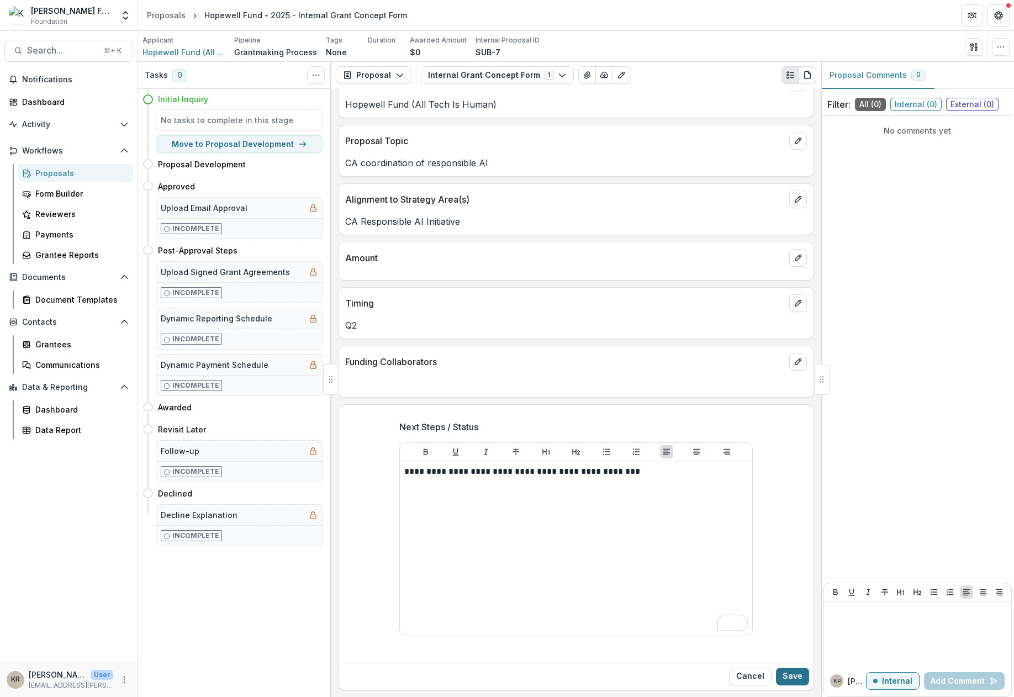
click at [783, 677] on button "Save" at bounding box center [792, 677] width 33 height 18
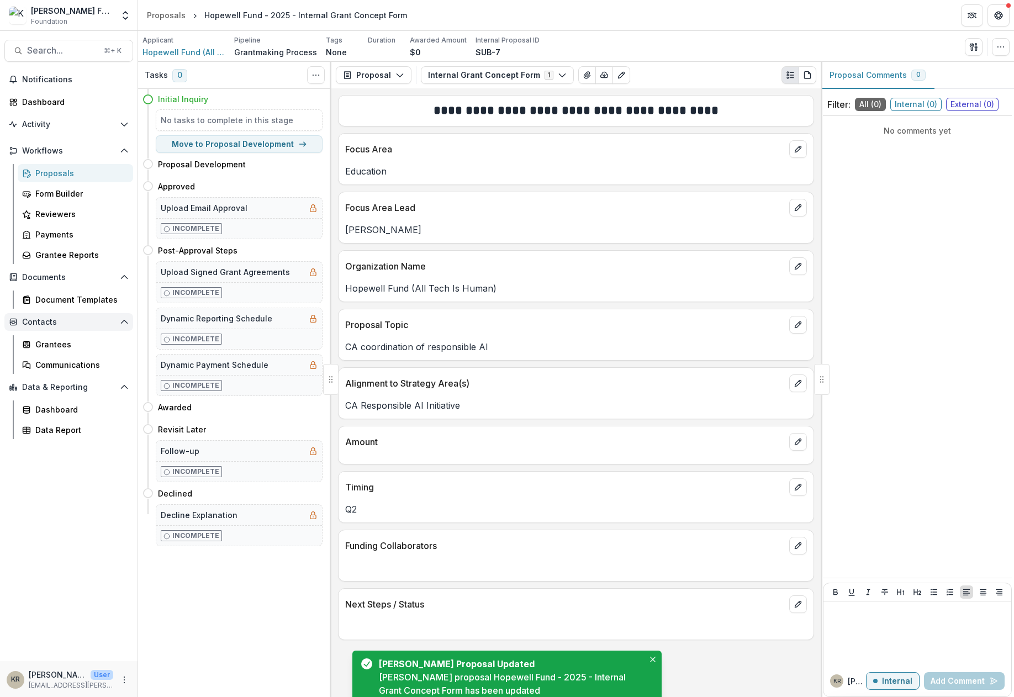
scroll to position [0, 0]
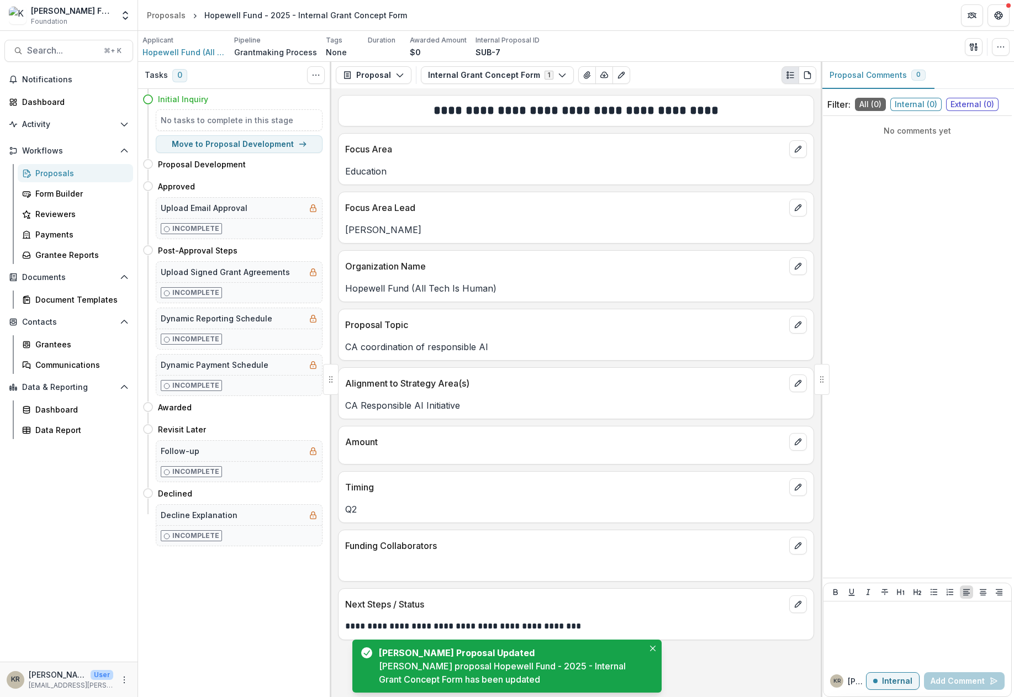
click at [77, 171] on div "Proposals" at bounding box center [79, 173] width 89 height 12
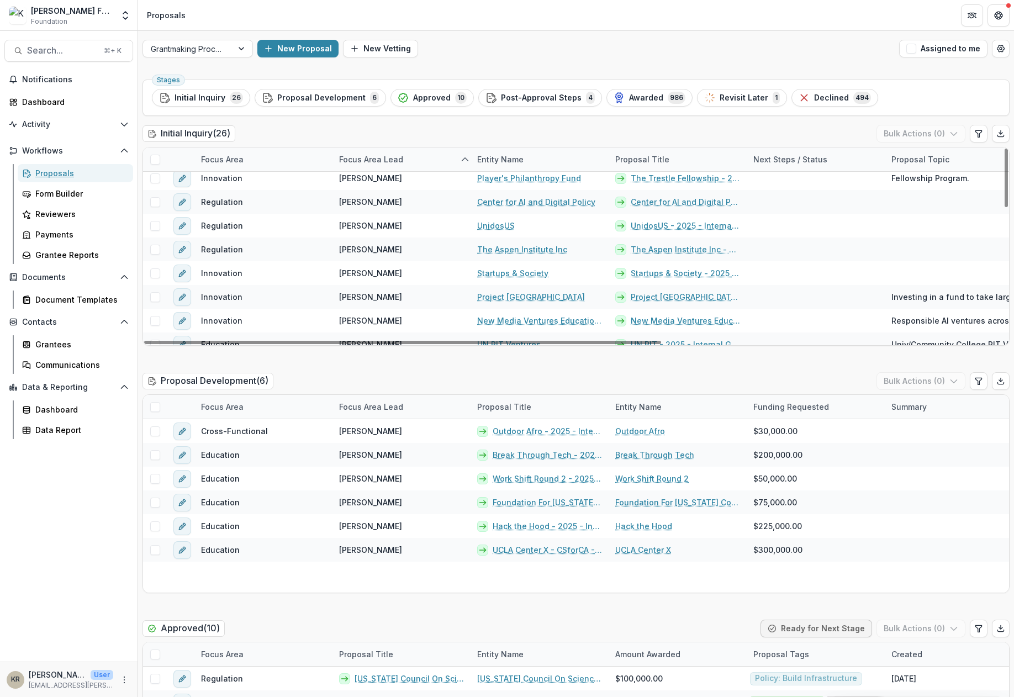
scroll to position [444, 0]
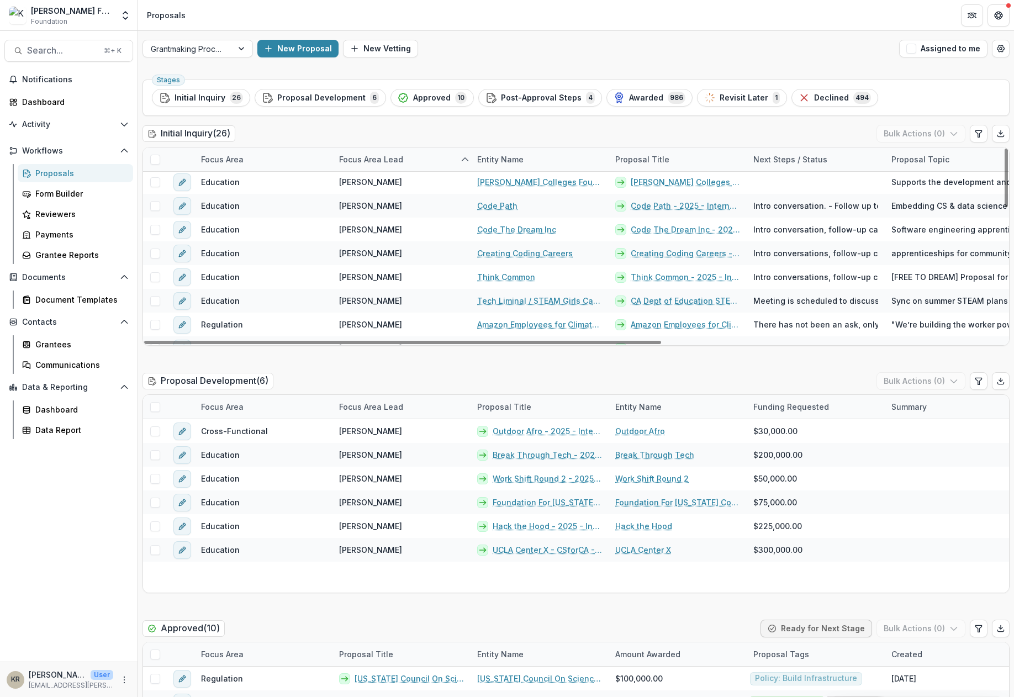
scroll to position [42, 0]
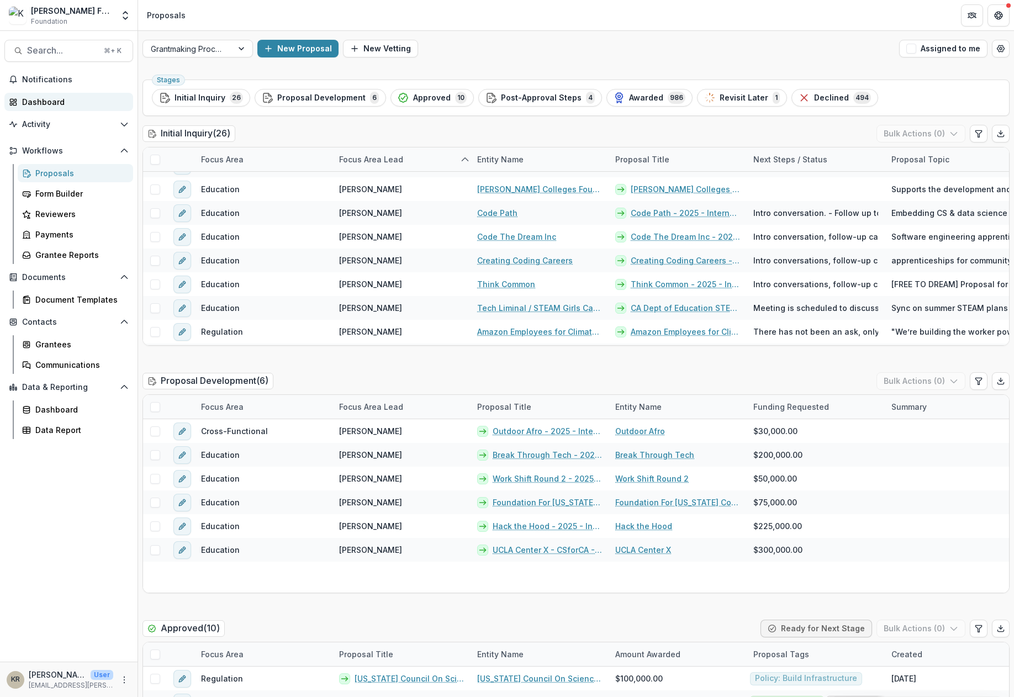
click at [29, 103] on div "Dashboard" at bounding box center [73, 102] width 102 height 12
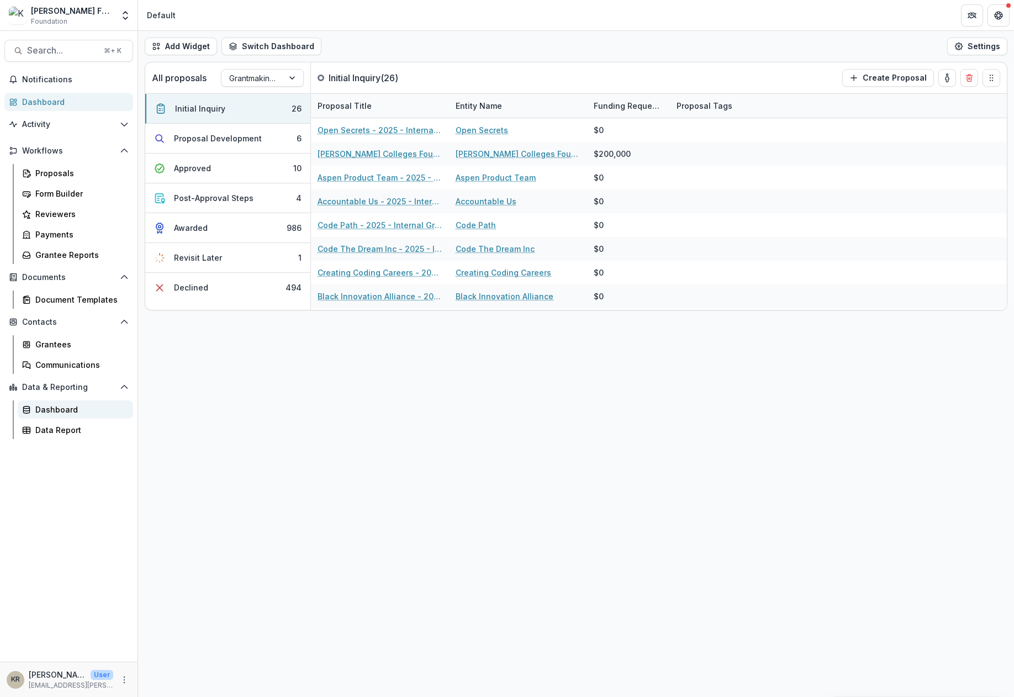
click at [60, 414] on div "Dashboard" at bounding box center [79, 410] width 89 height 12
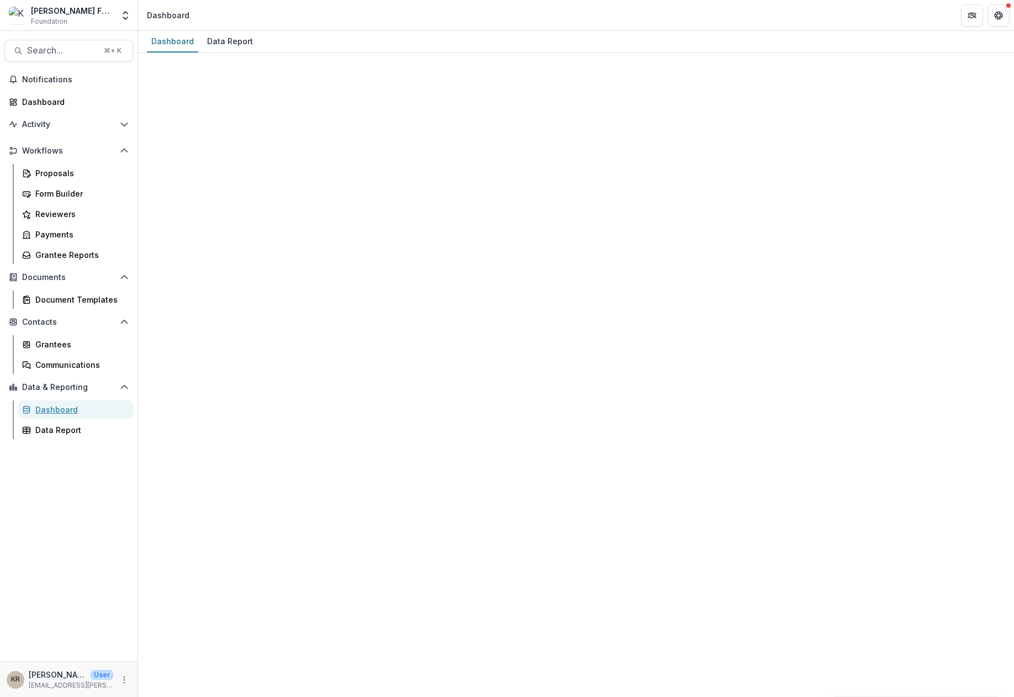
select select "**********"
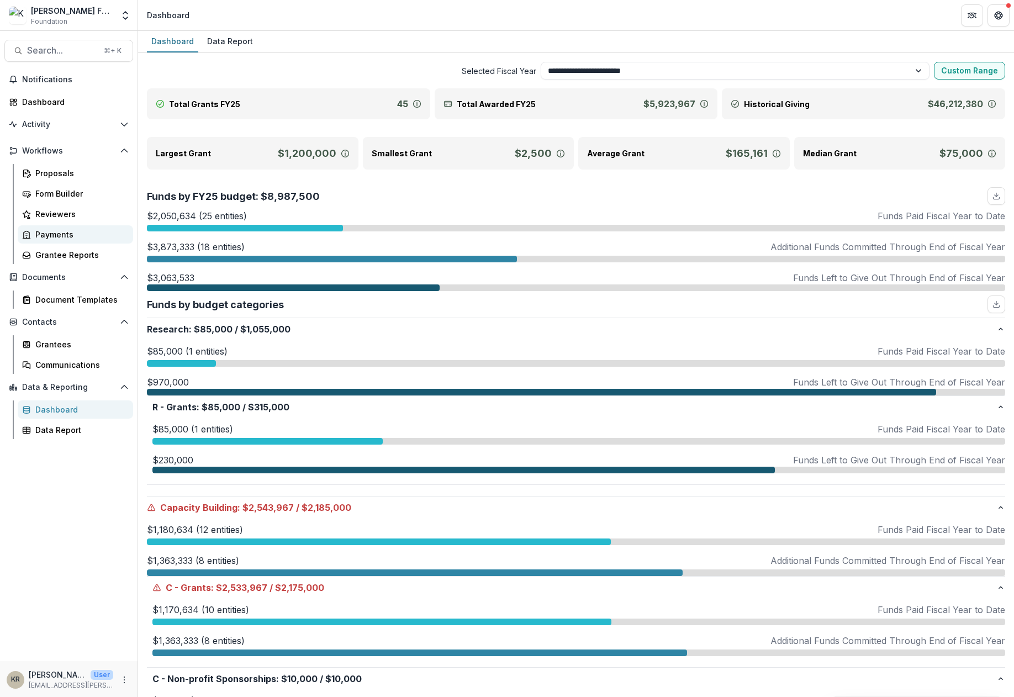
click at [56, 233] on div "Payments" at bounding box center [79, 235] width 89 height 12
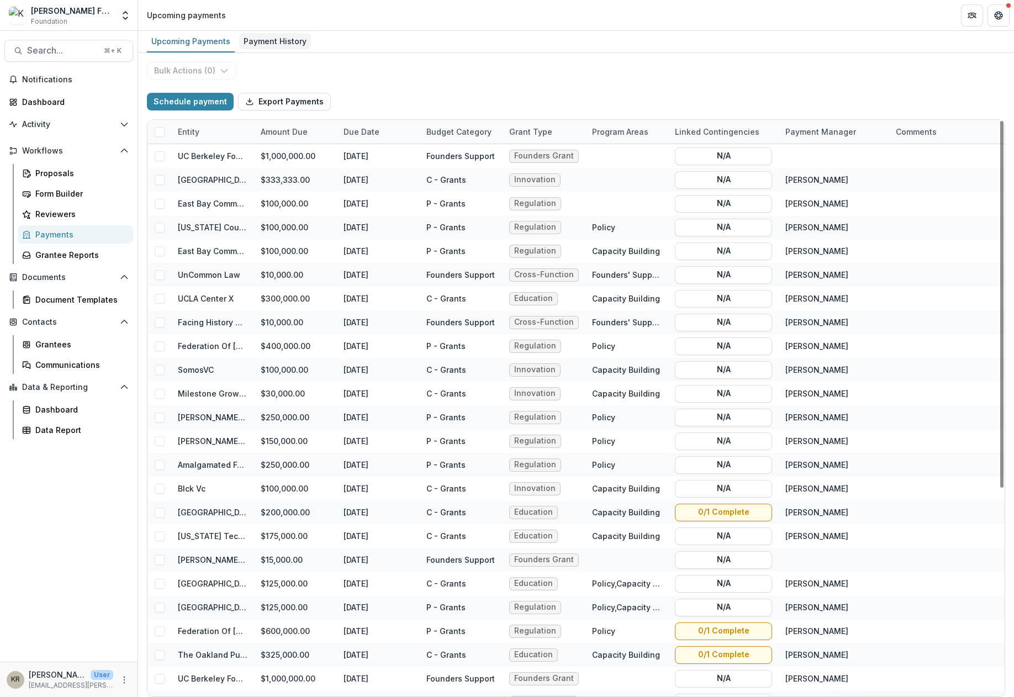
click at [297, 35] on div "Payment History" at bounding box center [275, 41] width 72 height 16
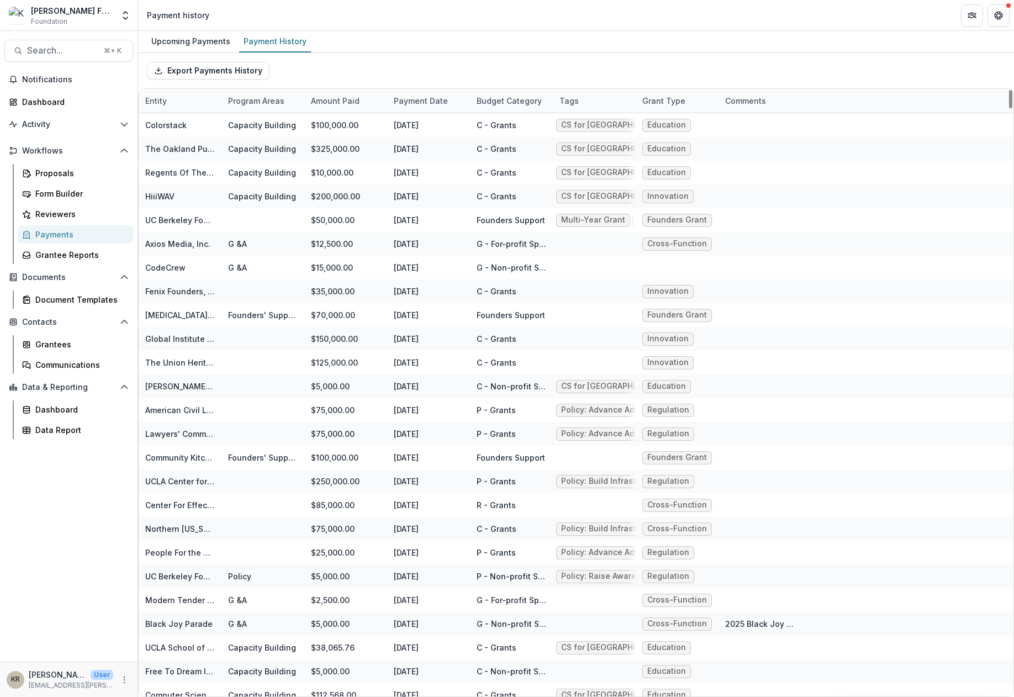
click at [568, 108] on div "Tags" at bounding box center [594, 101] width 83 height 24
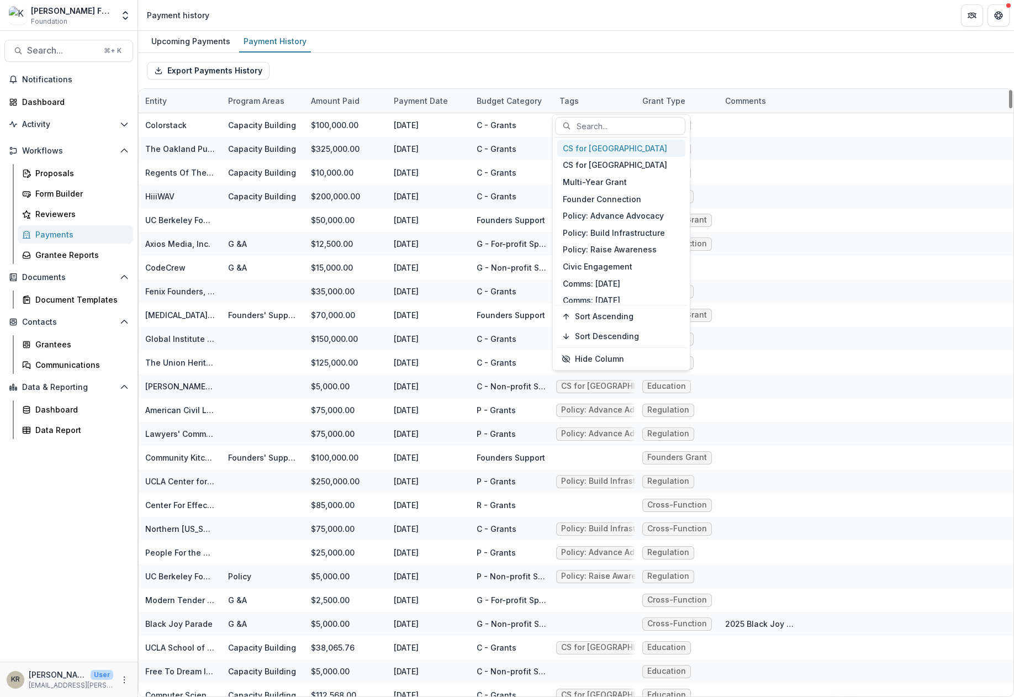
click at [621, 151] on div "CS for [GEOGRAPHIC_DATA]" at bounding box center [621, 148] width 128 height 17
